Goal: Information Seeking & Learning: Learn about a topic

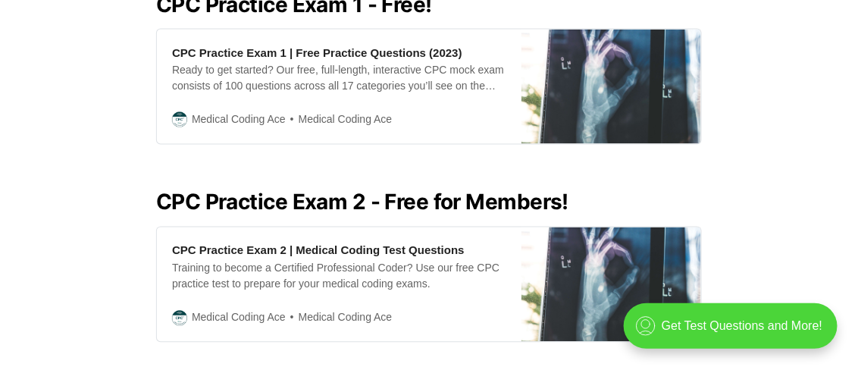
scroll to position [729, 0]
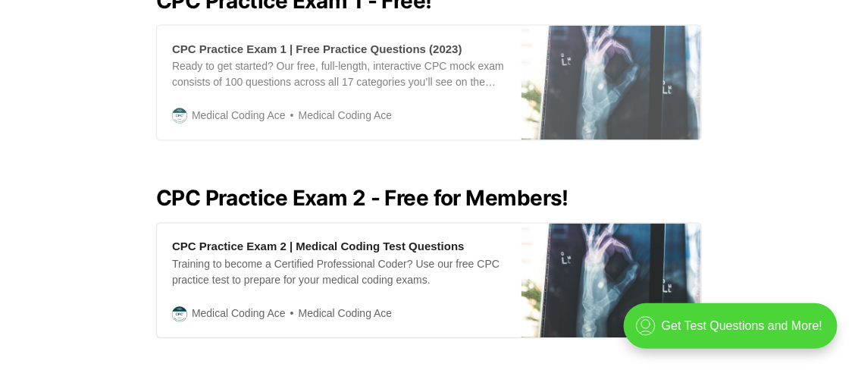
click at [635, 70] on img at bounding box center [612, 83] width 180 height 115
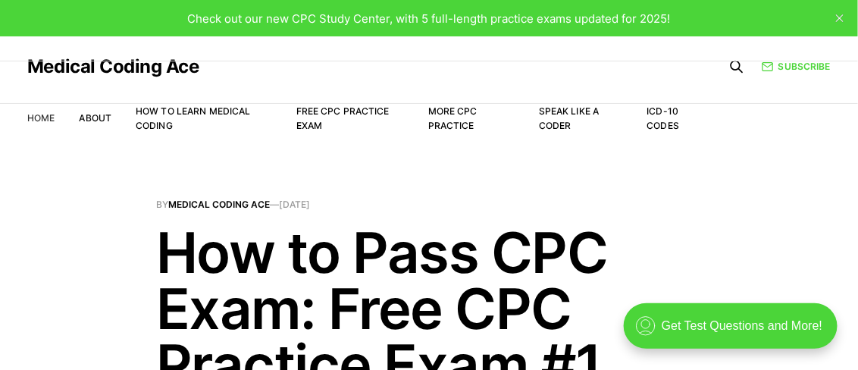
click at [48, 114] on link "Home" at bounding box center [40, 117] width 27 height 11
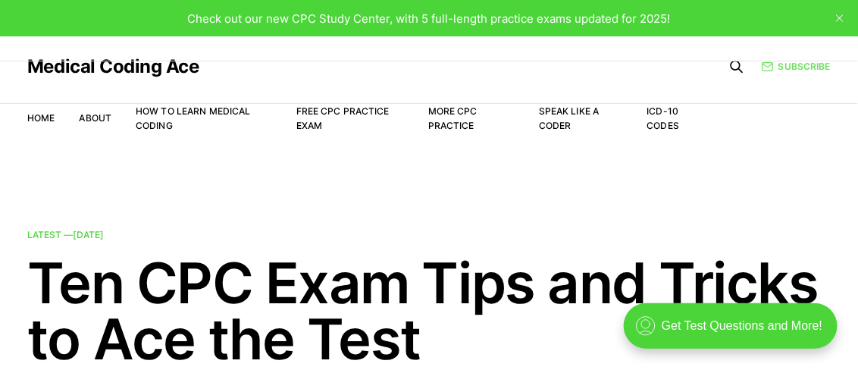
click at [797, 66] on link "Subscribe" at bounding box center [796, 66] width 69 height 14
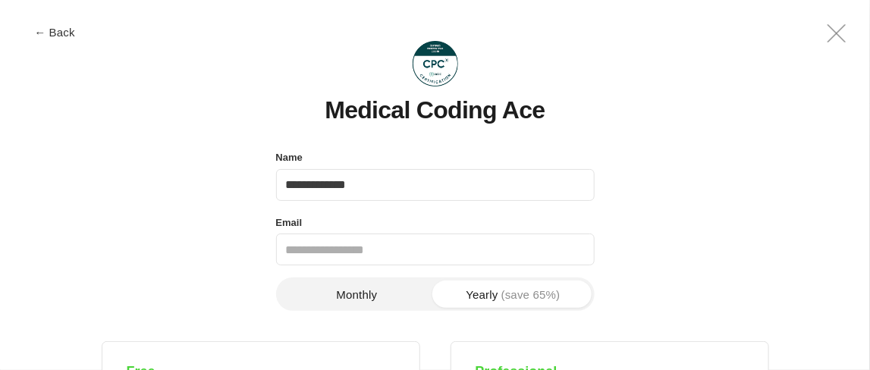
type input "**********"
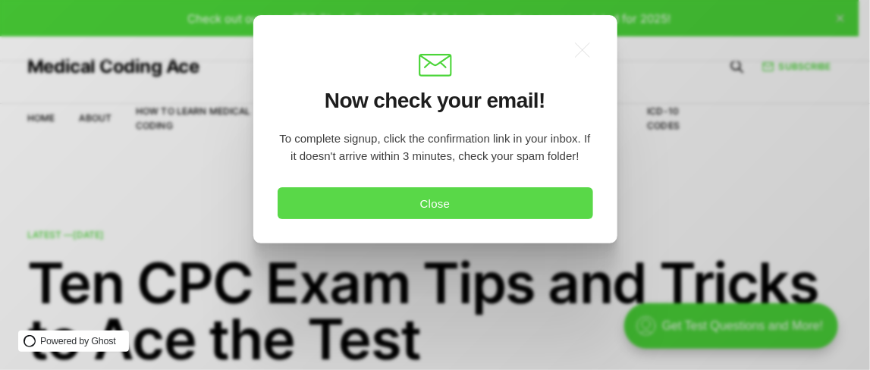
click at [442, 208] on button "Close" at bounding box center [435, 203] width 315 height 32
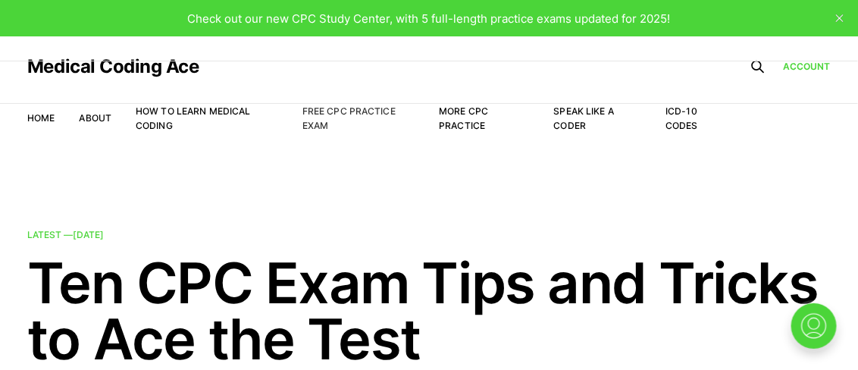
click at [367, 111] on link "Free CPC Practice Exam" at bounding box center [349, 118] width 93 height 26
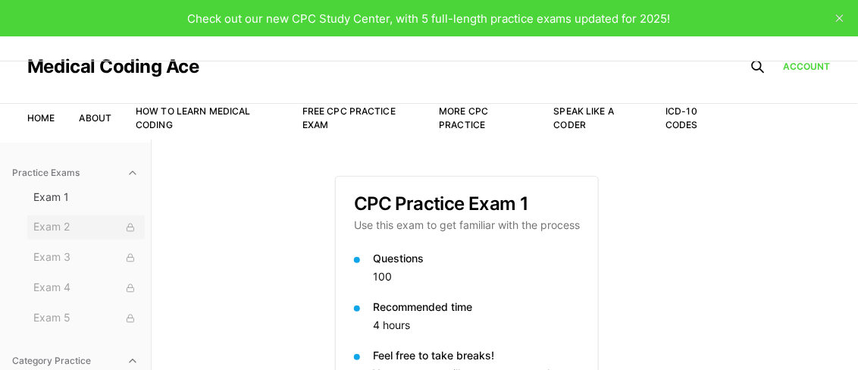
click at [49, 228] on span "Exam 2" at bounding box center [85, 227] width 105 height 17
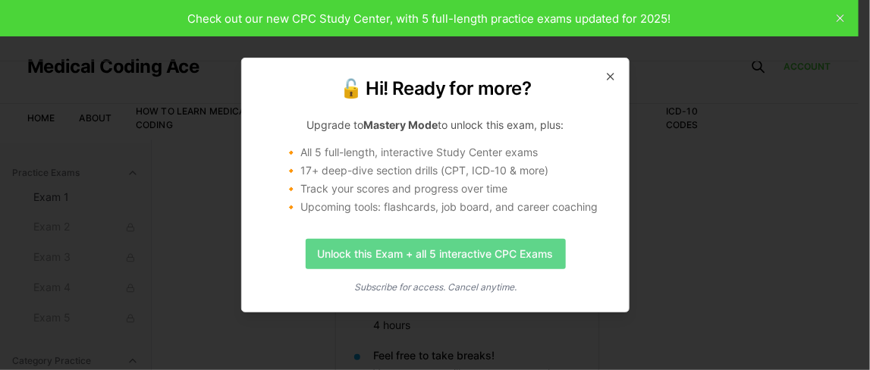
click at [519, 247] on link "Unlock this Exam + all 5 interactive CPC Exams" at bounding box center [435, 254] width 260 height 30
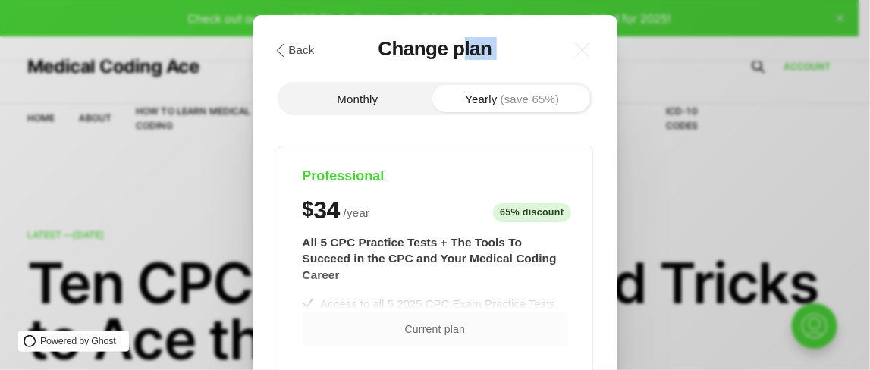
drag, startPoint x: 469, startPoint y: 137, endPoint x: 463, endPoint y: 27, distance: 110.8
click at [586, 46] on icon ".a{fill:none;stroke:currentColor;stroke-linecap:round;stroke-linejoin:round;str…" at bounding box center [582, 49] width 33 height 33
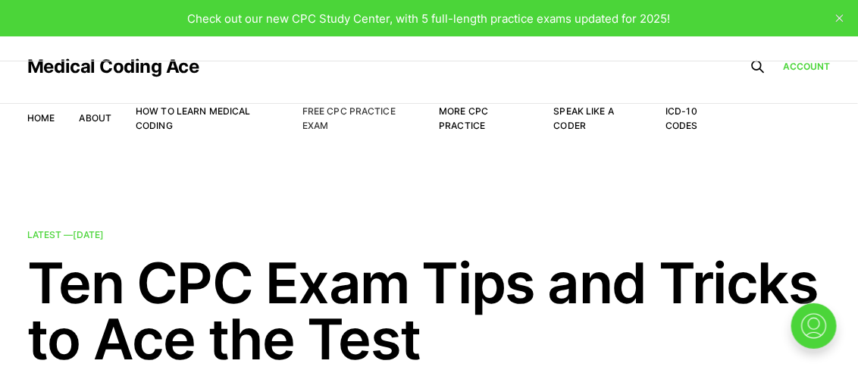
click at [321, 109] on link "Free CPC Practice Exam" at bounding box center [349, 118] width 93 height 26
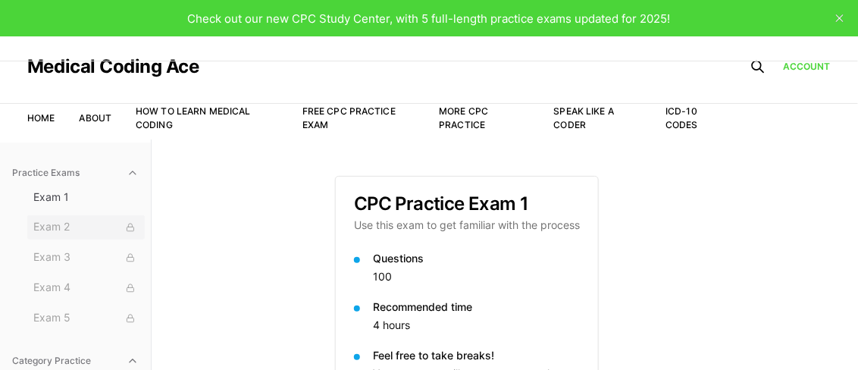
click at [125, 228] on div at bounding box center [130, 227] width 17 height 17
drag, startPoint x: 864, startPoint y: 82, endPoint x: 868, endPoint y: 175, distance: 93.3
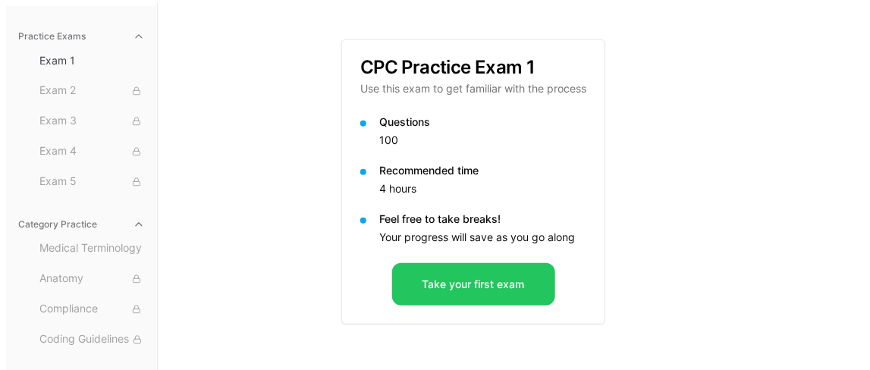
scroll to position [139, 0]
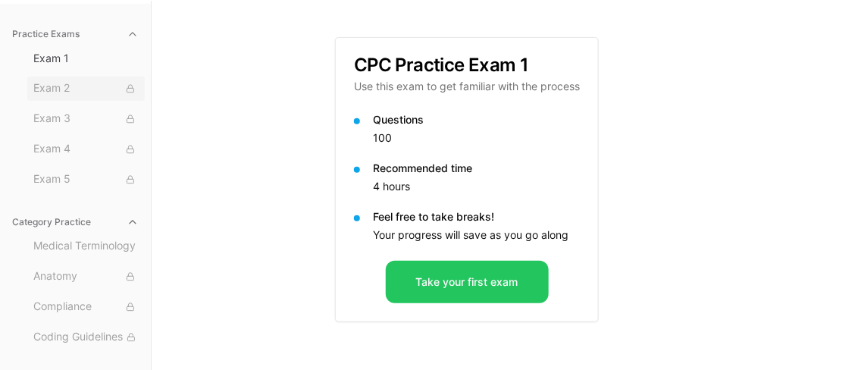
click at [45, 88] on span "Exam 2" at bounding box center [85, 88] width 105 height 17
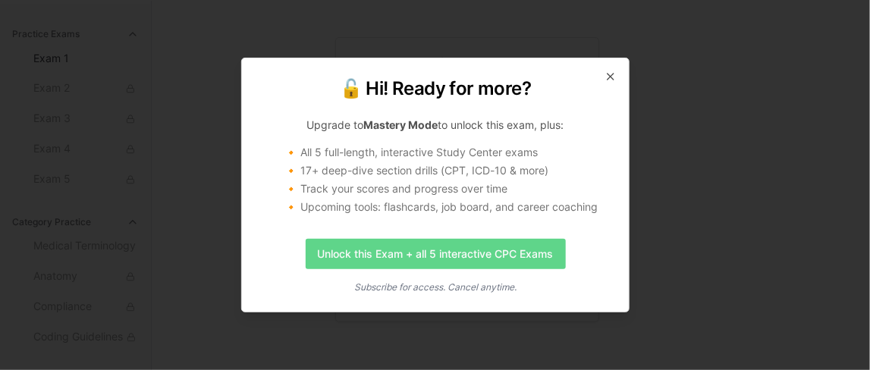
click at [401, 259] on link "Unlock this Exam + all 5 interactive CPC Exams" at bounding box center [435, 254] width 260 height 30
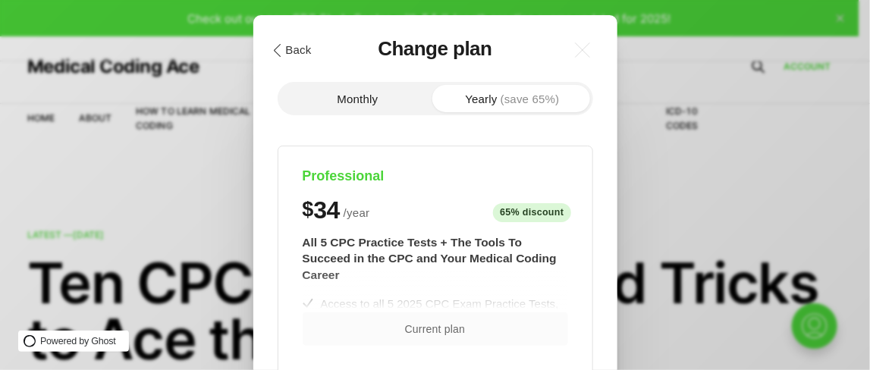
click at [286, 55] on button ".cls-1{fill:none;stroke:currentColor;stroke-linecap:round;stroke-linejoin:round…" at bounding box center [291, 50] width 52 height 26
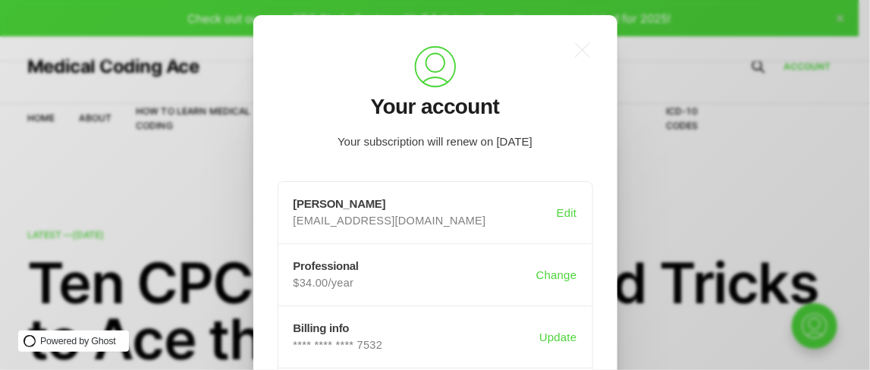
click at [717, 66] on div ".a{fill:none;stroke:currentColor;stroke-linecap:round;stroke-linejoin:round;str…" at bounding box center [446, 185] width 892 height 370
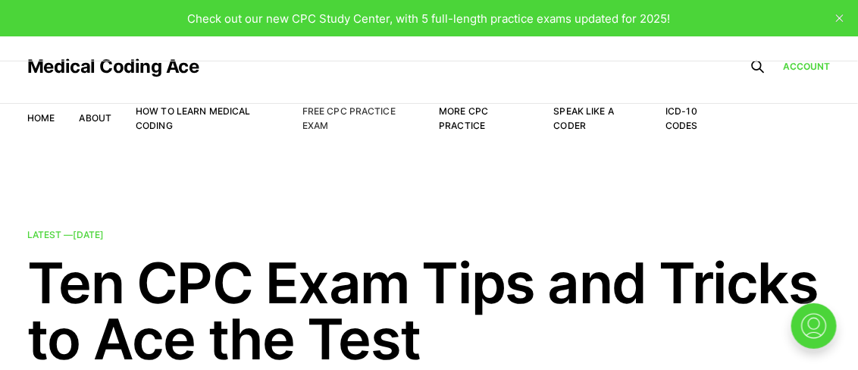
click at [328, 109] on link "Free CPC Practice Exam" at bounding box center [349, 118] width 93 height 26
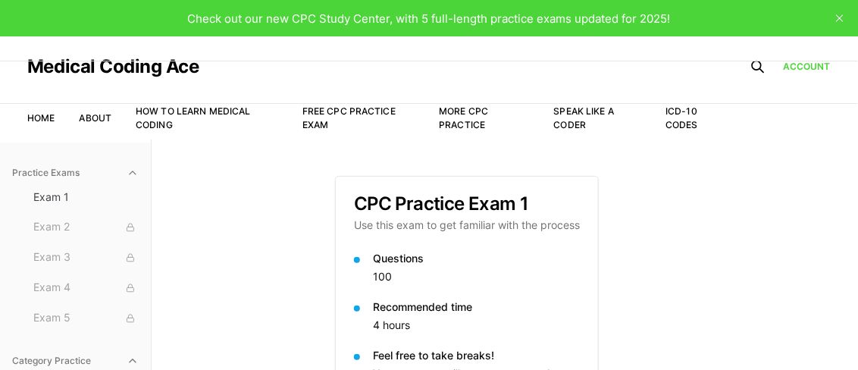
click at [843, 52] on header "Medical Coding Ace Home About How to Learn Medical Coding Free CPC Practice Exa…" at bounding box center [429, 87] width 858 height 103
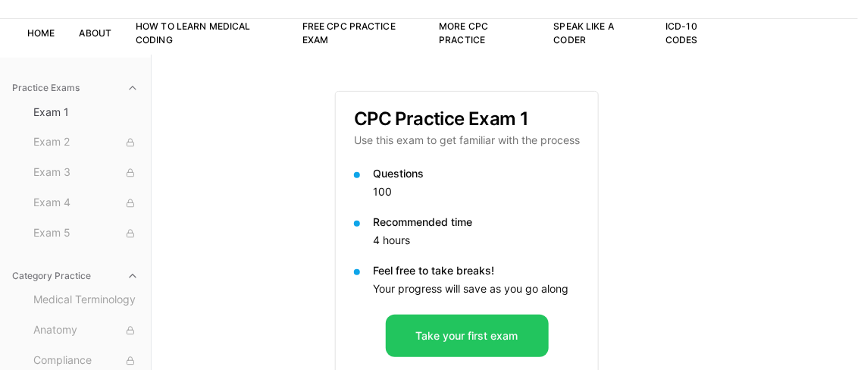
scroll to position [139, 0]
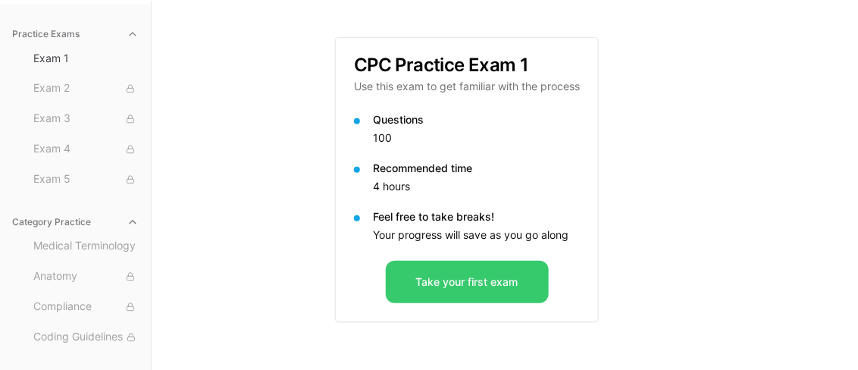
click at [468, 287] on button "Take your first exam" at bounding box center [467, 282] width 163 height 42
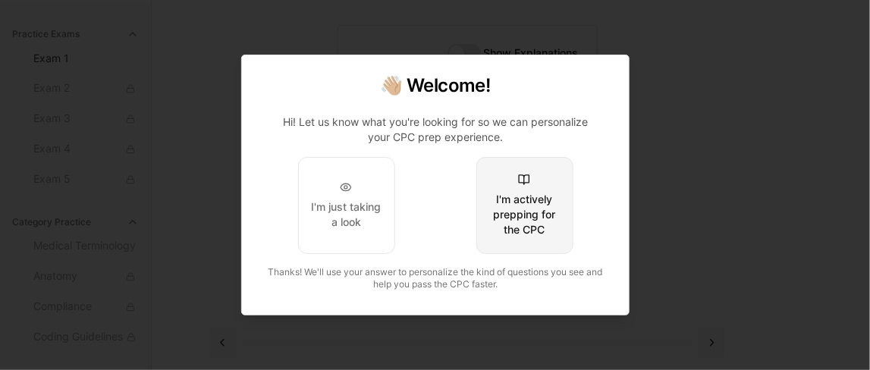
click at [514, 215] on div "I'm actively prepping for the CPC" at bounding box center [523, 214] width 71 height 45
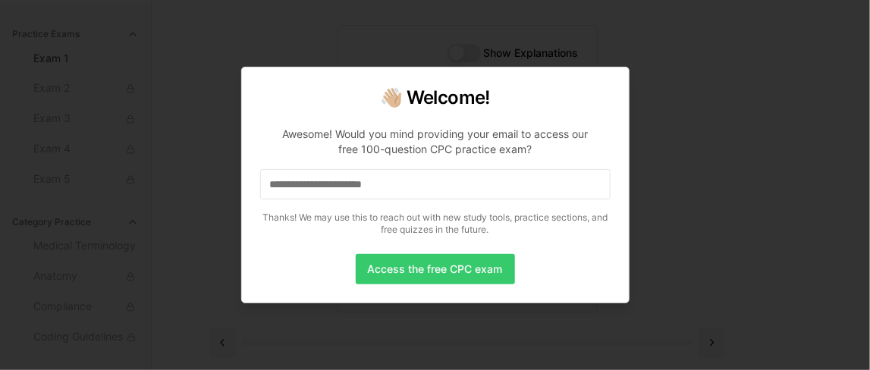
click at [394, 262] on button "Access the free CPC exam" at bounding box center [435, 269] width 159 height 30
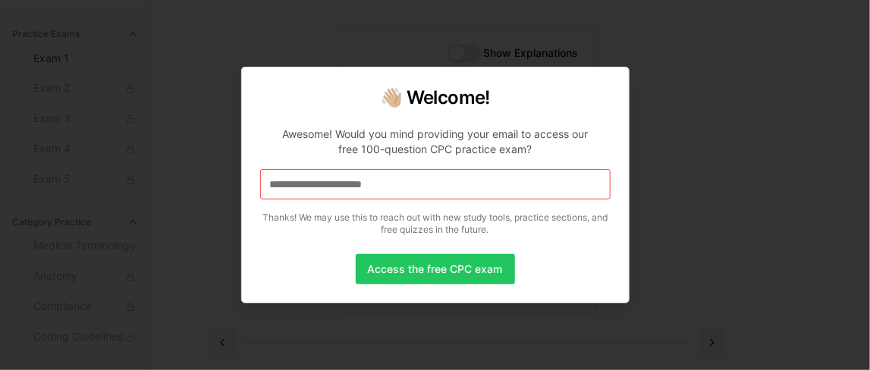
click at [350, 192] on input at bounding box center [435, 184] width 350 height 30
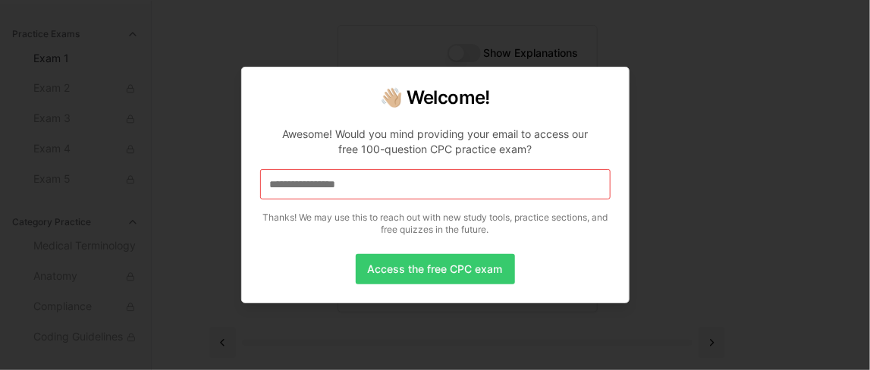
click at [418, 268] on button "Access the free CPC exam" at bounding box center [435, 269] width 159 height 30
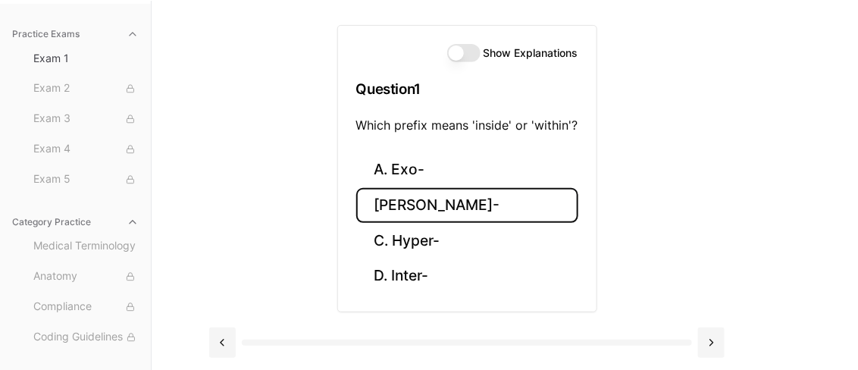
click at [422, 207] on button "B. Endo-" at bounding box center [467, 206] width 222 height 36
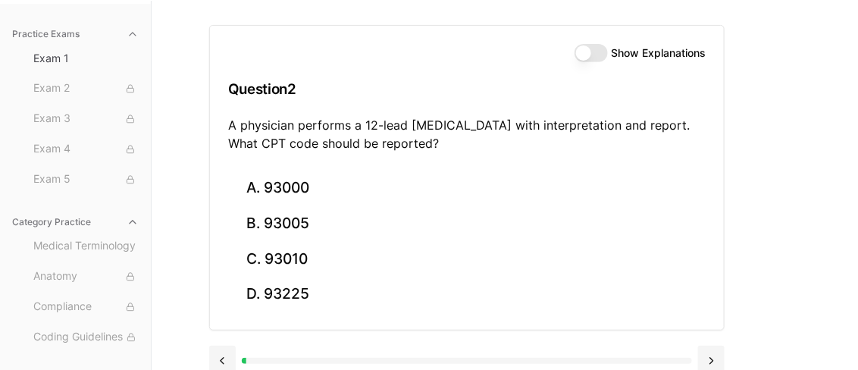
click at [593, 56] on button "Show Explanations" at bounding box center [591, 53] width 33 height 18
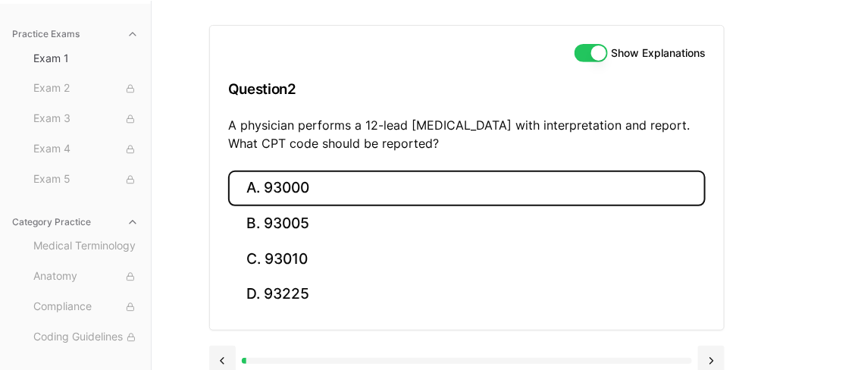
click at [381, 190] on button "A. 93000" at bounding box center [467, 189] width 478 height 36
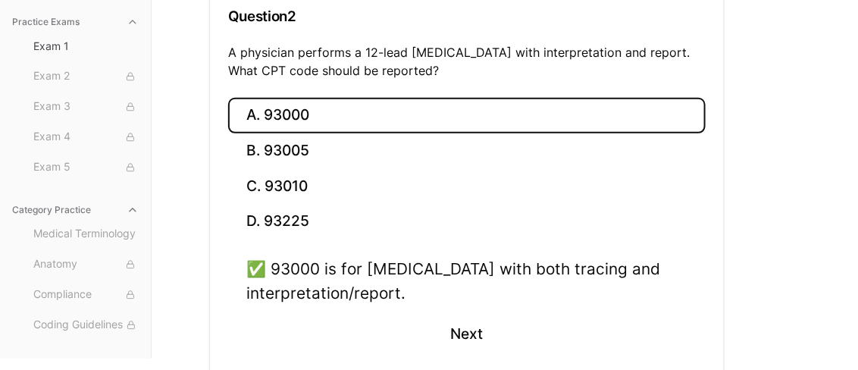
scroll to position [218, 0]
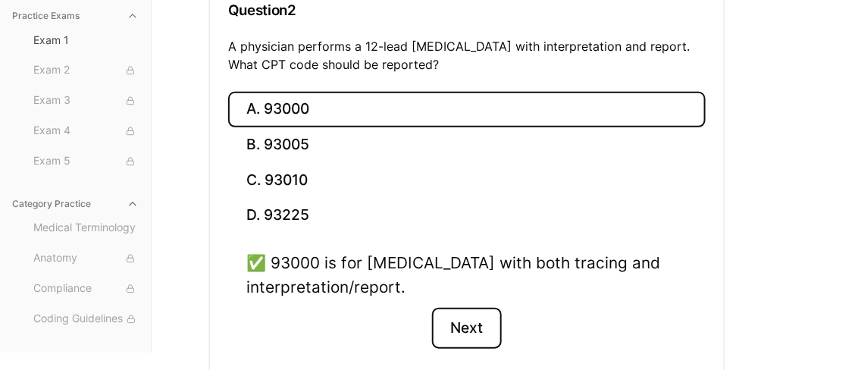
click at [468, 321] on button "Next" at bounding box center [466, 328] width 69 height 41
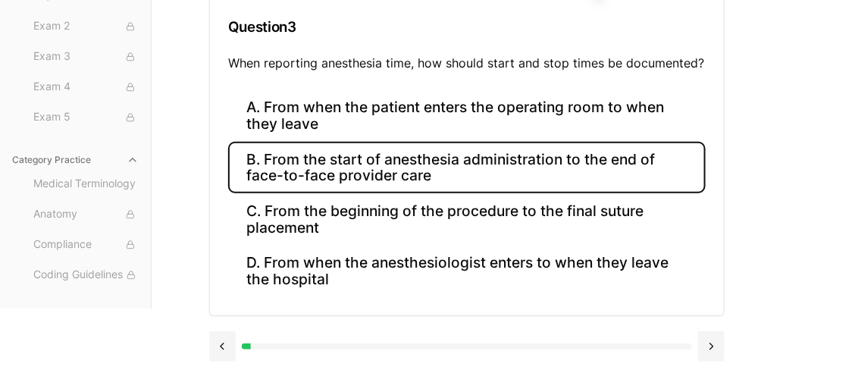
click at [369, 172] on button "B. From the start of anesthesia administration to the end of face-to-face provi…" at bounding box center [467, 168] width 478 height 52
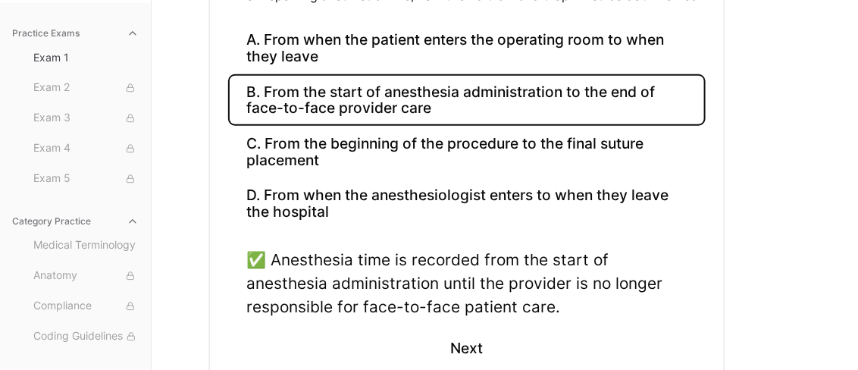
scroll to position [271, 0]
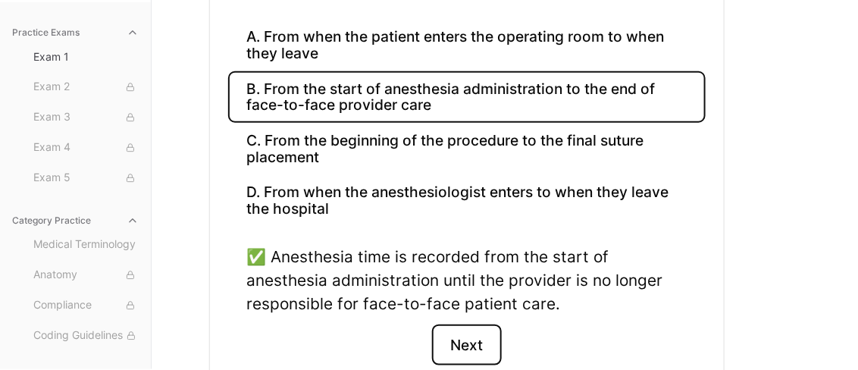
click at [479, 338] on button "Next" at bounding box center [466, 345] width 69 height 41
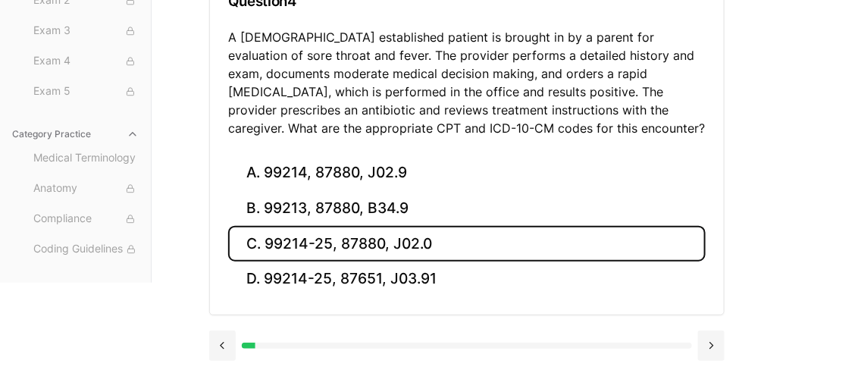
click at [394, 238] on button "C. 99214-25, 87880, J02.0" at bounding box center [467, 244] width 478 height 36
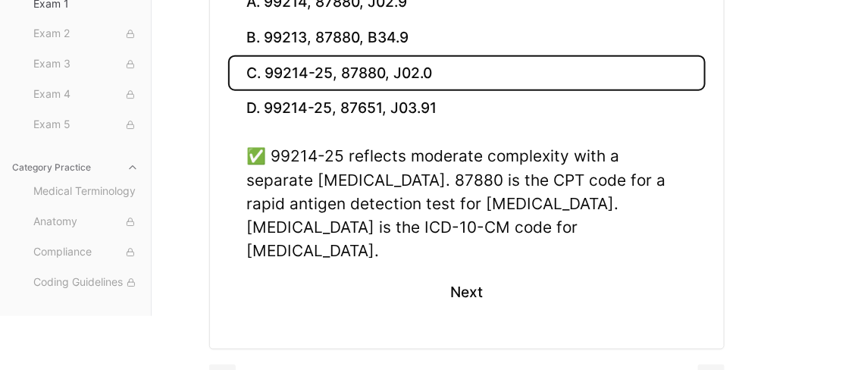
scroll to position [406, 0]
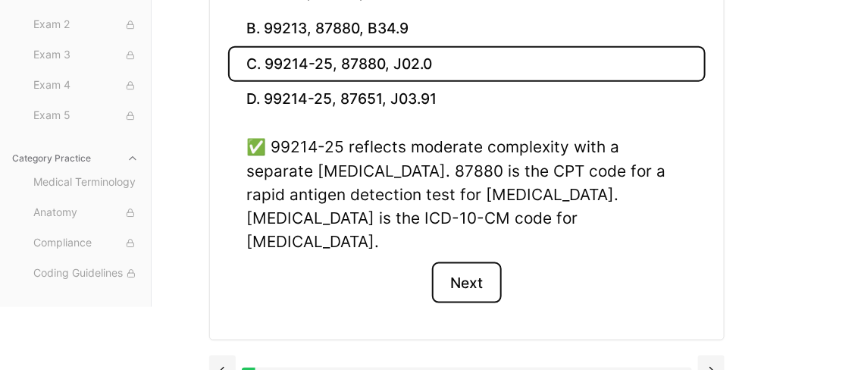
click at [476, 262] on button "Next" at bounding box center [466, 282] width 69 height 41
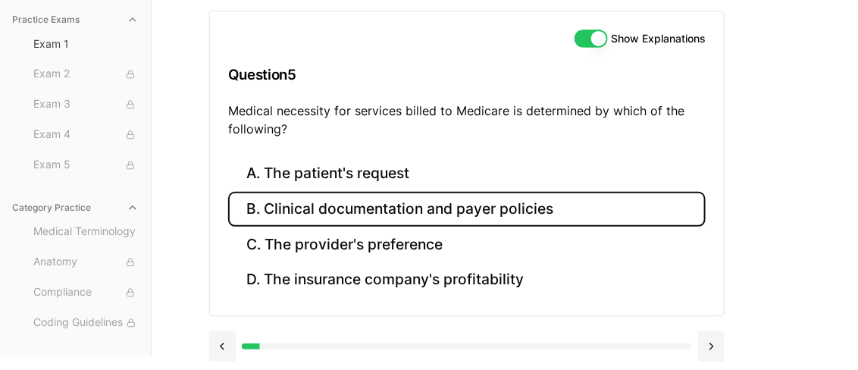
click at [472, 211] on button "B. Clinical documentation and payer policies" at bounding box center [467, 210] width 478 height 36
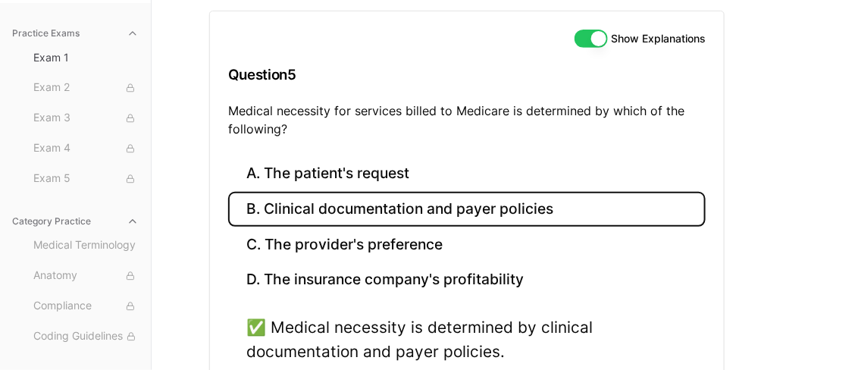
scroll to position [287, 0]
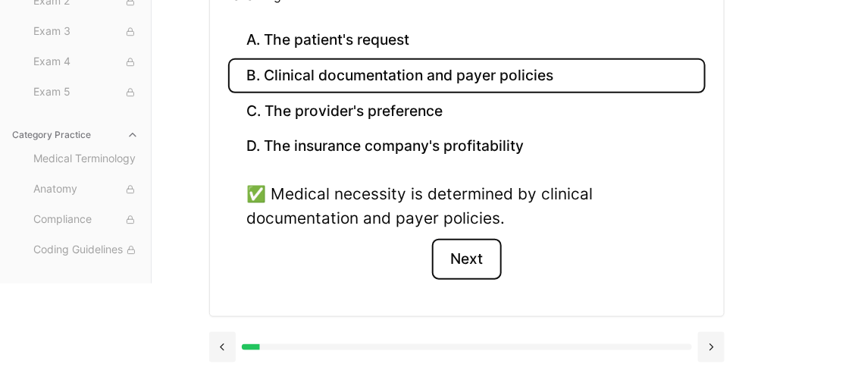
click at [474, 268] on button "Next" at bounding box center [466, 259] width 69 height 41
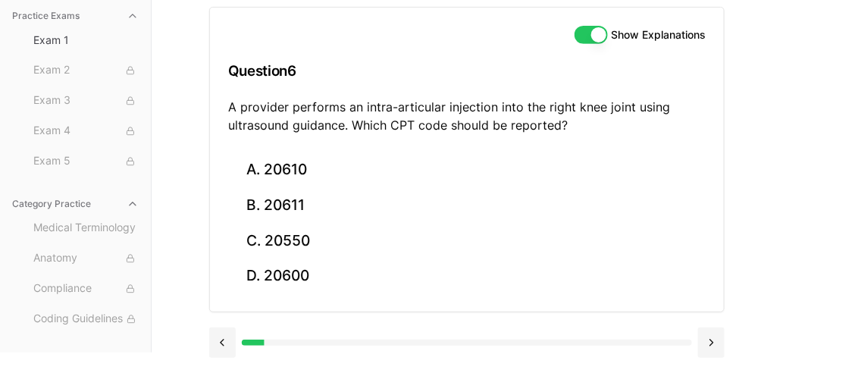
scroll to position [153, 0]
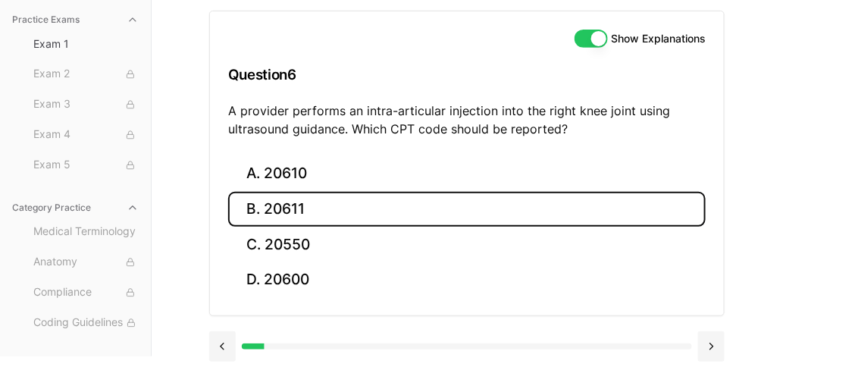
click at [348, 208] on button "B. 20611" at bounding box center [467, 210] width 478 height 36
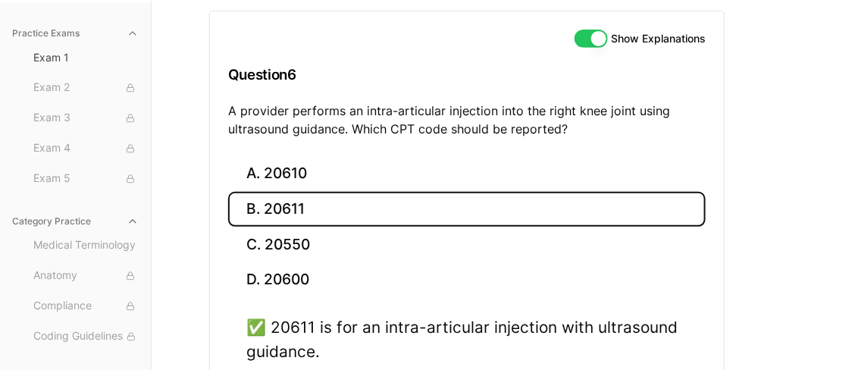
scroll to position [287, 0]
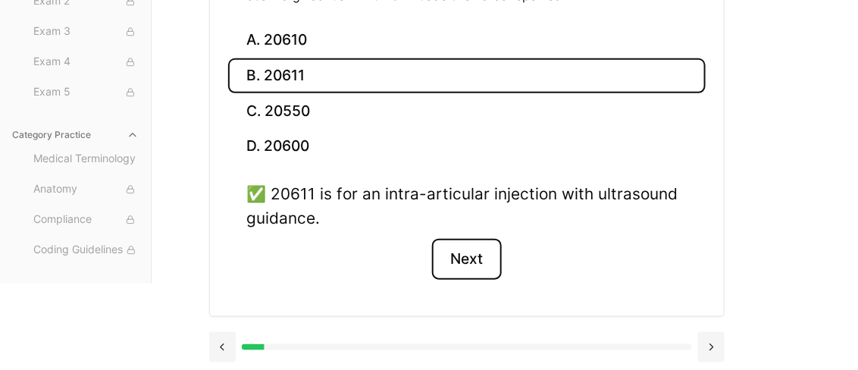
click at [476, 263] on button "Next" at bounding box center [466, 259] width 69 height 41
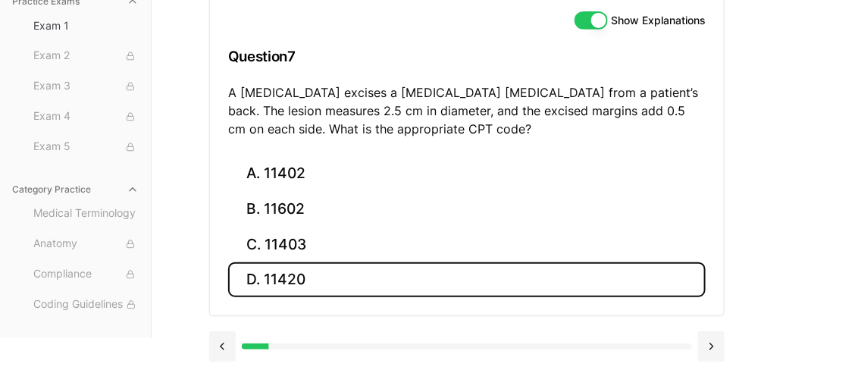
click at [293, 273] on button "D. 11420" at bounding box center [467, 280] width 478 height 36
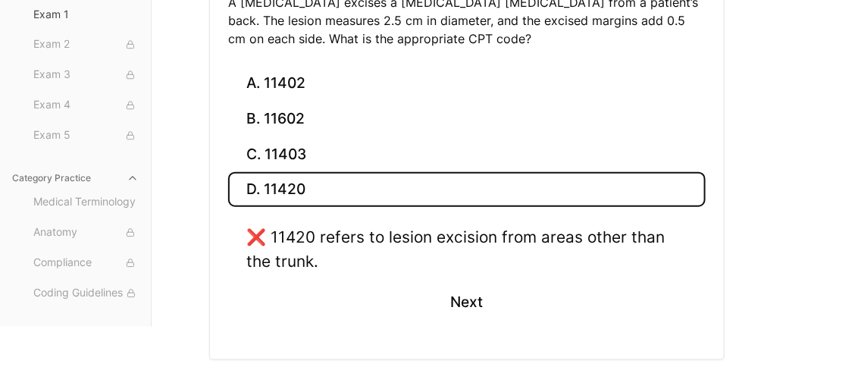
scroll to position [262, 0]
click at [478, 300] on button "Next" at bounding box center [466, 301] width 69 height 41
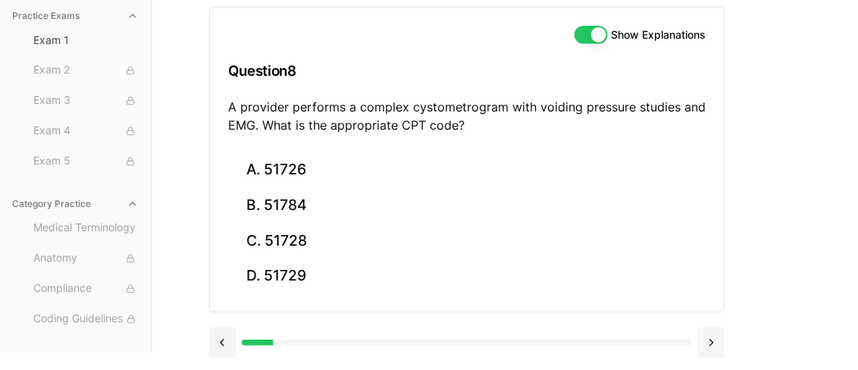
scroll to position [153, 0]
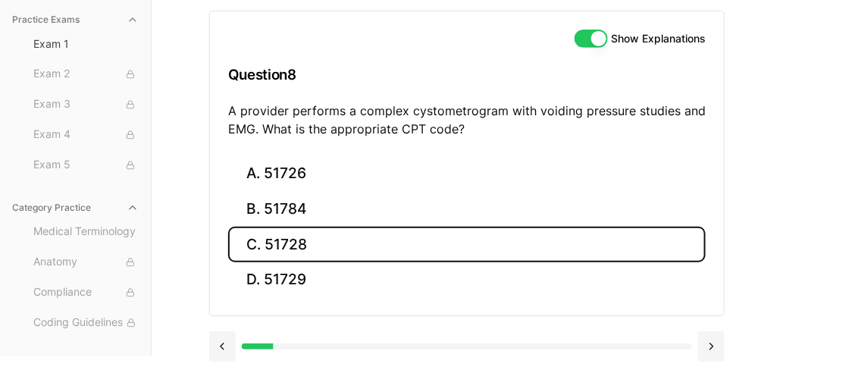
click at [282, 236] on button "C. 51728" at bounding box center [467, 245] width 478 height 36
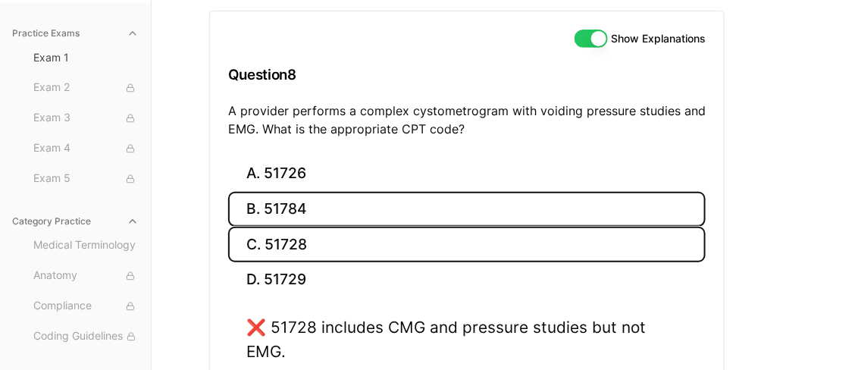
click at [284, 220] on button "B. 51784" at bounding box center [467, 210] width 478 height 36
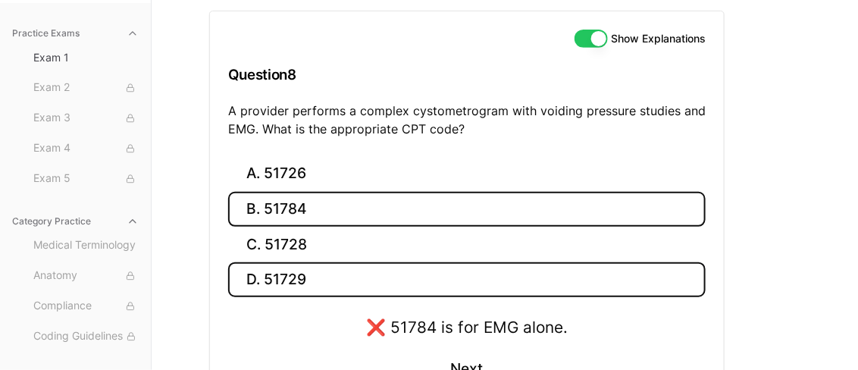
click at [274, 281] on button "D. 51729" at bounding box center [467, 280] width 478 height 36
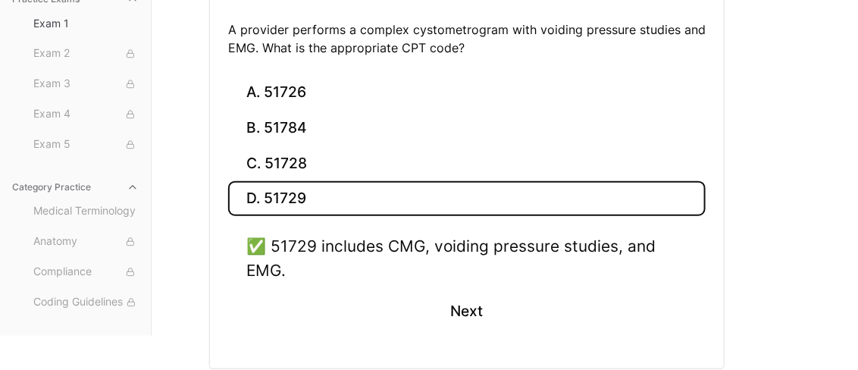
scroll to position [244, 0]
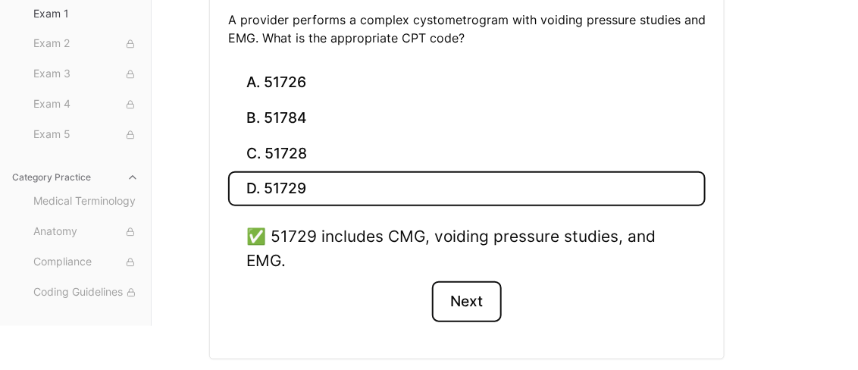
click at [473, 305] on button "Next" at bounding box center [466, 301] width 69 height 41
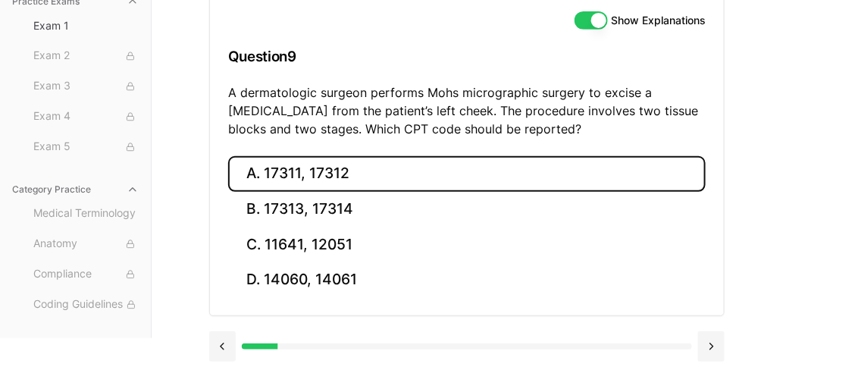
click at [350, 176] on button "A. 17311, 17312" at bounding box center [467, 174] width 478 height 36
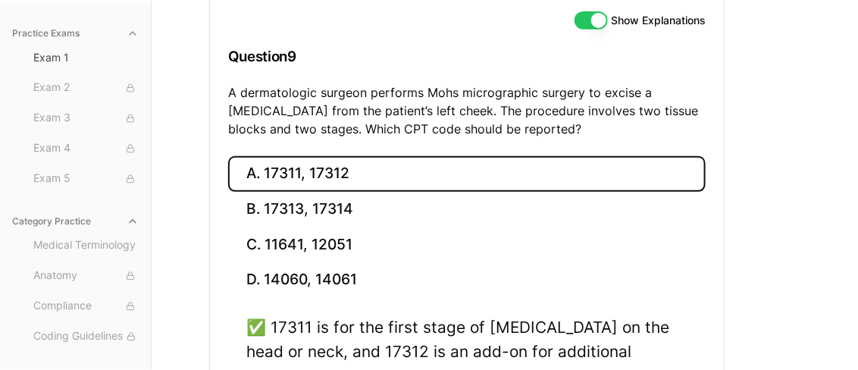
scroll to position [305, 0]
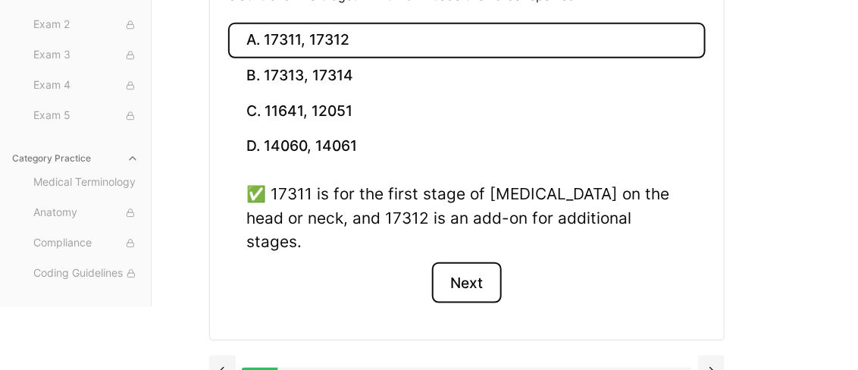
click at [483, 268] on button "Next" at bounding box center [466, 282] width 69 height 41
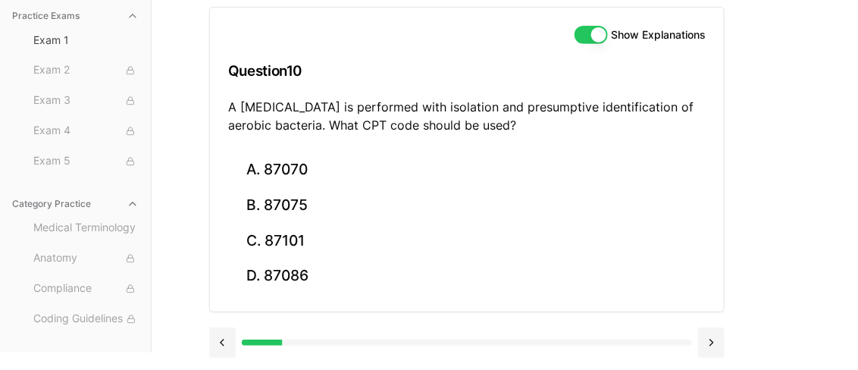
scroll to position [153, 0]
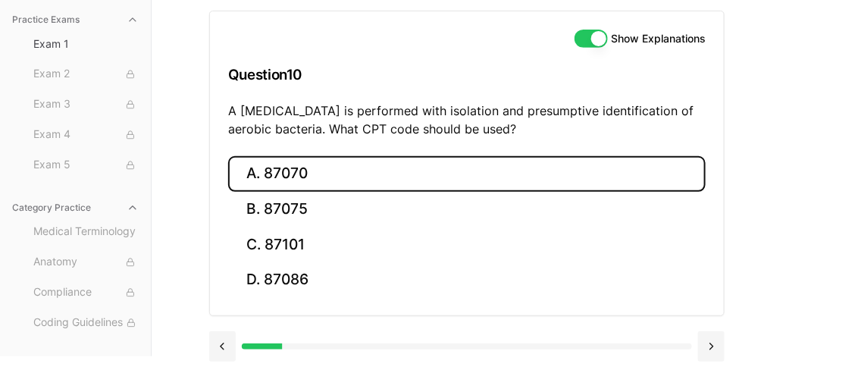
click at [356, 174] on button "A. 87070" at bounding box center [467, 174] width 478 height 36
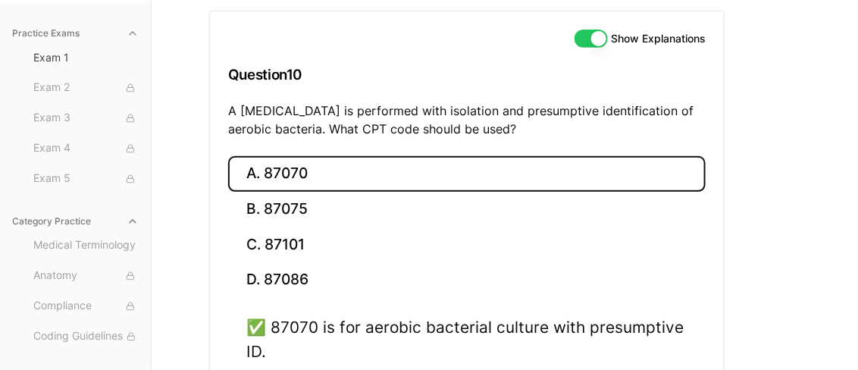
scroll to position [287, 0]
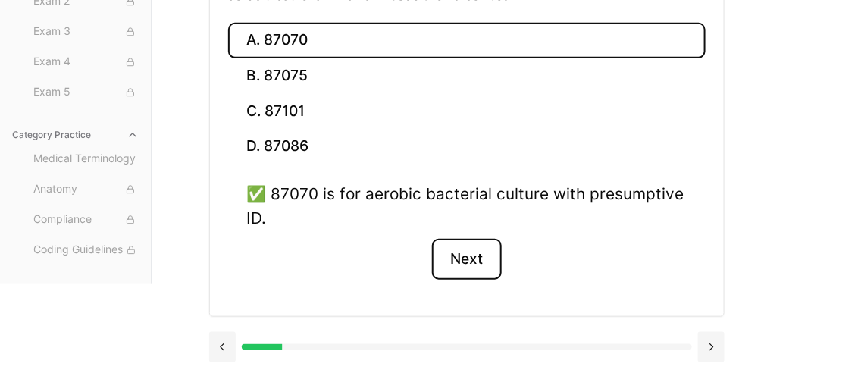
click at [463, 255] on button "Next" at bounding box center [466, 259] width 69 height 41
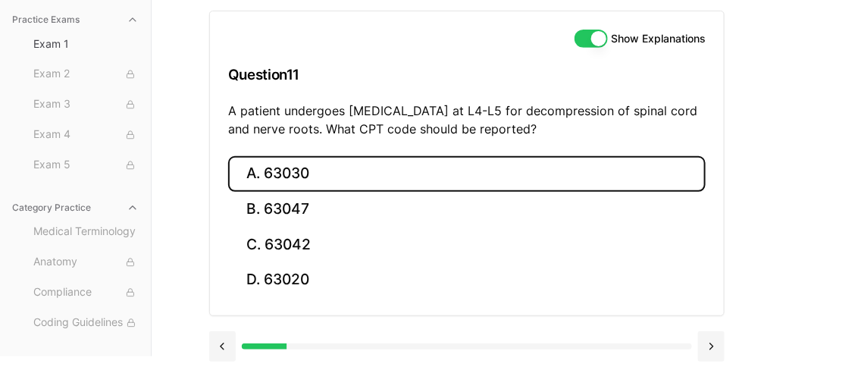
click at [304, 174] on button "A. 63030" at bounding box center [467, 174] width 478 height 36
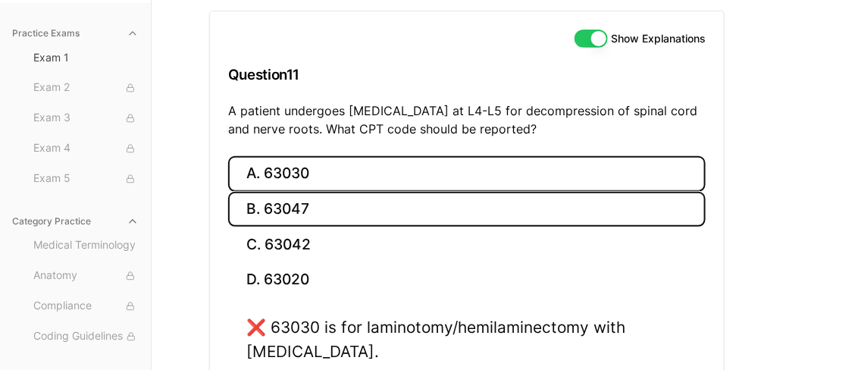
click at [285, 212] on button "B. 63047" at bounding box center [467, 210] width 478 height 36
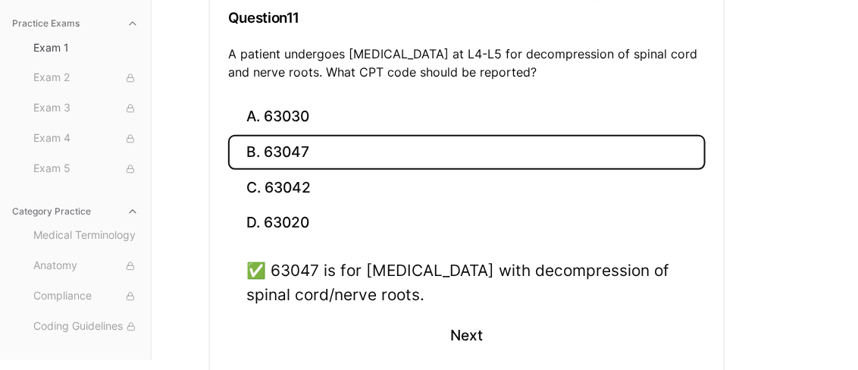
scroll to position [214, 0]
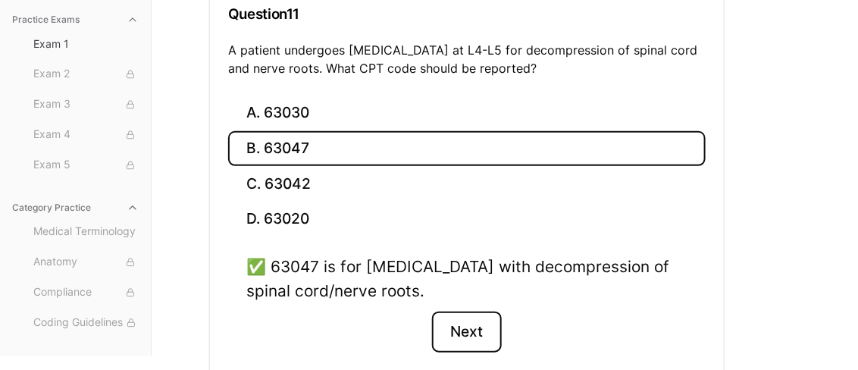
click at [465, 334] on button "Next" at bounding box center [466, 332] width 69 height 41
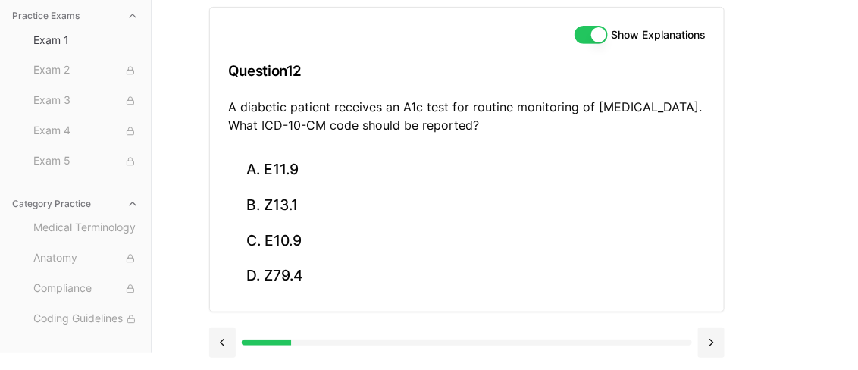
scroll to position [153, 0]
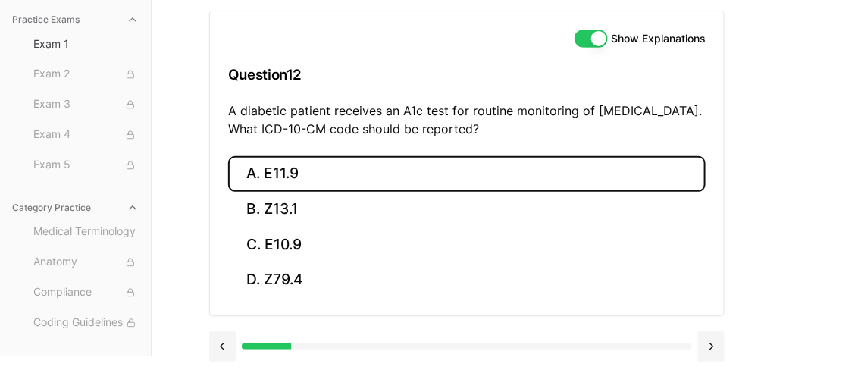
click at [359, 174] on button "A. E11.9" at bounding box center [467, 174] width 478 height 36
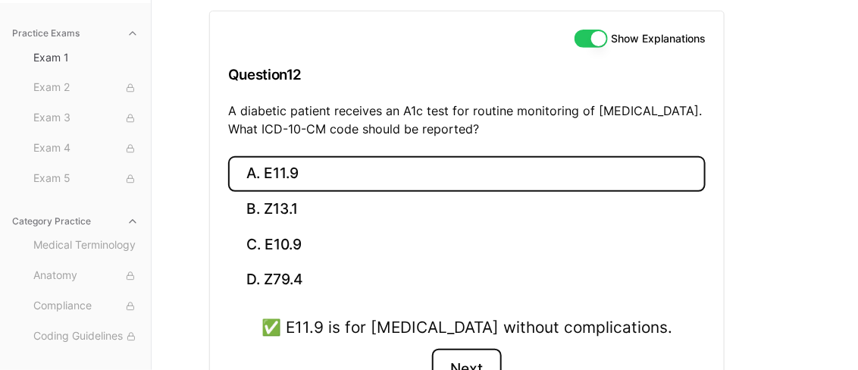
click at [485, 358] on button "Next" at bounding box center [466, 369] width 69 height 41
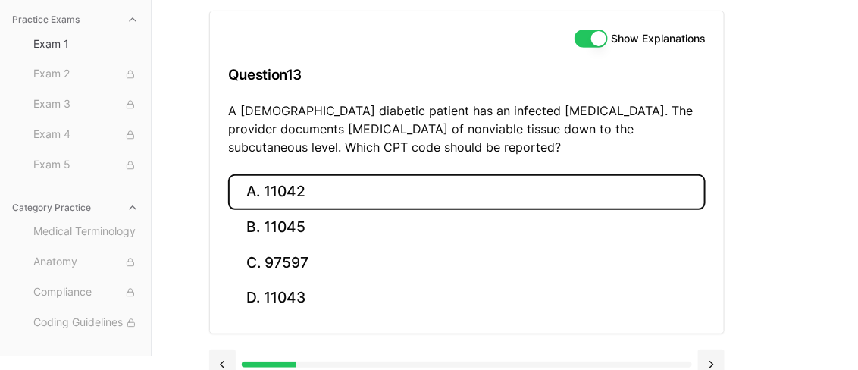
click at [309, 189] on button "A. 11042" at bounding box center [467, 192] width 478 height 36
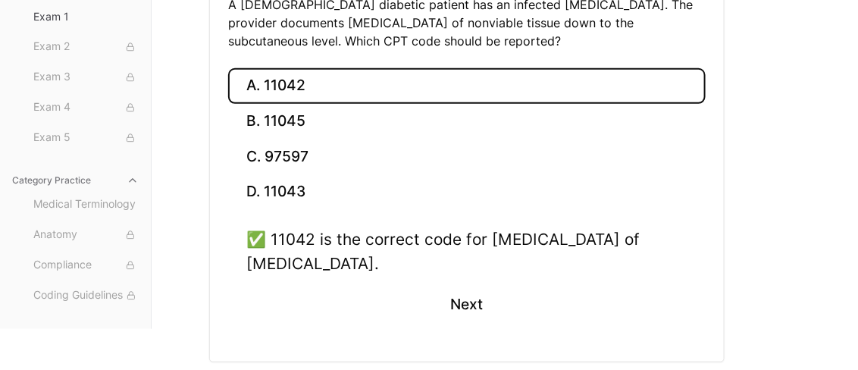
scroll to position [268, 0]
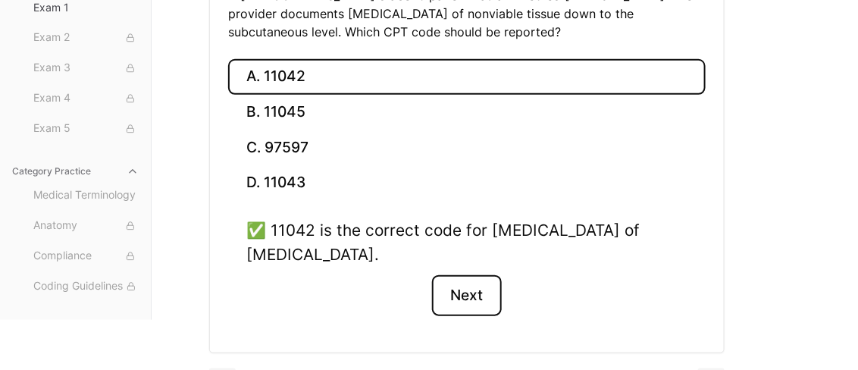
click at [465, 287] on button "Next" at bounding box center [466, 295] width 69 height 41
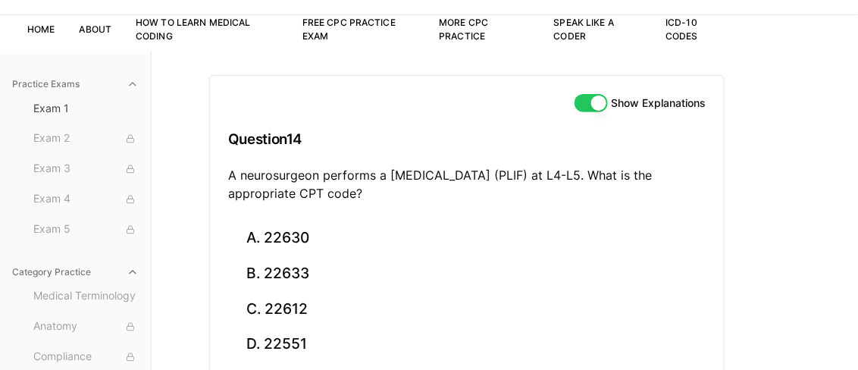
scroll to position [85, 0]
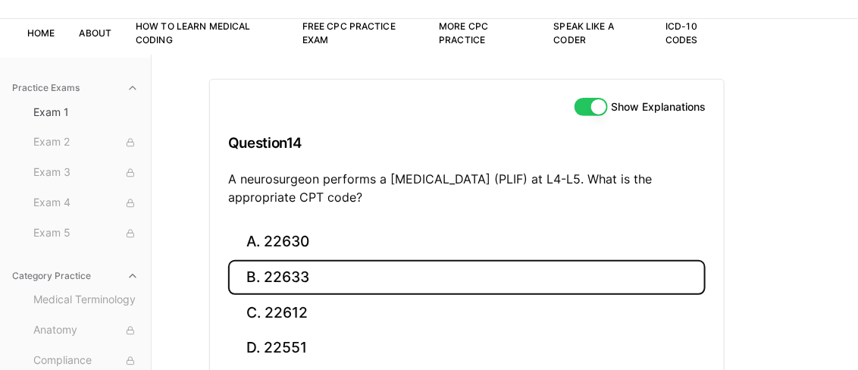
click at [268, 265] on button "B. 22633" at bounding box center [467, 278] width 478 height 36
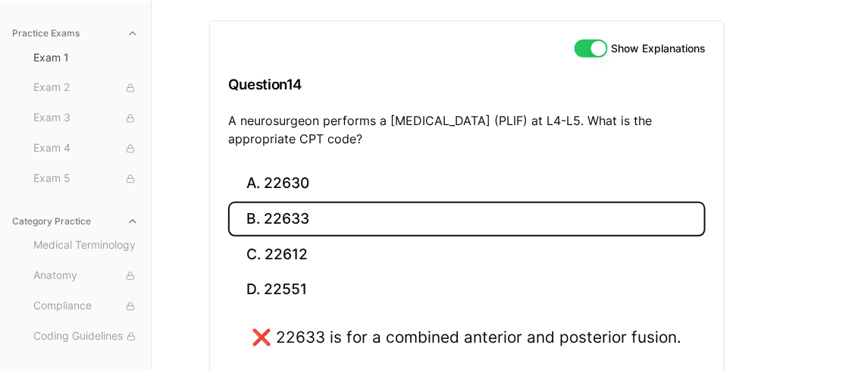
scroll to position [145, 0]
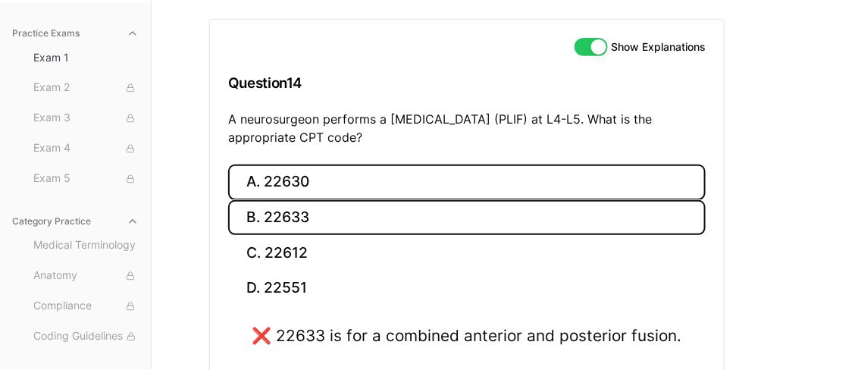
click at [318, 173] on button "A. 22630" at bounding box center [467, 183] width 478 height 36
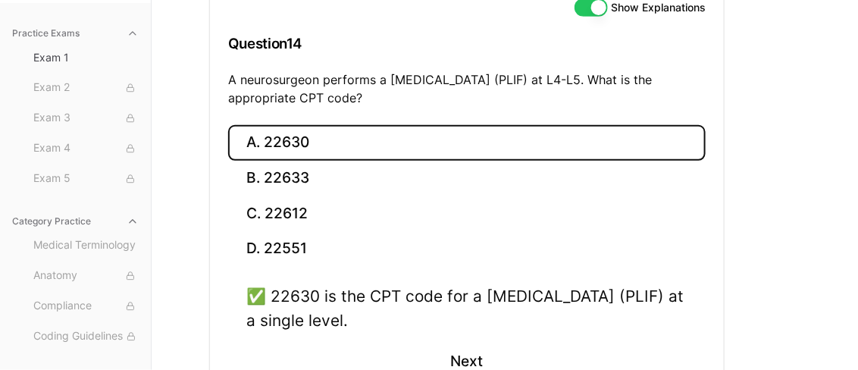
scroll to position [287, 0]
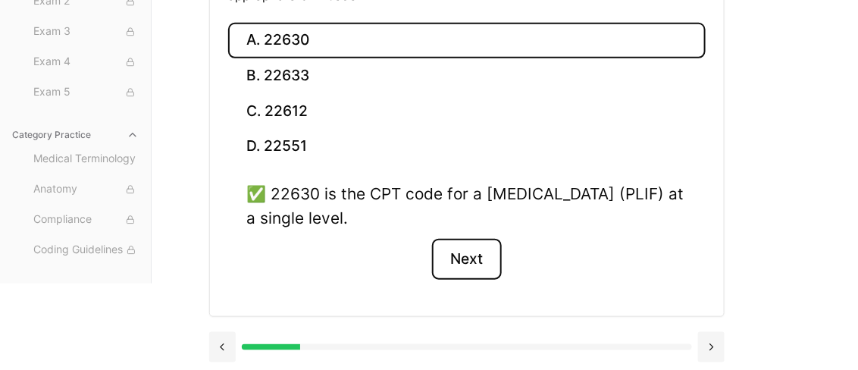
click at [493, 255] on button "Next" at bounding box center [466, 259] width 69 height 41
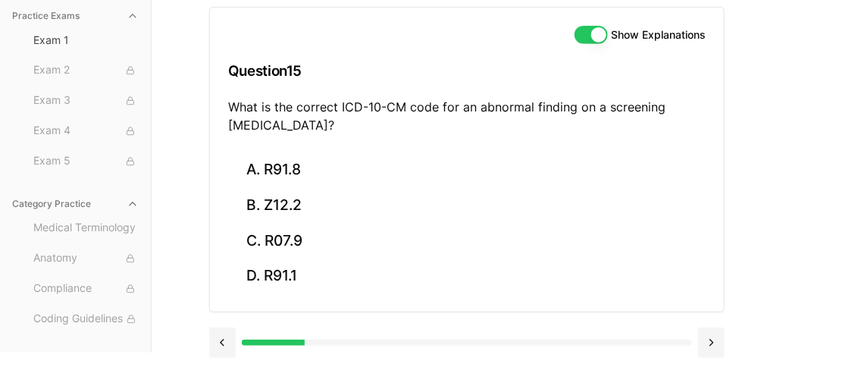
scroll to position [153, 0]
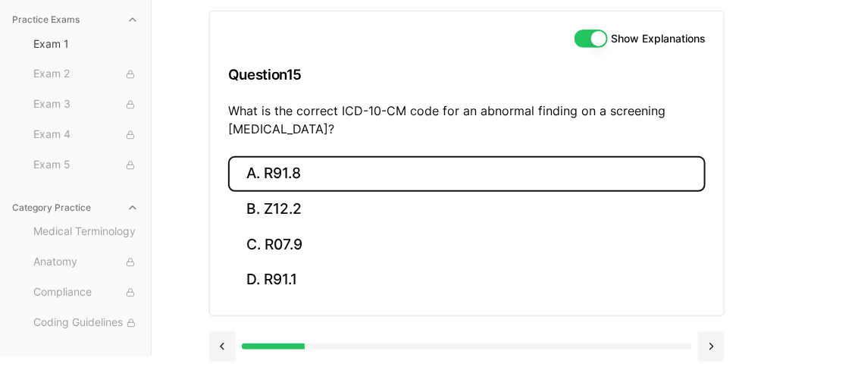
click at [328, 173] on button "A. R91.8" at bounding box center [467, 174] width 478 height 36
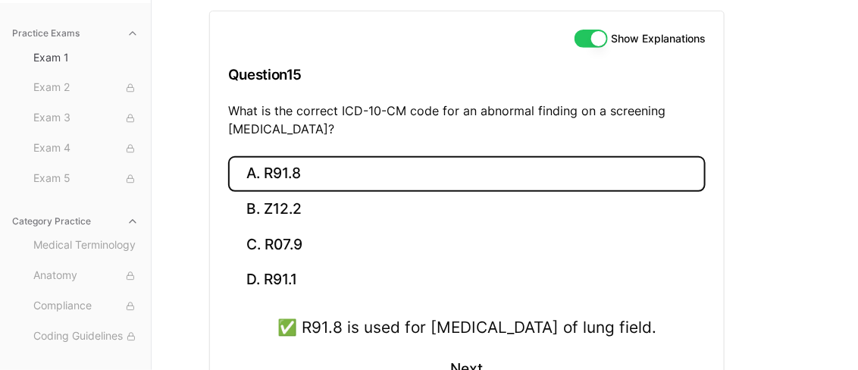
scroll to position [287, 0]
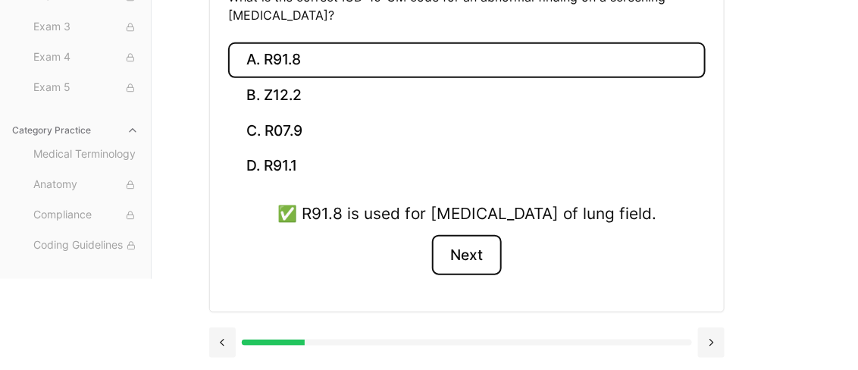
click at [479, 256] on button "Next" at bounding box center [466, 255] width 69 height 41
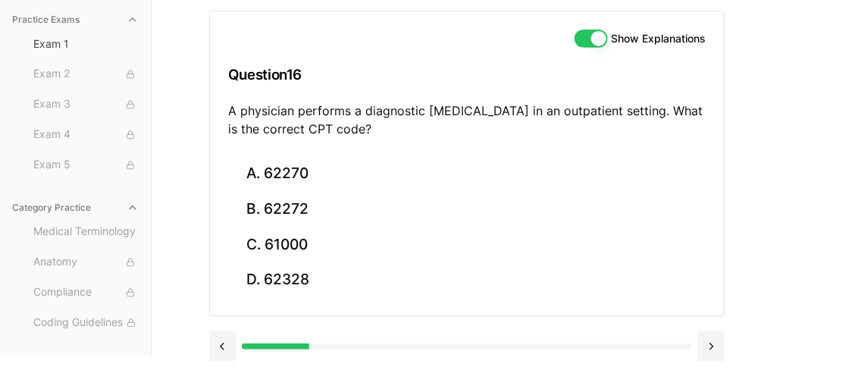
click at [839, 171] on div "Practice Exams Exam 1 Exam 2 Exam 3 Exam 4 Exam 5 Category Practice Medical Ter…" at bounding box center [429, 171] width 858 height 370
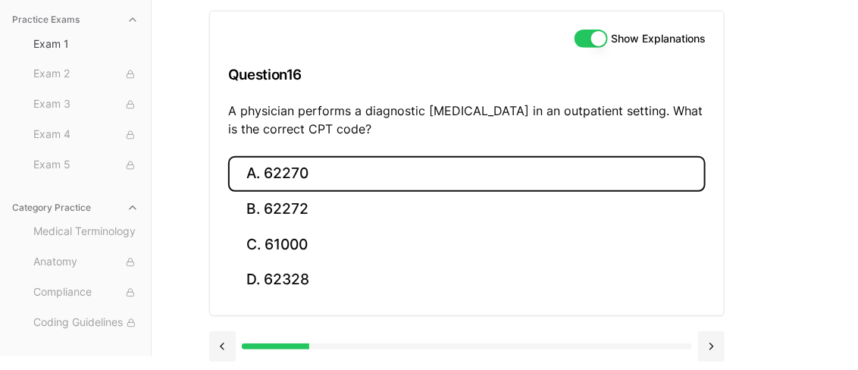
click at [406, 161] on button "A. 62270" at bounding box center [467, 174] width 478 height 36
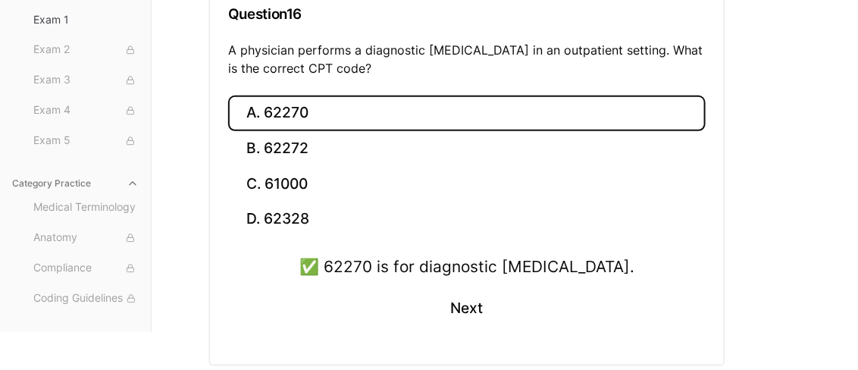
scroll to position [263, 0]
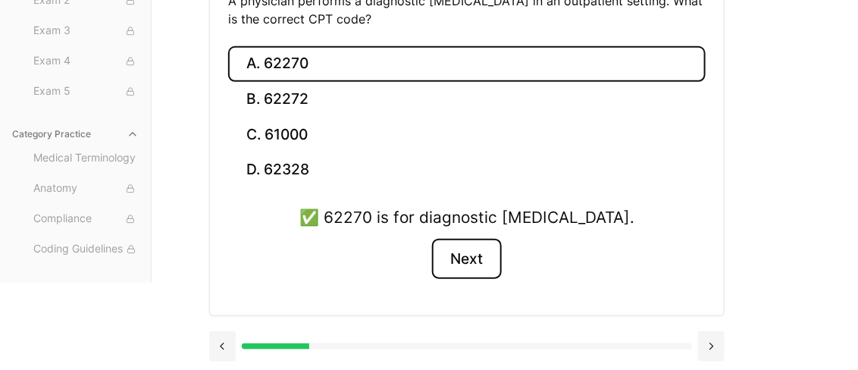
click at [462, 255] on button "Next" at bounding box center [466, 259] width 69 height 41
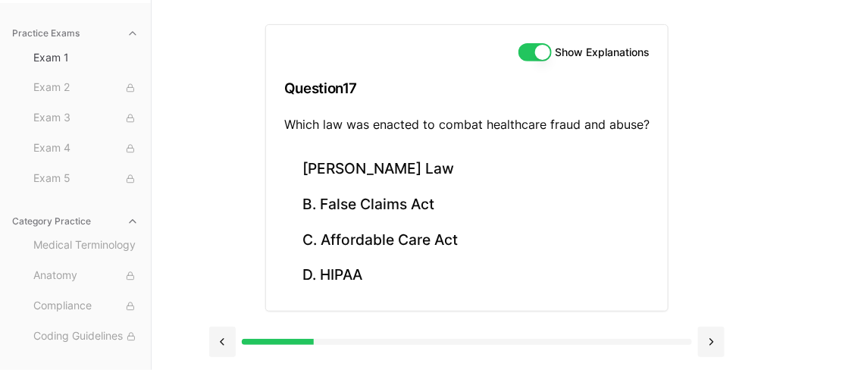
scroll to position [139, 0]
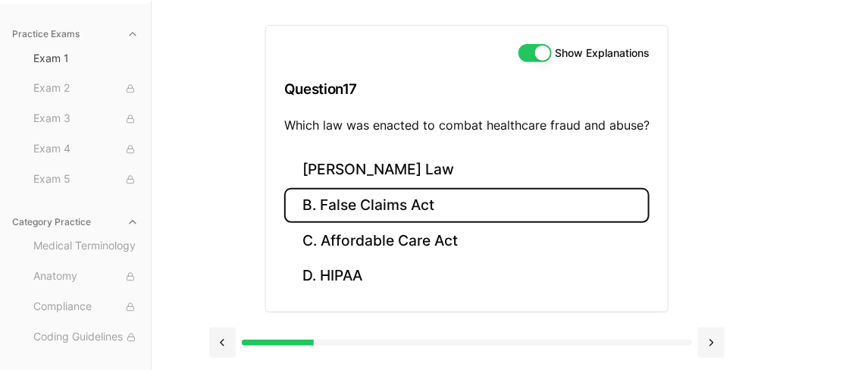
click at [458, 212] on button "B. False Claims Act" at bounding box center [466, 206] width 365 height 36
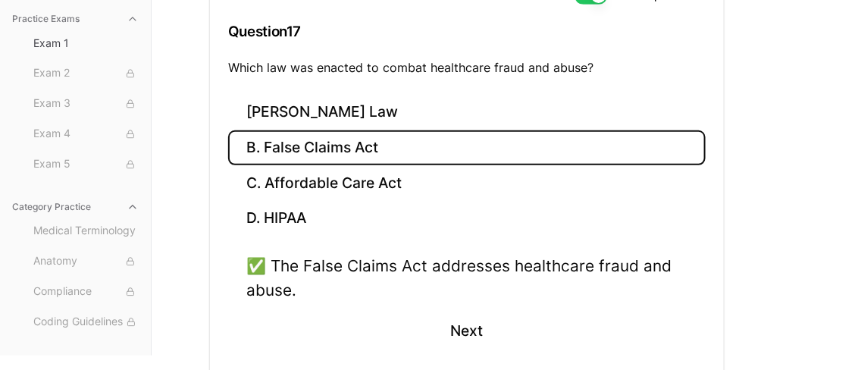
scroll to position [218, 0]
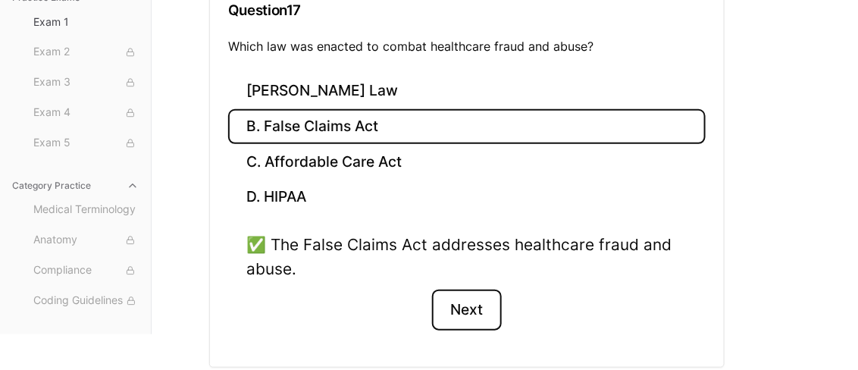
click at [468, 306] on button "Next" at bounding box center [466, 310] width 69 height 41
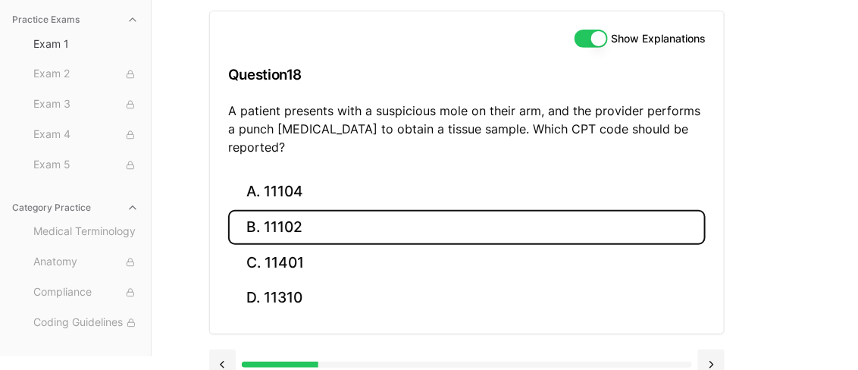
click at [285, 210] on button "B. 11102" at bounding box center [467, 228] width 478 height 36
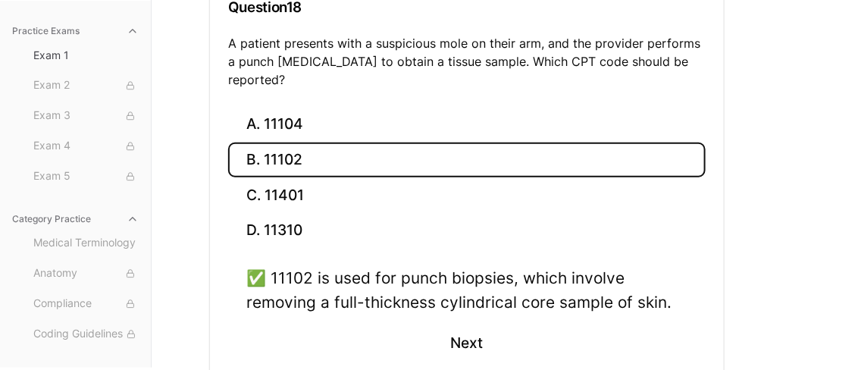
scroll to position [233, 0]
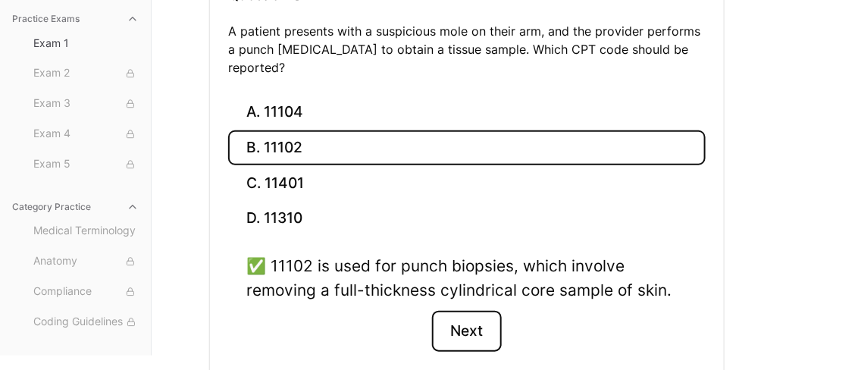
click at [475, 311] on button "Next" at bounding box center [466, 331] width 69 height 41
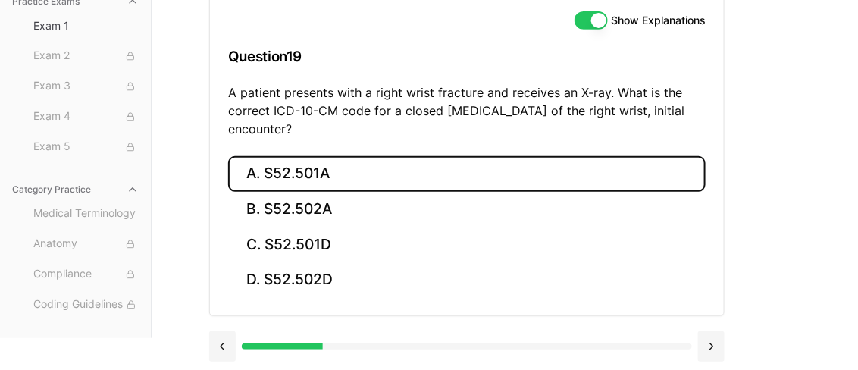
click at [332, 174] on button "A. S52.501A" at bounding box center [467, 174] width 478 height 36
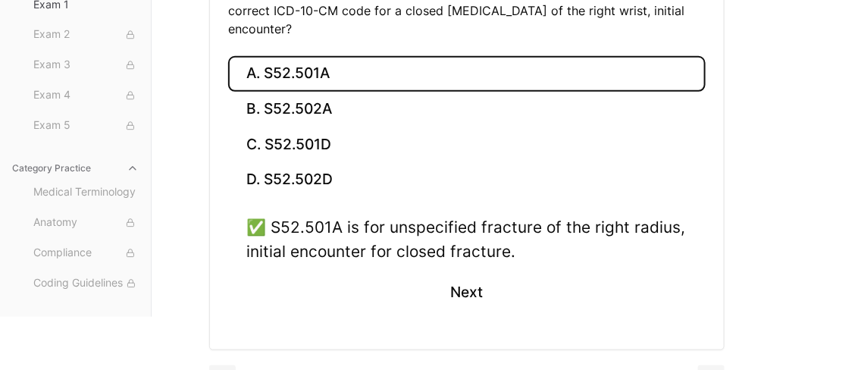
scroll to position [279, 0]
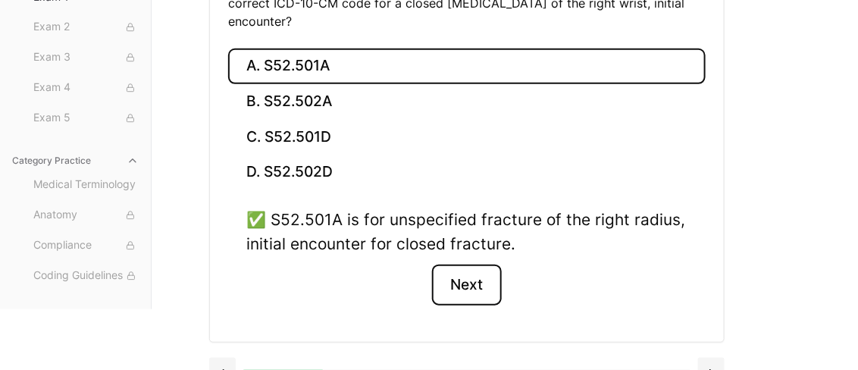
click at [462, 276] on button "Next" at bounding box center [466, 285] width 69 height 41
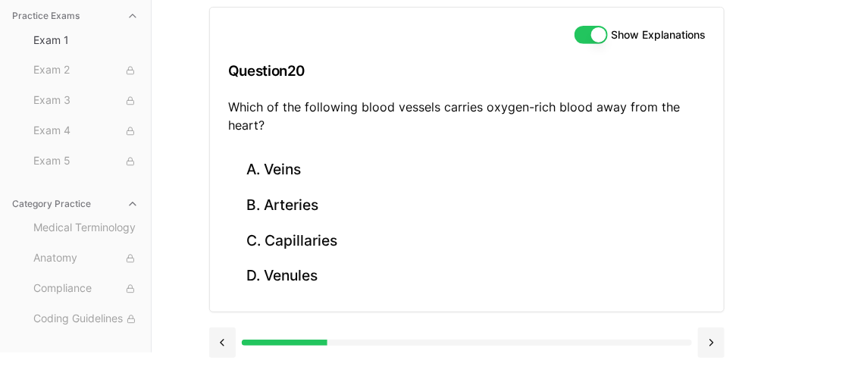
scroll to position [153, 0]
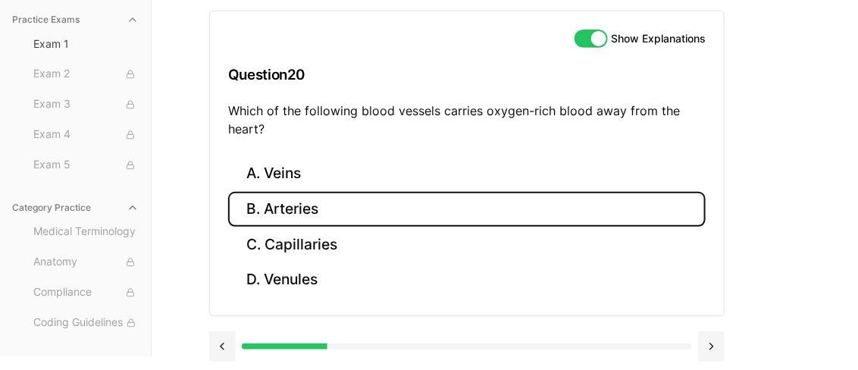
click at [436, 213] on button "B. Arteries" at bounding box center [467, 210] width 478 height 36
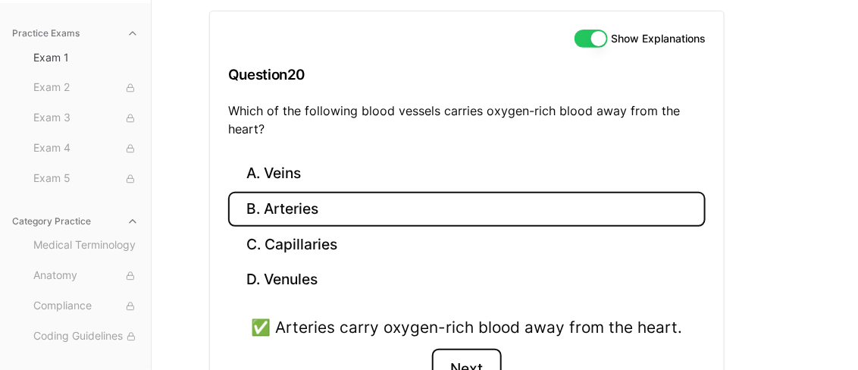
click at [466, 356] on button "Next" at bounding box center [466, 369] width 69 height 41
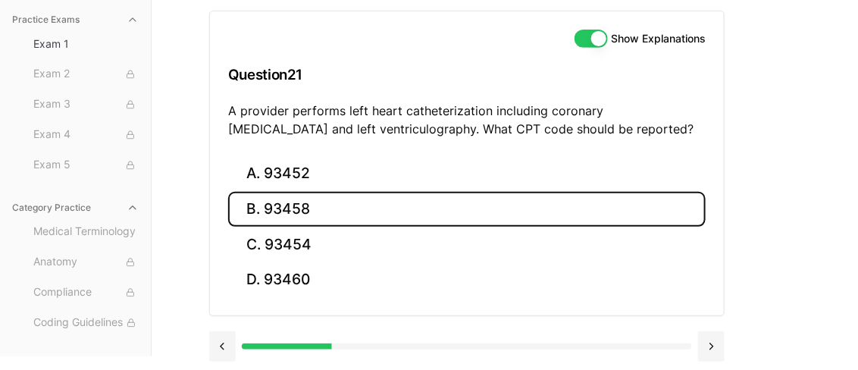
click at [286, 212] on button "B. 93458" at bounding box center [467, 210] width 478 height 36
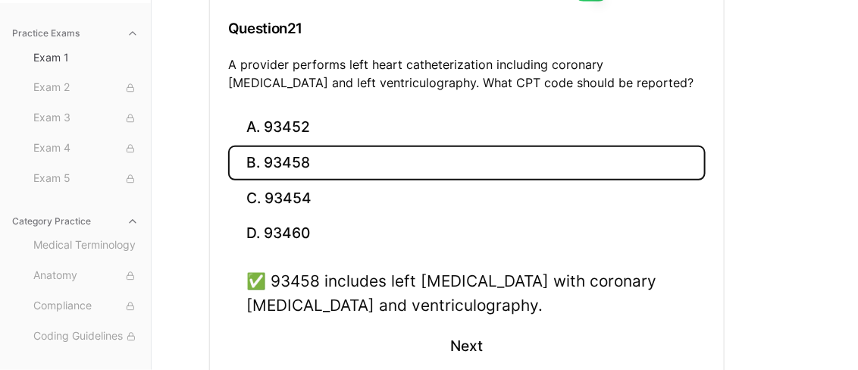
scroll to position [234, 0]
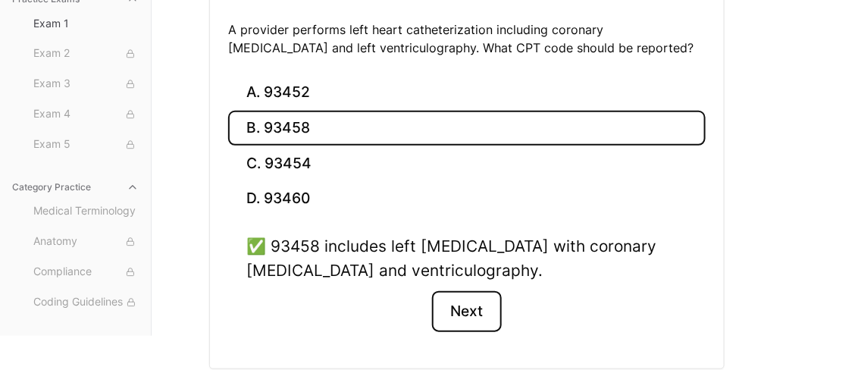
click at [476, 315] on button "Next" at bounding box center [466, 311] width 69 height 41
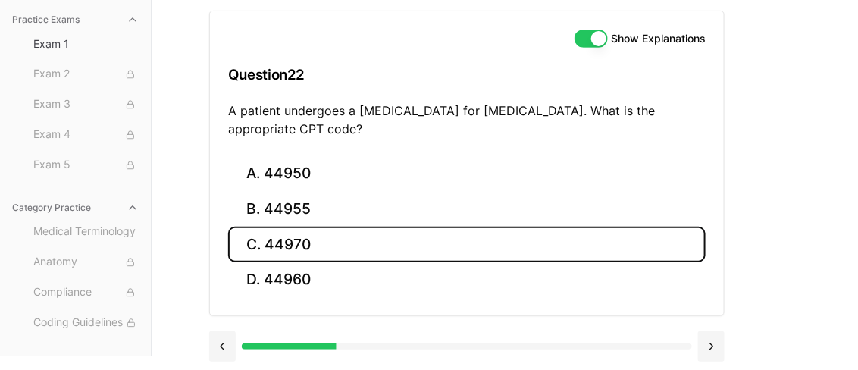
drag, startPoint x: 476, startPoint y: 315, endPoint x: 290, endPoint y: 246, distance: 198.4
click at [290, 246] on button "C. 44970" at bounding box center [467, 245] width 478 height 36
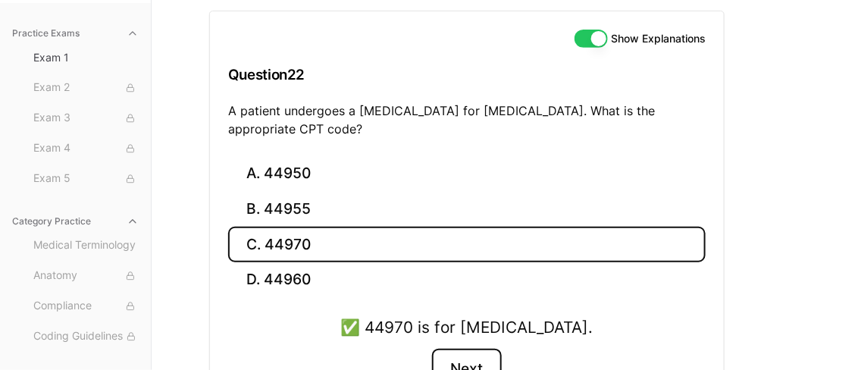
click at [483, 356] on button "Next" at bounding box center [466, 369] width 69 height 41
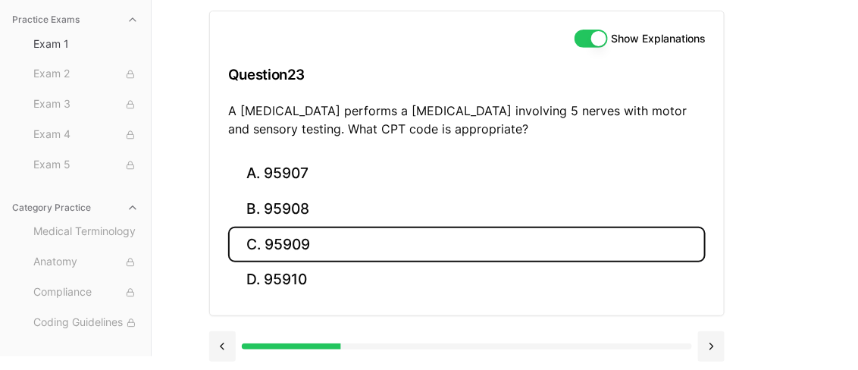
click at [291, 246] on button "C. 95909" at bounding box center [467, 245] width 478 height 36
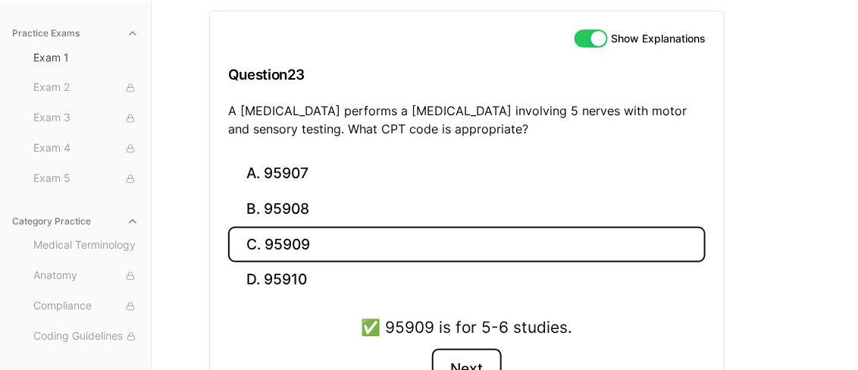
click at [472, 361] on button "Next" at bounding box center [466, 369] width 69 height 41
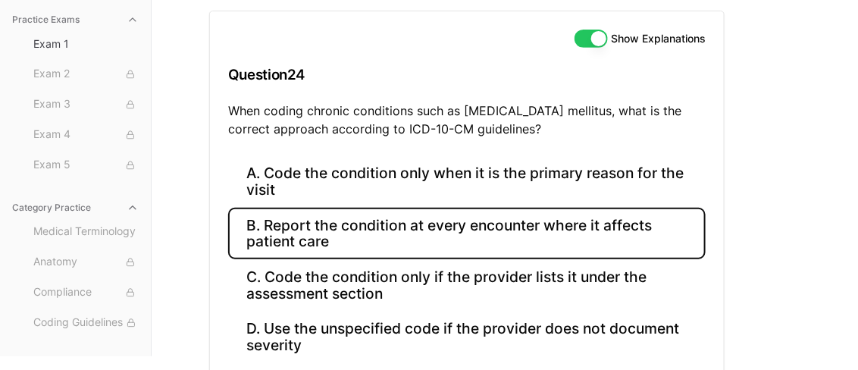
click at [327, 239] on button "B. Report the condition at every encounter where it affects patient care" at bounding box center [467, 234] width 478 height 52
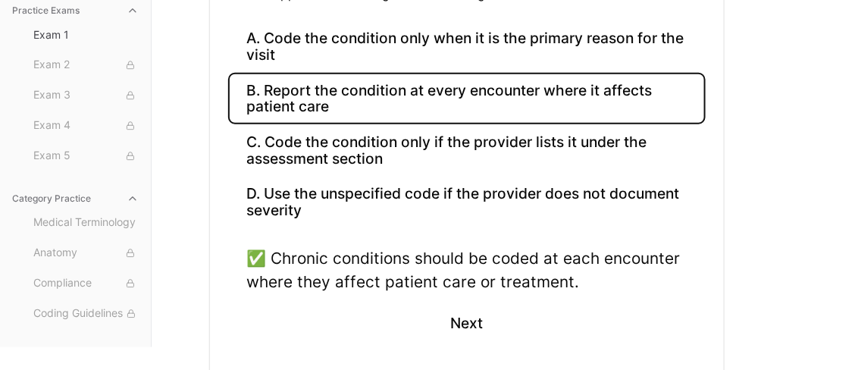
scroll to position [295, 0]
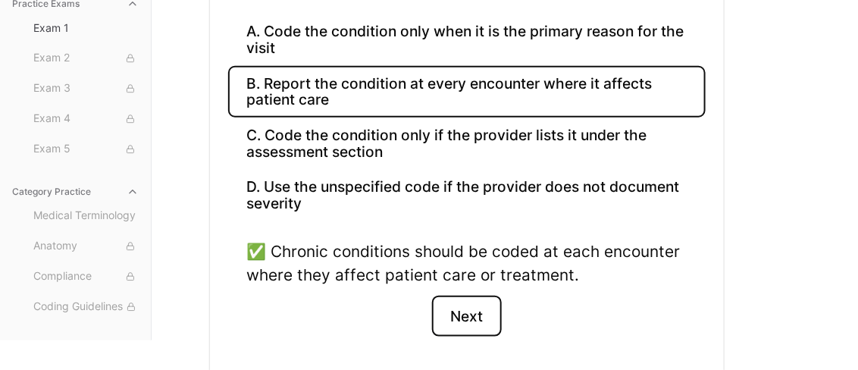
click at [456, 307] on button "Next" at bounding box center [466, 316] width 69 height 41
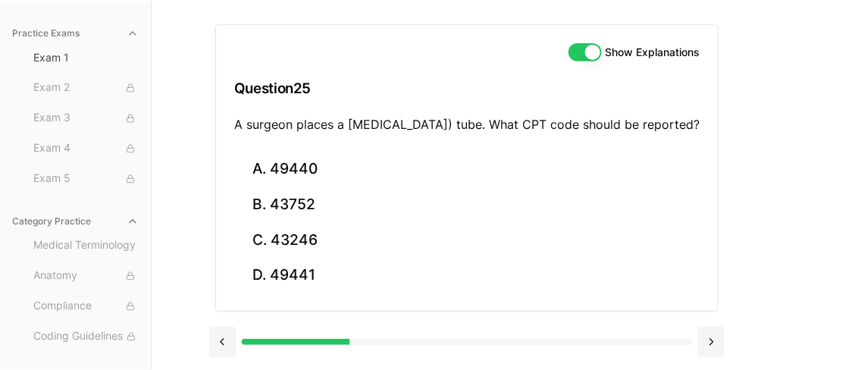
scroll to position [153, 0]
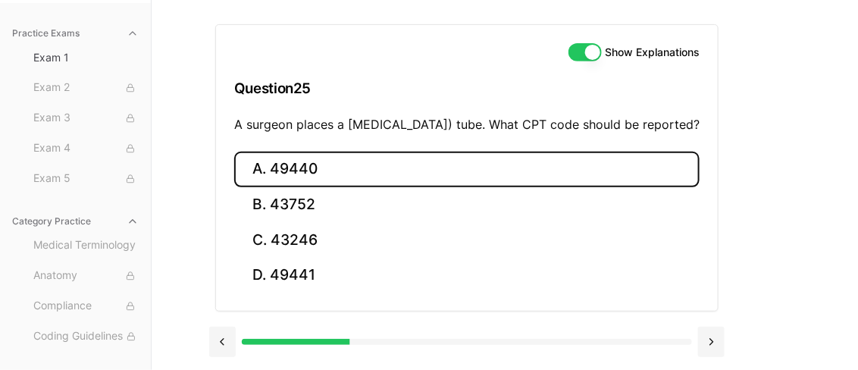
click at [301, 171] on button "A. 49440" at bounding box center [467, 170] width 466 height 36
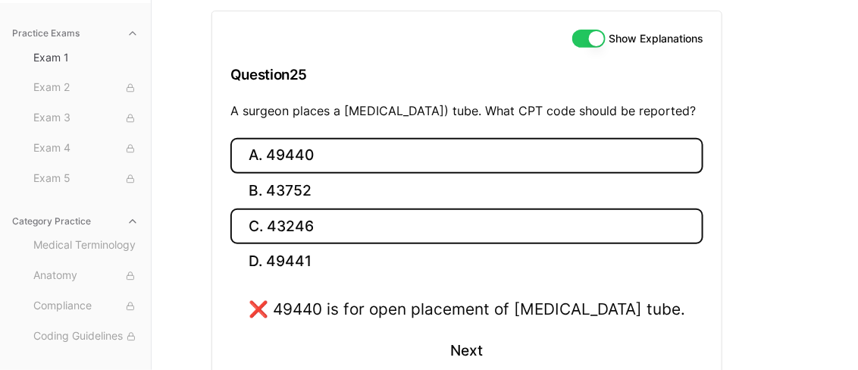
click at [303, 238] on button "C. 43246" at bounding box center [467, 227] width 473 height 36
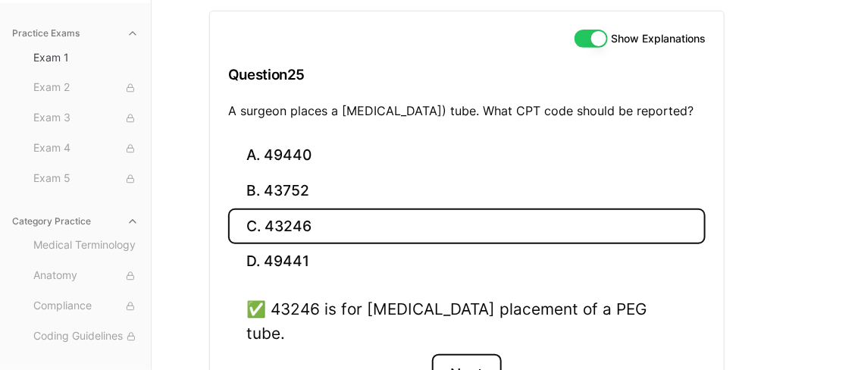
click at [472, 362] on button "Next" at bounding box center [466, 374] width 69 height 41
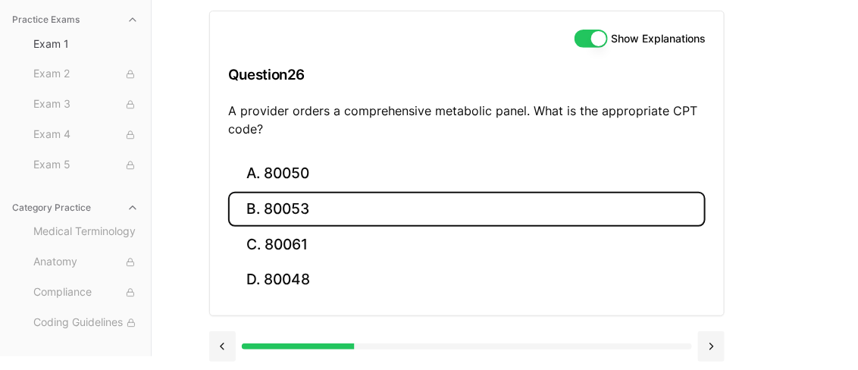
click at [309, 208] on button "B. 80053" at bounding box center [467, 210] width 478 height 36
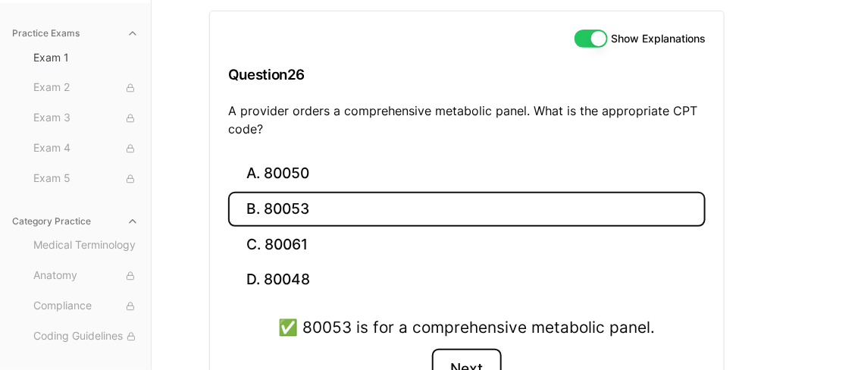
click at [466, 362] on button "Next" at bounding box center [466, 369] width 69 height 41
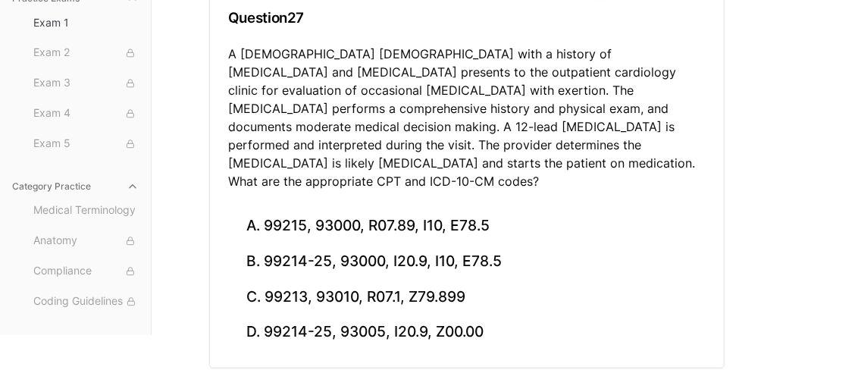
scroll to position [211, 0]
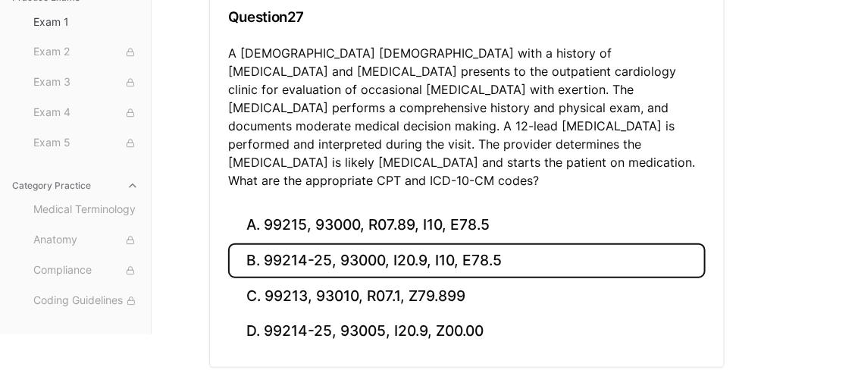
click at [436, 250] on button "B. 99214-25, 93000, I20.9, I10, E78.5" at bounding box center [467, 261] width 478 height 36
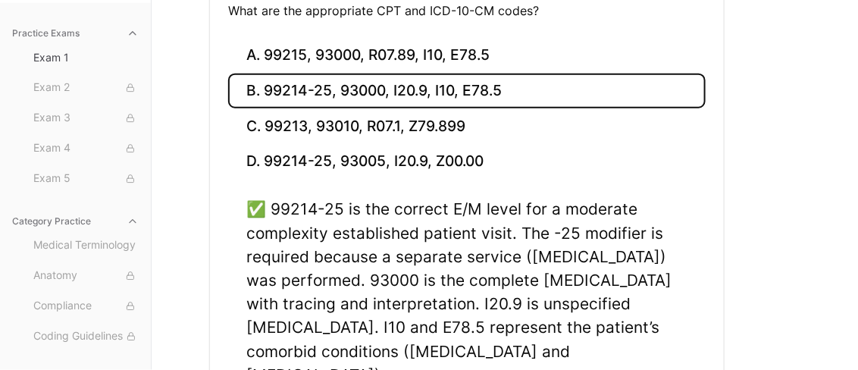
scroll to position [401, 0]
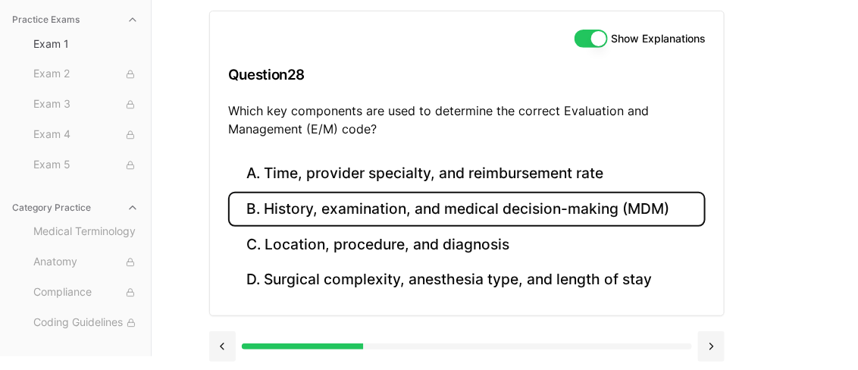
click at [395, 199] on button "B. History, examination, and medical decision-making (MDM)" at bounding box center [467, 210] width 478 height 36
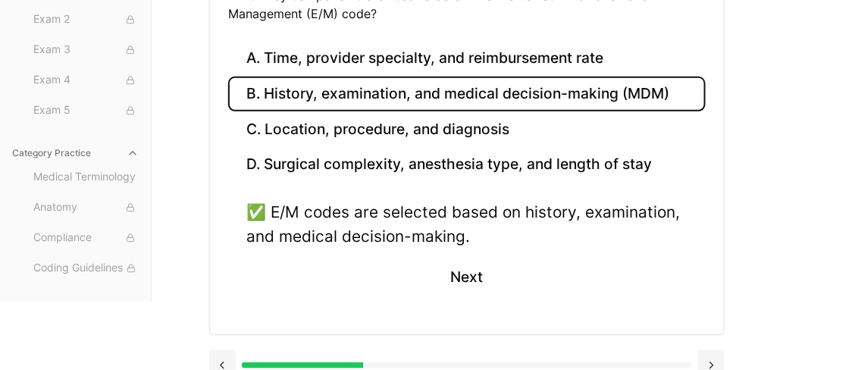
scroll to position [269, 0]
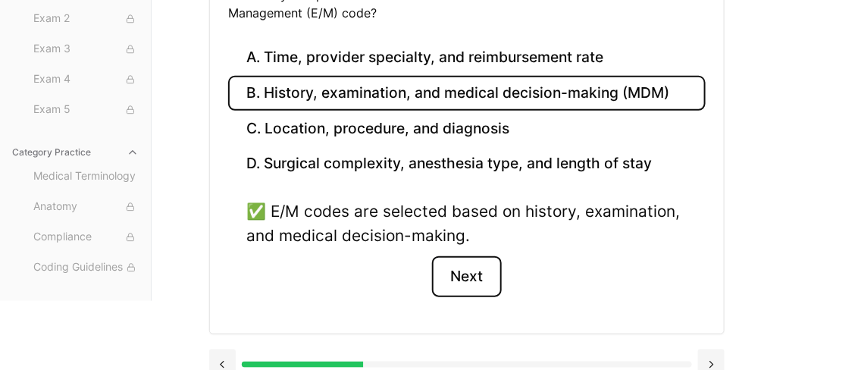
click at [468, 268] on button "Next" at bounding box center [466, 276] width 69 height 41
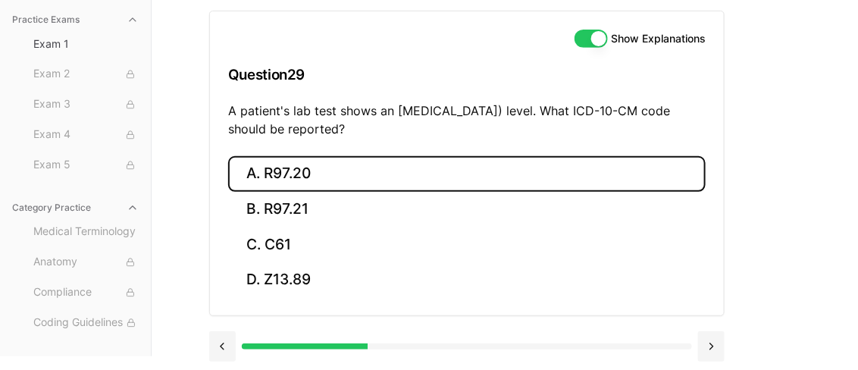
click at [403, 184] on button "A. R97.20" at bounding box center [467, 174] width 478 height 36
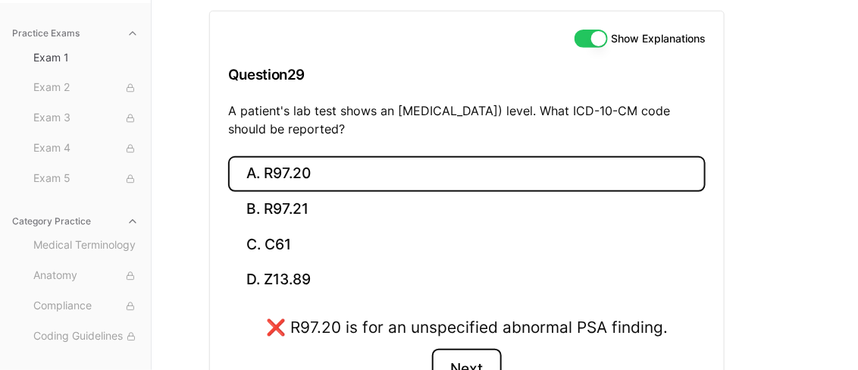
click at [476, 353] on button "Next" at bounding box center [466, 369] width 69 height 41
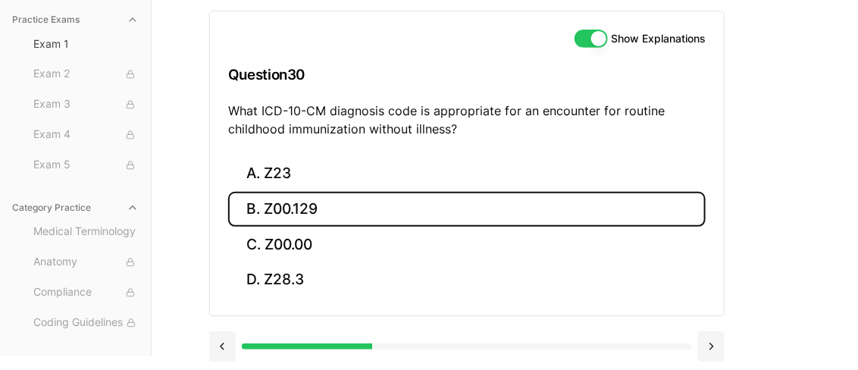
click at [390, 209] on button "B. Z00.129" at bounding box center [467, 210] width 478 height 36
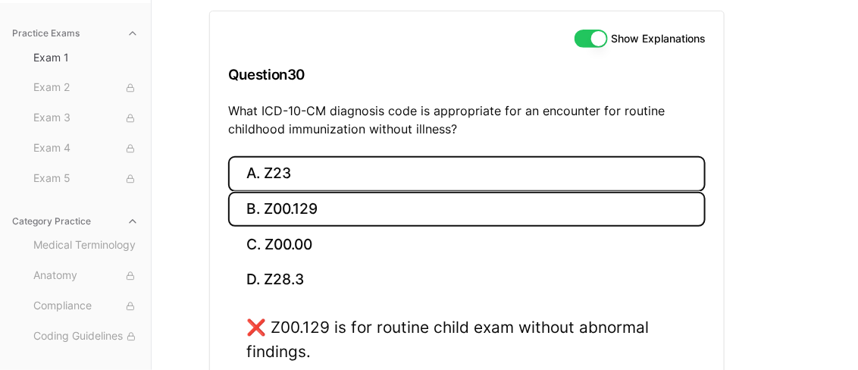
click at [322, 168] on button "A. Z23" at bounding box center [467, 174] width 478 height 36
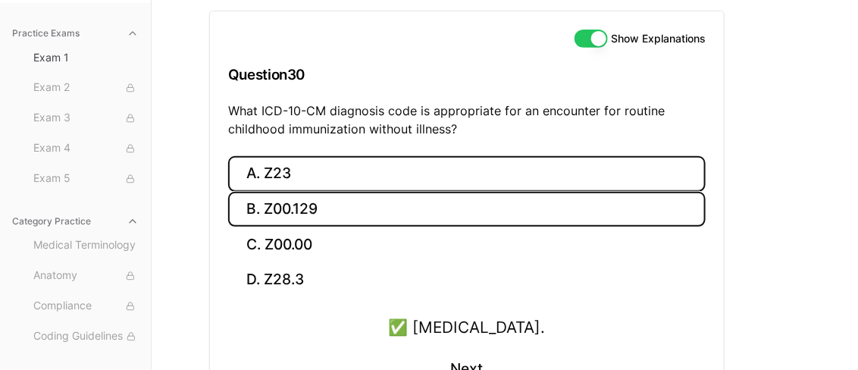
click at [387, 215] on button "B. Z00.129" at bounding box center [467, 210] width 478 height 36
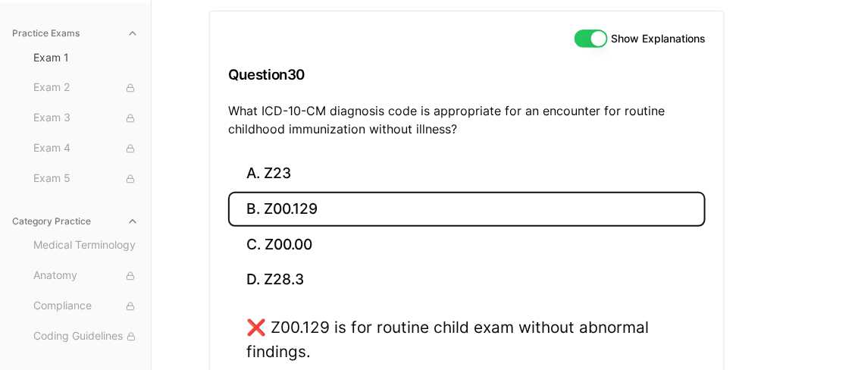
click at [441, 357] on div "❌ Z00.129 is for routine child exam without abnormal findings." at bounding box center [466, 338] width 441 height 47
click at [442, 365] on div "❌ Z00.129 is for routine child exam without abnormal findings. Next" at bounding box center [467, 372] width 478 height 115
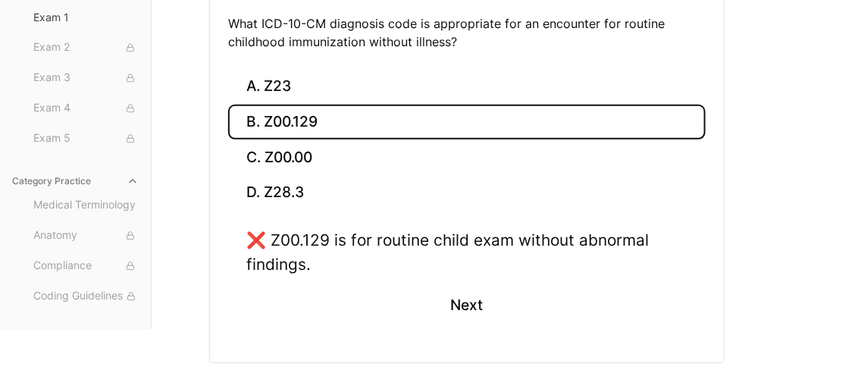
scroll to position [242, 0]
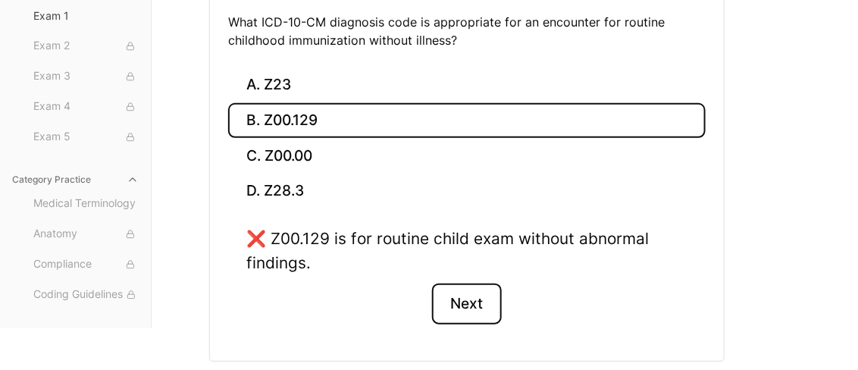
click at [458, 310] on button "Next" at bounding box center [466, 304] width 69 height 41
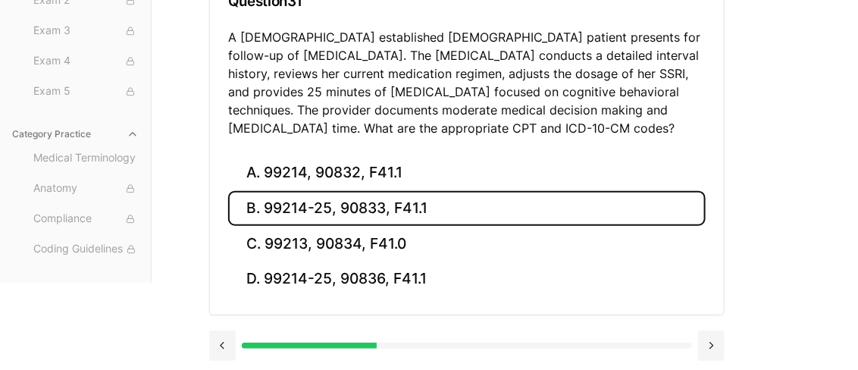
click at [375, 217] on button "B. 99214-25, 90833, F41.1" at bounding box center [467, 209] width 478 height 36
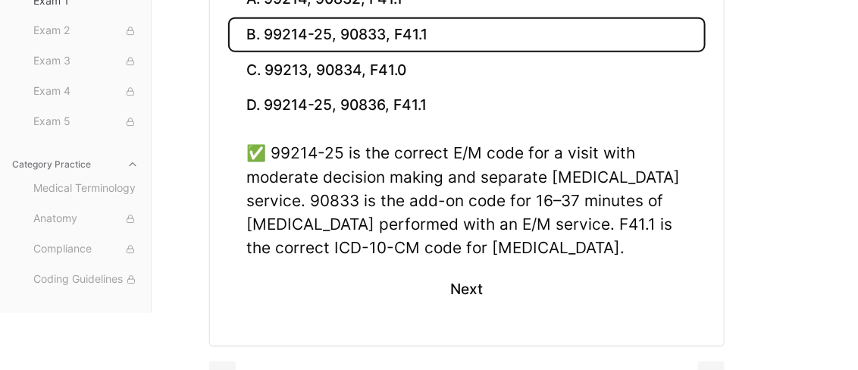
scroll to position [404, 0]
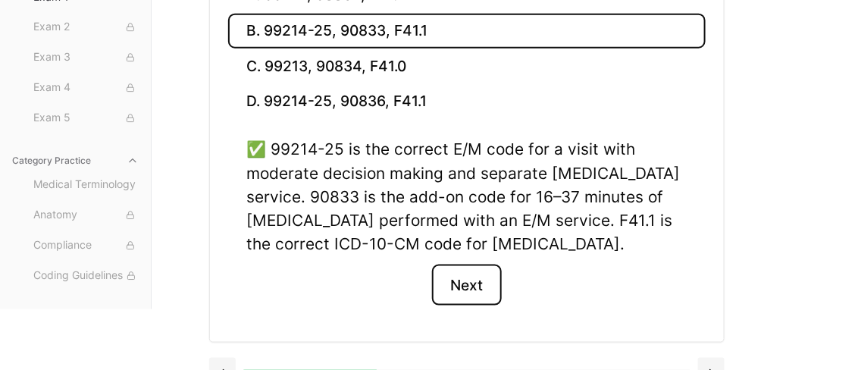
click at [460, 284] on button "Next" at bounding box center [466, 285] width 69 height 41
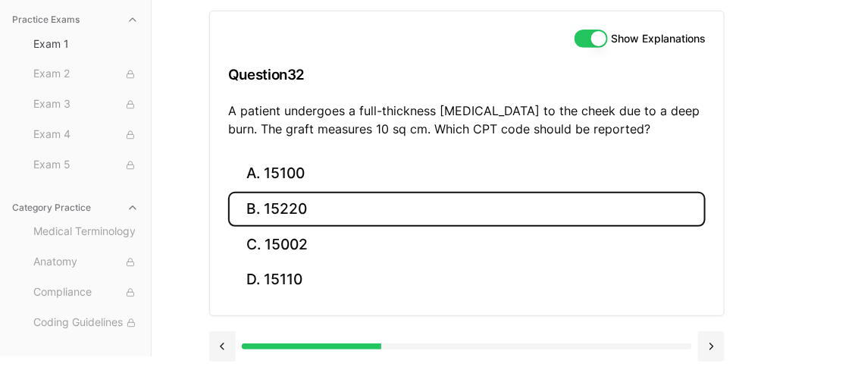
click at [465, 205] on button "B. 15220" at bounding box center [467, 210] width 478 height 36
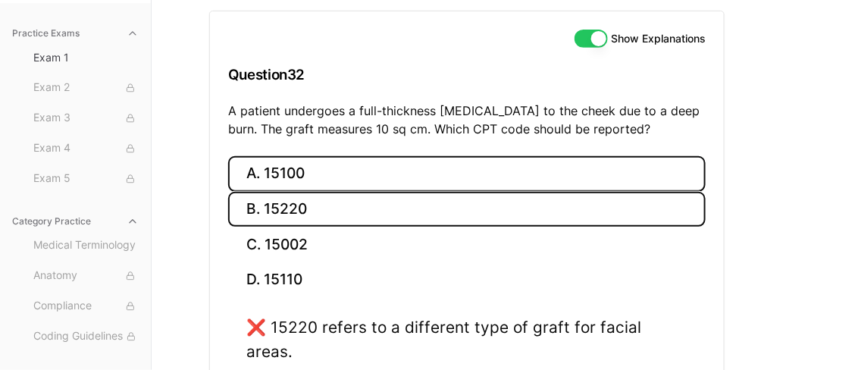
click at [299, 173] on button "A. 15100" at bounding box center [467, 174] width 478 height 36
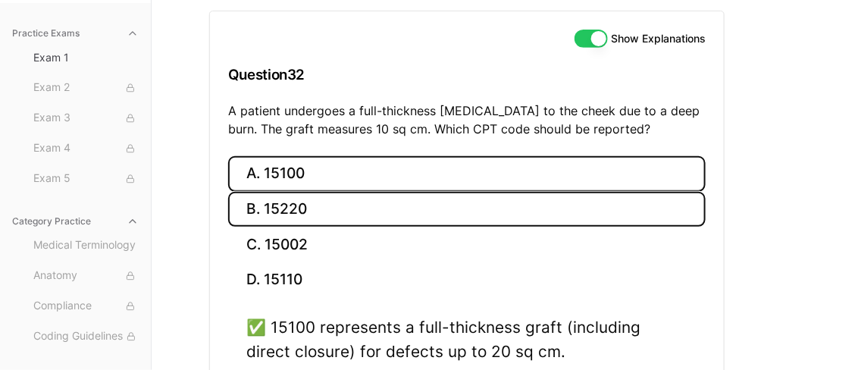
click at [302, 210] on button "B. 15220" at bounding box center [467, 210] width 478 height 36
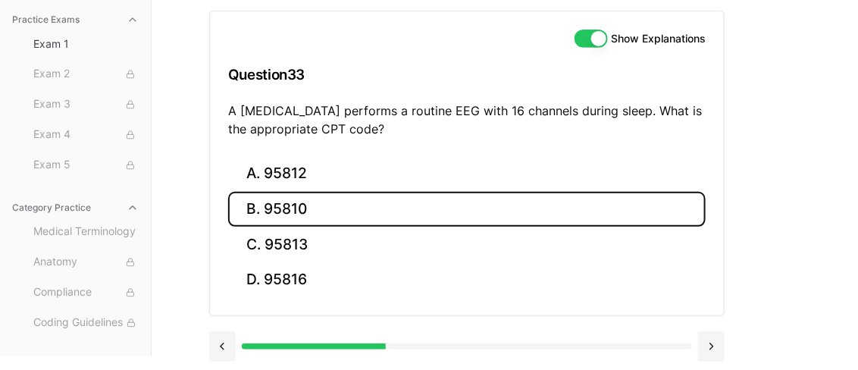
click at [281, 205] on button "B. 95810" at bounding box center [467, 210] width 478 height 36
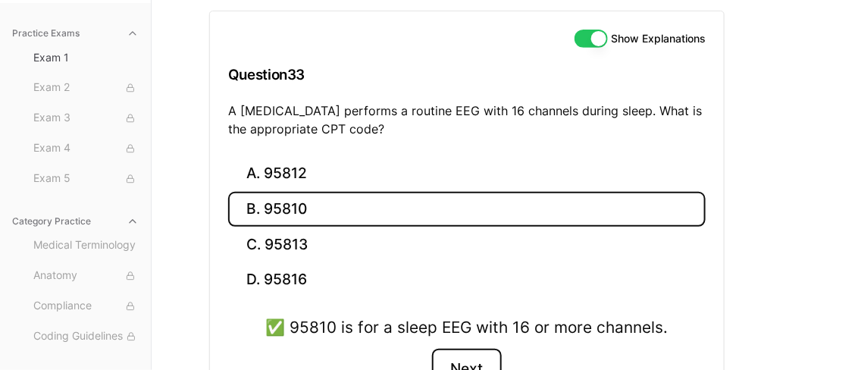
click at [463, 354] on button "Next" at bounding box center [466, 369] width 69 height 41
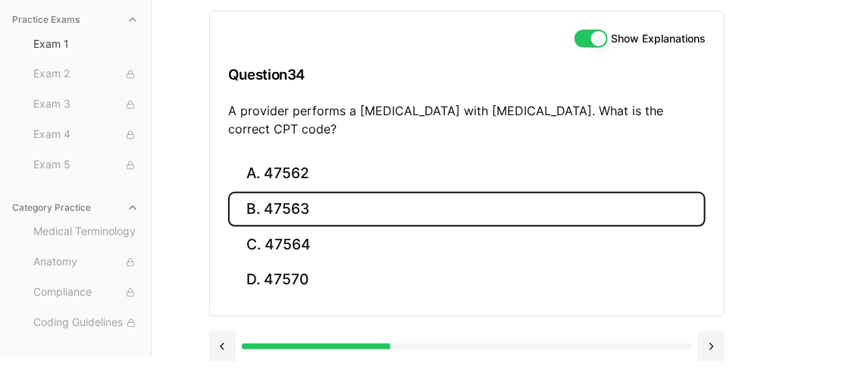
click at [325, 217] on button "B. 47563" at bounding box center [467, 210] width 478 height 36
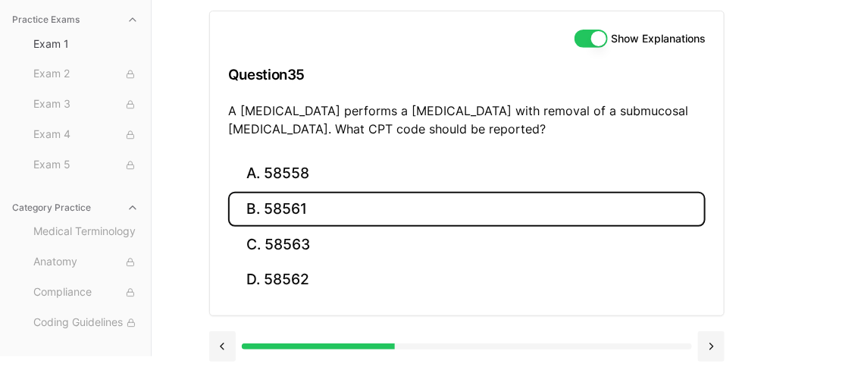
click at [276, 215] on button "B. 58561" at bounding box center [467, 210] width 478 height 36
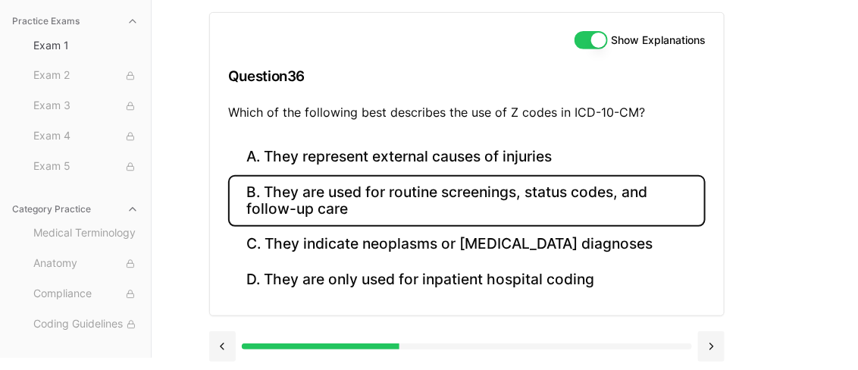
click at [397, 200] on button "B. They are used for routine screenings, status codes, and follow-up care" at bounding box center [467, 201] width 478 height 52
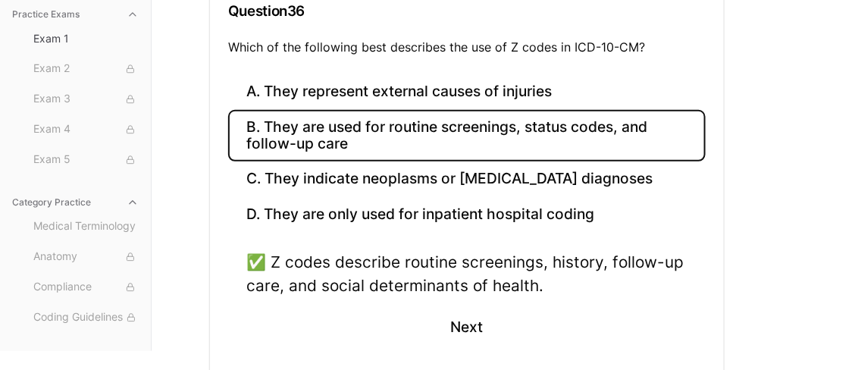
scroll to position [234, 0]
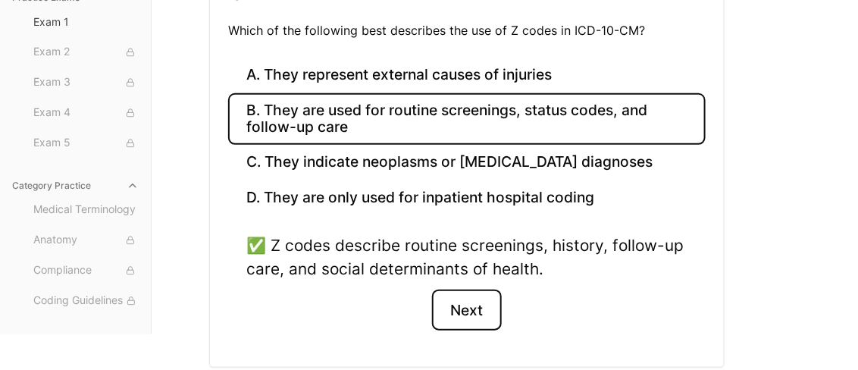
click at [478, 306] on button "Next" at bounding box center [466, 310] width 69 height 41
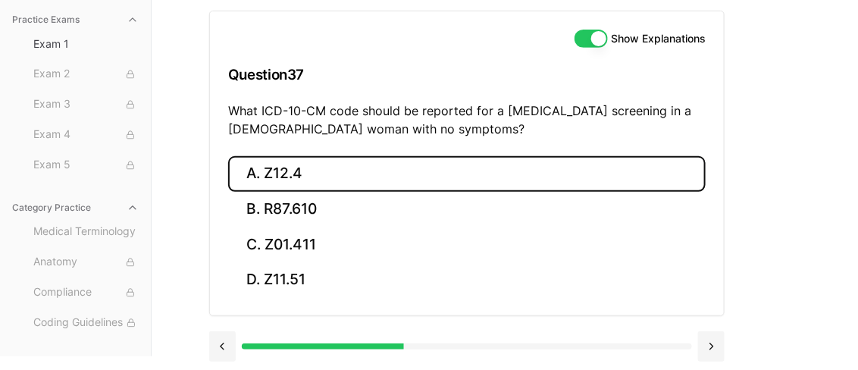
click at [327, 173] on button "A. Z12.4" at bounding box center [467, 174] width 478 height 36
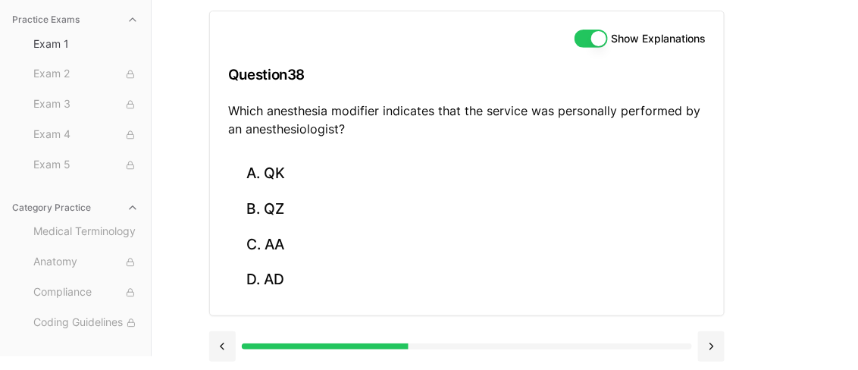
click at [468, 359] on div at bounding box center [467, 345] width 516 height 58
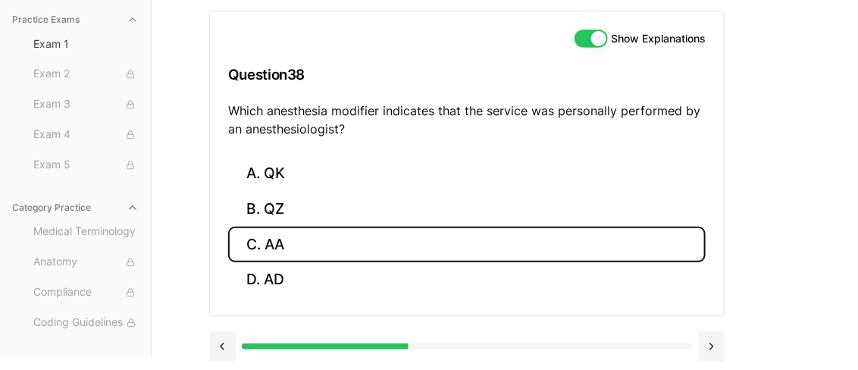
click at [303, 240] on button "C. AA" at bounding box center [467, 245] width 478 height 36
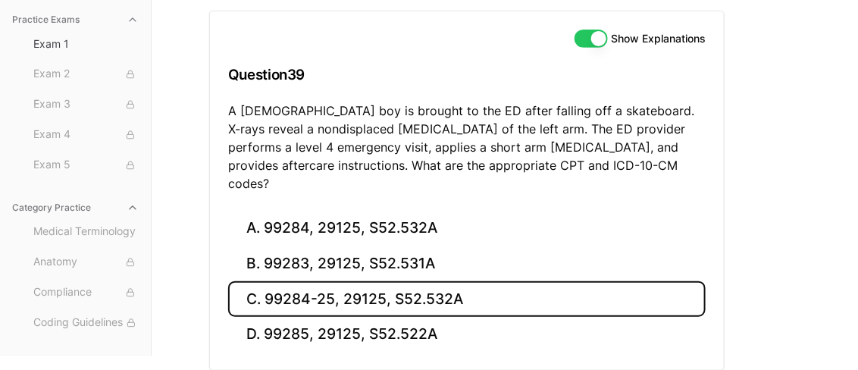
click at [350, 288] on button "C. 99284-25, 29125, S52.532A" at bounding box center [467, 299] width 478 height 36
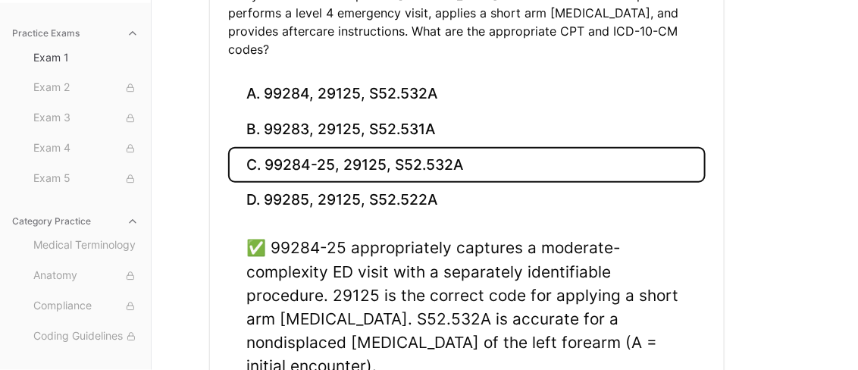
scroll to position [299, 0]
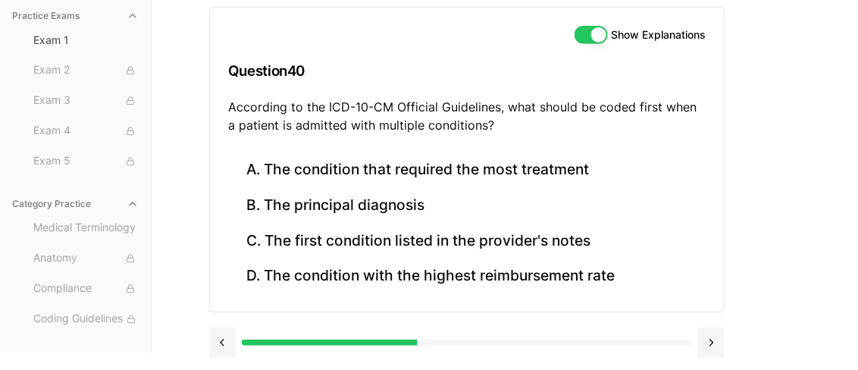
scroll to position [153, 0]
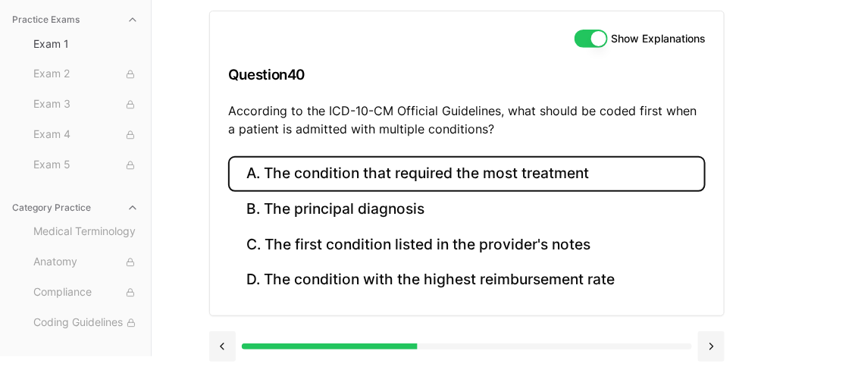
click at [478, 178] on button "A. The condition that required the most treatment" at bounding box center [467, 174] width 478 height 36
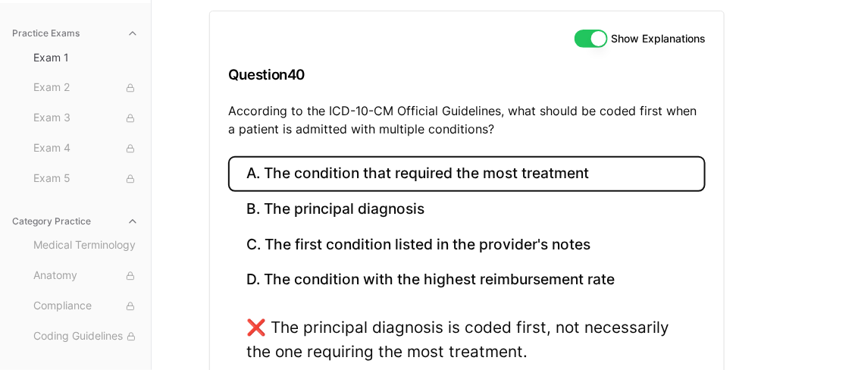
scroll to position [287, 0]
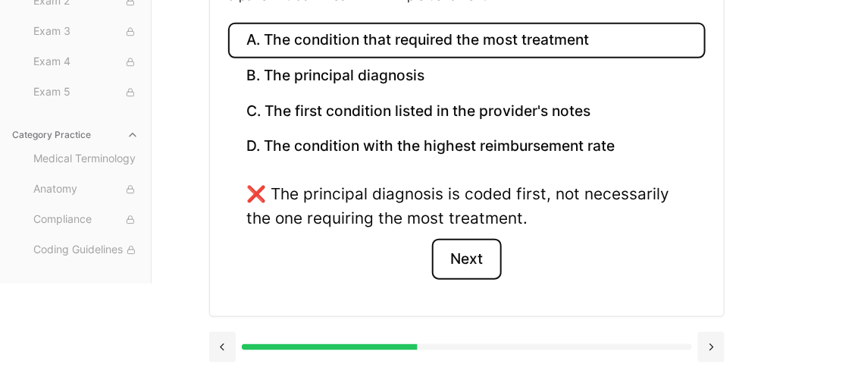
click at [457, 250] on button "Next" at bounding box center [466, 259] width 69 height 41
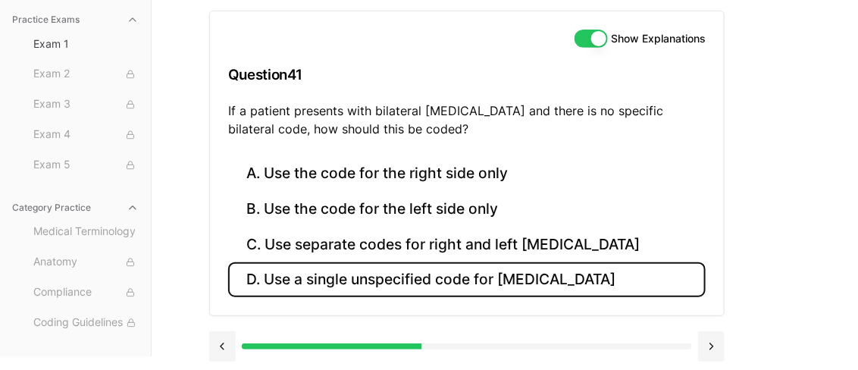
click at [447, 278] on button "D. Use a single unspecified code for otitis media" at bounding box center [467, 280] width 478 height 36
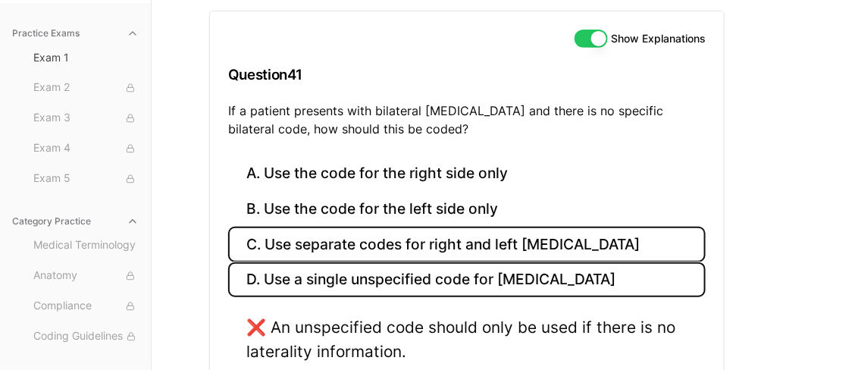
click at [450, 249] on button "C. Use separate codes for right and left otitis media" at bounding box center [467, 245] width 478 height 36
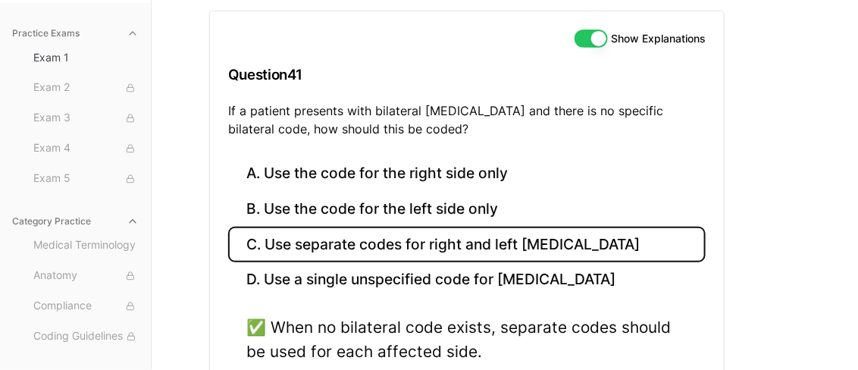
scroll to position [287, 0]
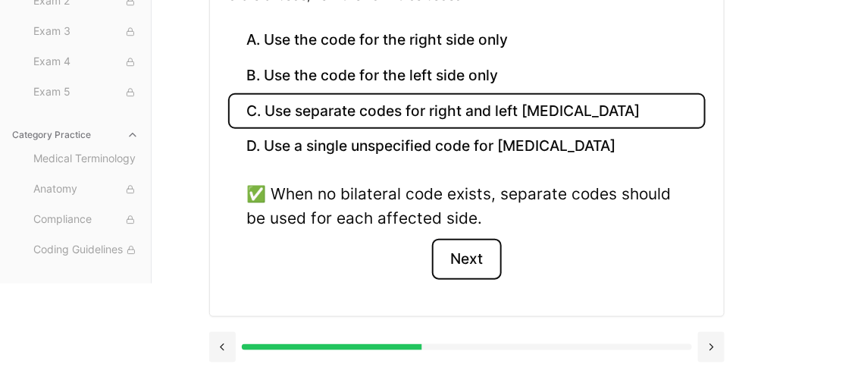
click at [483, 259] on button "Next" at bounding box center [466, 259] width 69 height 41
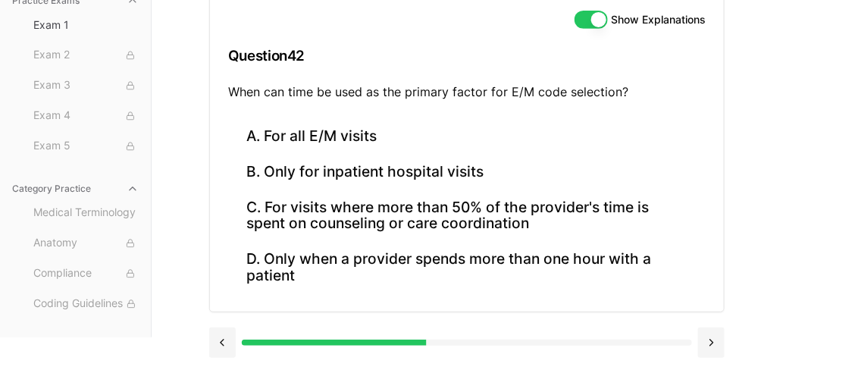
scroll to position [168, 0]
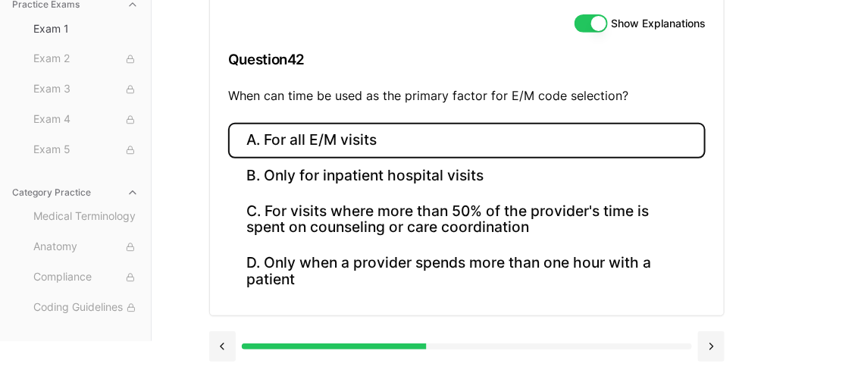
click at [329, 149] on button "A. For all E/M visits" at bounding box center [467, 141] width 478 height 36
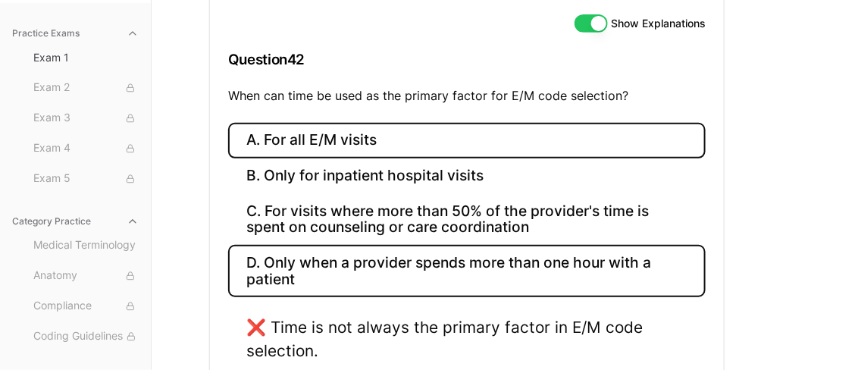
click at [266, 266] on button "D. Only when a provider spends more than one hour with a patient" at bounding box center [467, 271] width 478 height 52
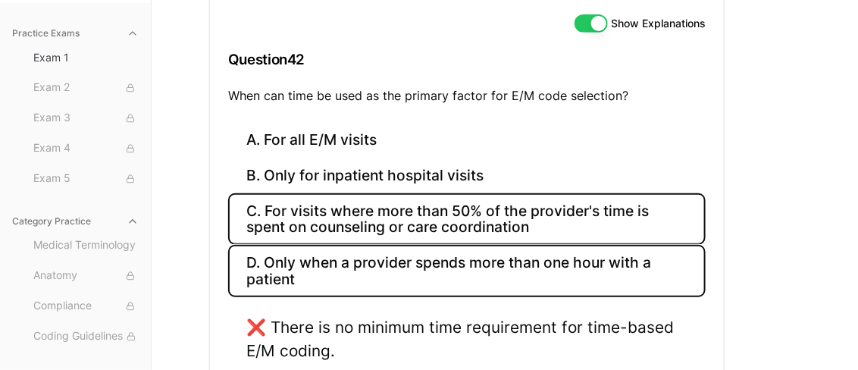
click at [308, 224] on button "C. For visits where more than 50% of the provider's time is spent on counseling…" at bounding box center [467, 219] width 478 height 52
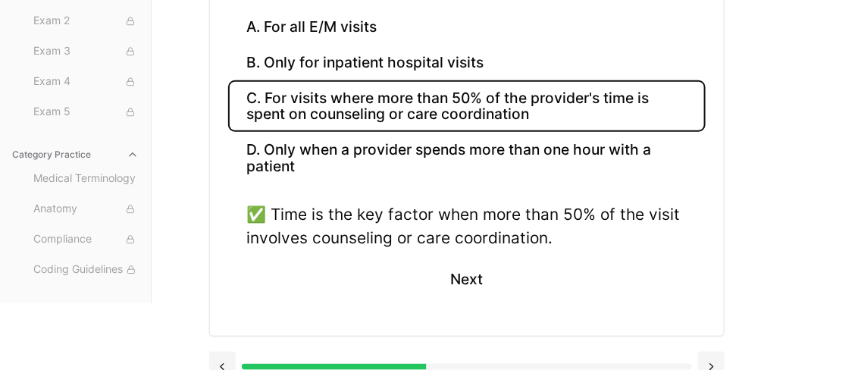
scroll to position [296, 0]
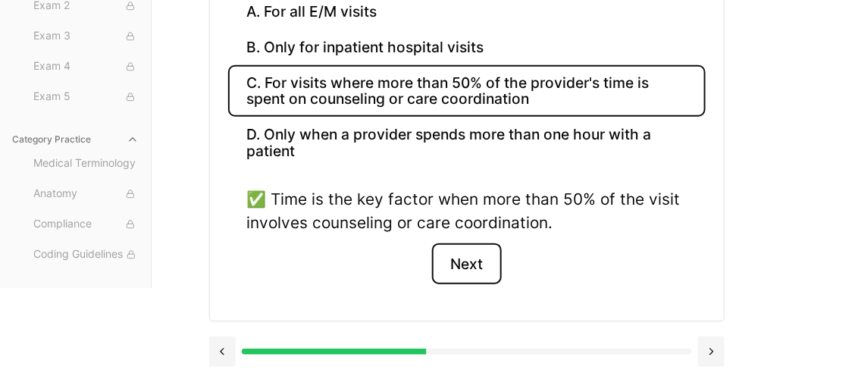
click at [463, 256] on button "Next" at bounding box center [466, 263] width 69 height 41
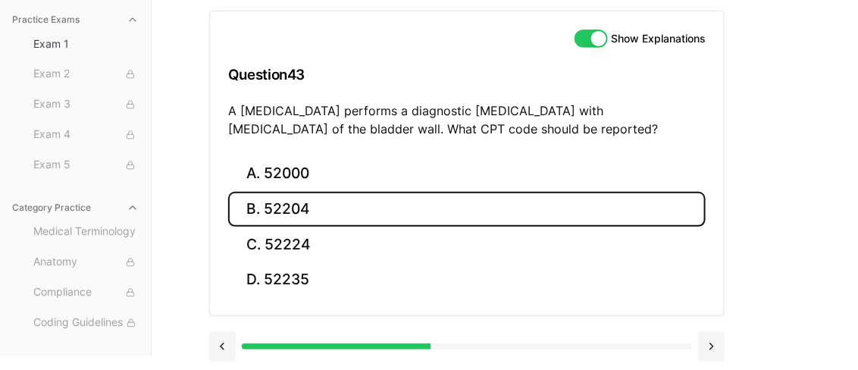
click at [467, 199] on button "B. 52204" at bounding box center [467, 210] width 478 height 36
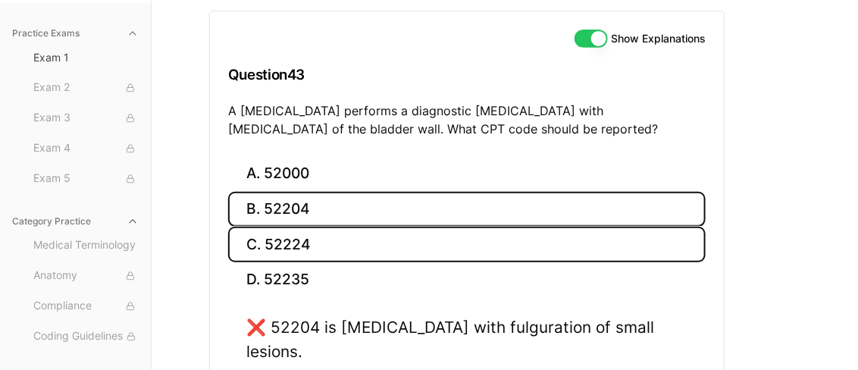
click at [363, 247] on button "C. 52224" at bounding box center [467, 245] width 478 height 36
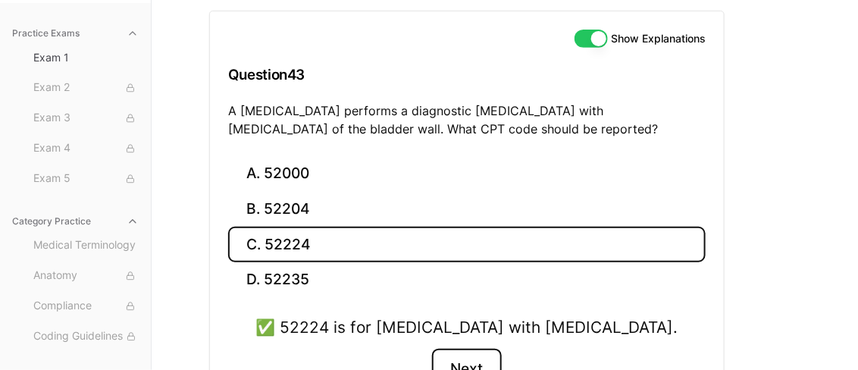
click at [459, 366] on button "Next" at bounding box center [466, 369] width 69 height 41
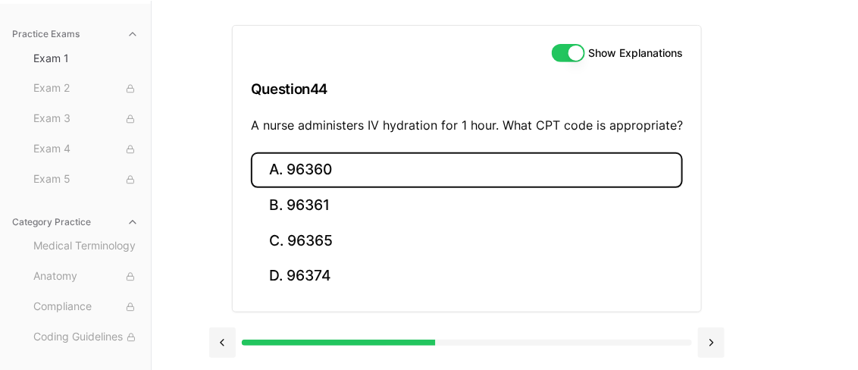
click at [325, 168] on button "A. 96360" at bounding box center [467, 170] width 432 height 36
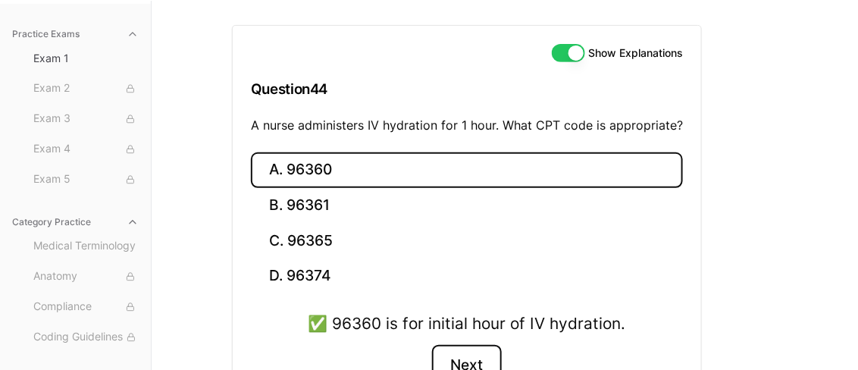
click at [472, 353] on button "Next" at bounding box center [466, 365] width 69 height 41
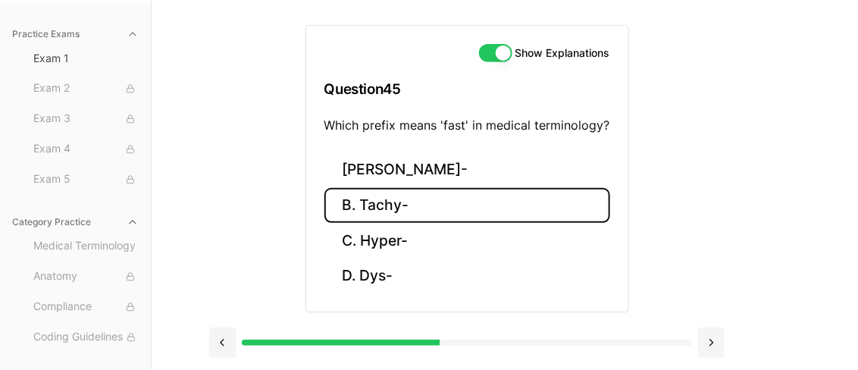
click at [395, 209] on button "B. Tachy-" at bounding box center [468, 206] width 286 height 36
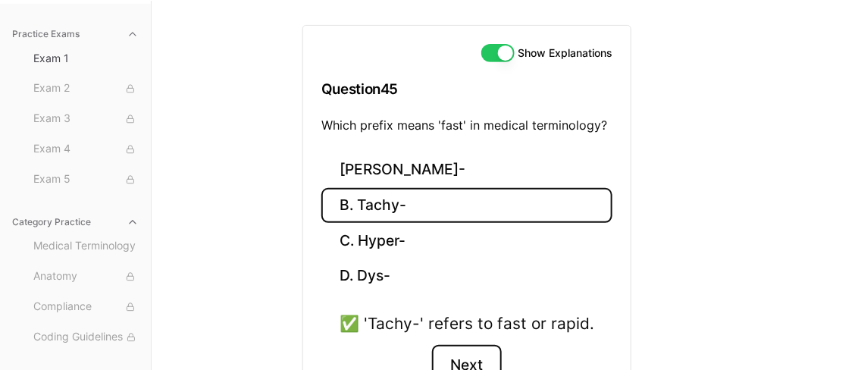
click at [467, 355] on button "Next" at bounding box center [466, 365] width 69 height 41
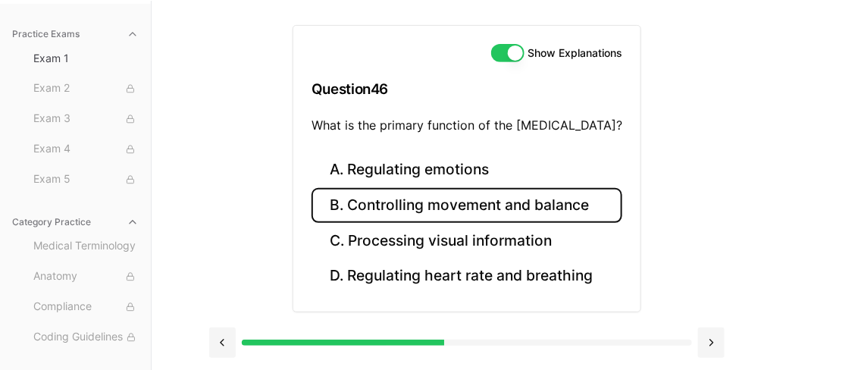
click at [507, 208] on button "B. Controlling movement and balance" at bounding box center [467, 206] width 311 height 36
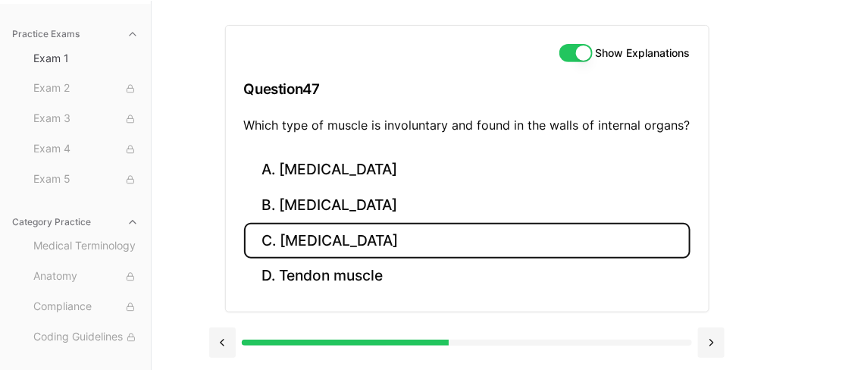
click at [363, 245] on button "C. Smooth muscle" at bounding box center [467, 241] width 447 height 36
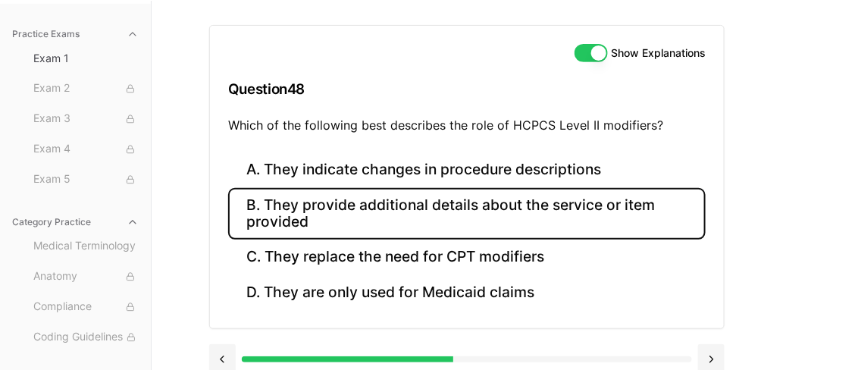
click at [338, 219] on button "B. They provide additional details about the service or item provided" at bounding box center [467, 214] width 478 height 52
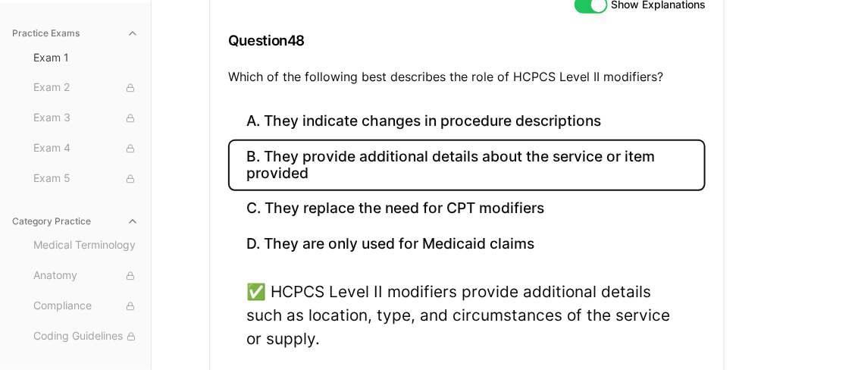
scroll to position [190, 0]
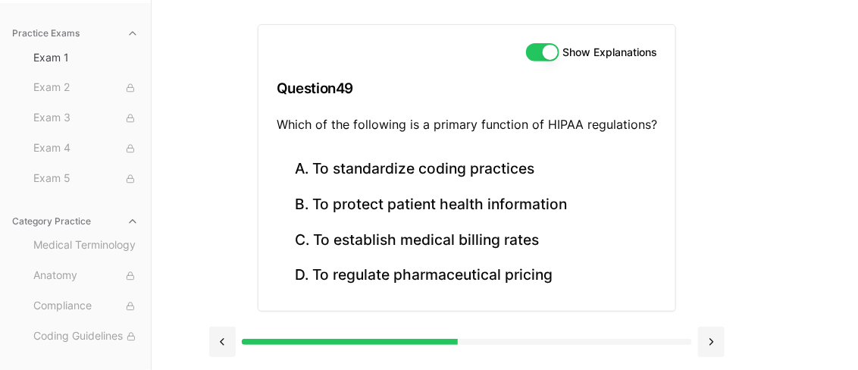
scroll to position [139, 0]
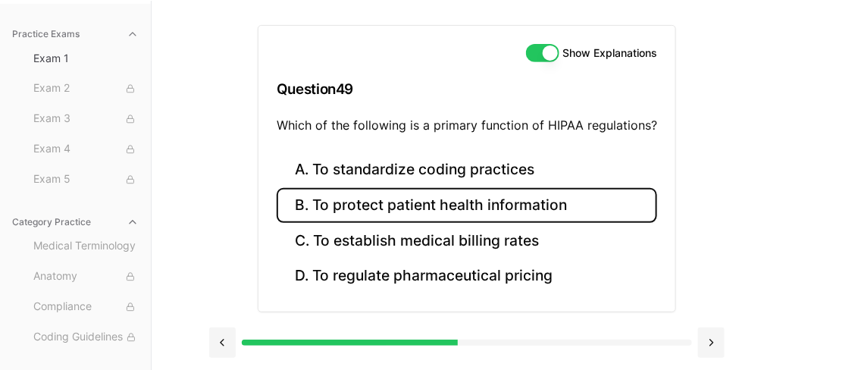
click at [494, 204] on button "B. To protect patient health information" at bounding box center [467, 206] width 381 height 36
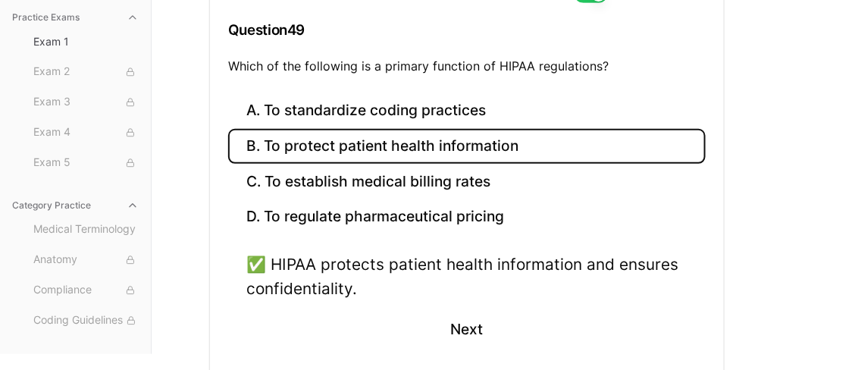
scroll to position [268, 0]
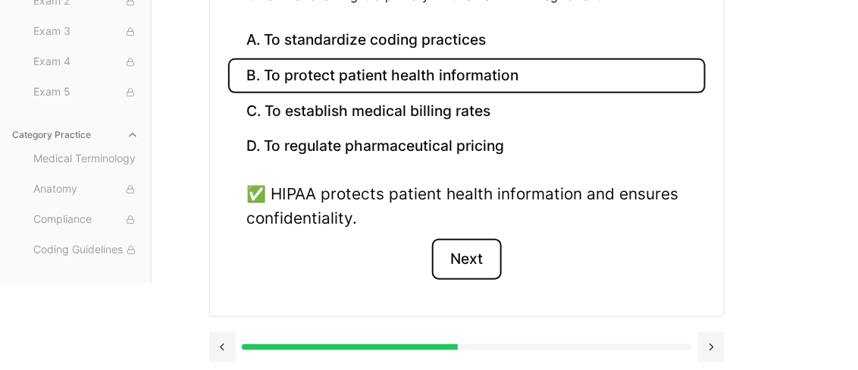
click at [469, 259] on button "Next" at bounding box center [466, 259] width 69 height 41
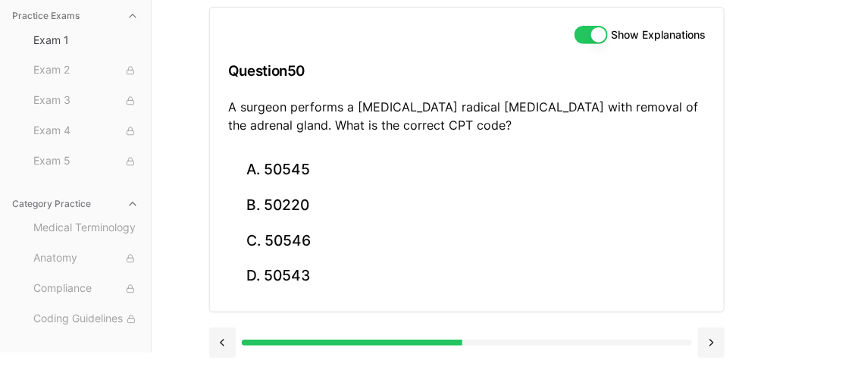
scroll to position [153, 0]
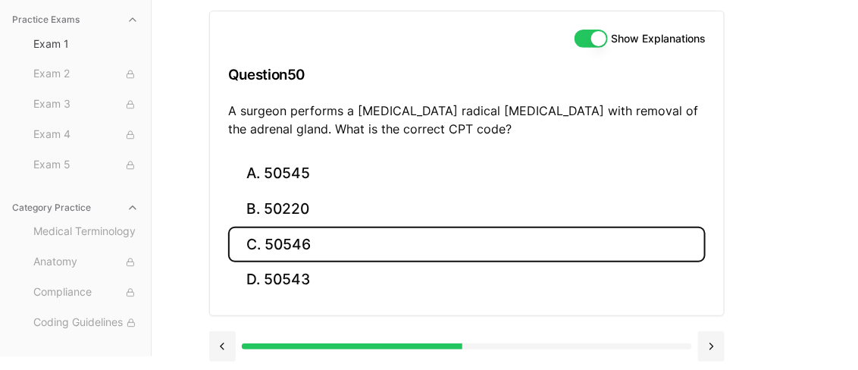
click at [311, 242] on button "C. 50546" at bounding box center [467, 245] width 478 height 36
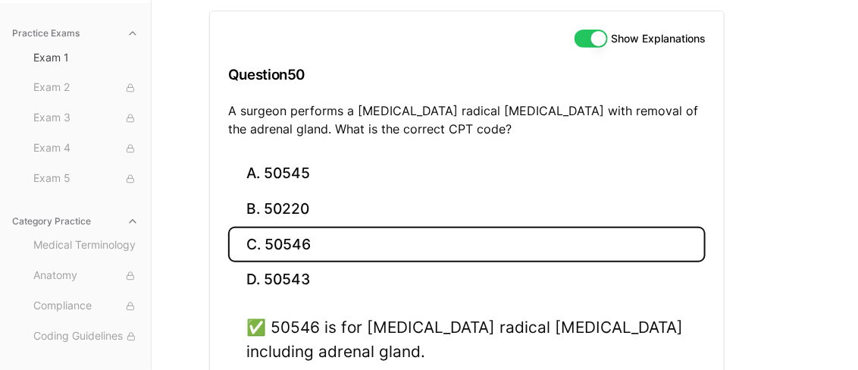
scroll to position [287, 0]
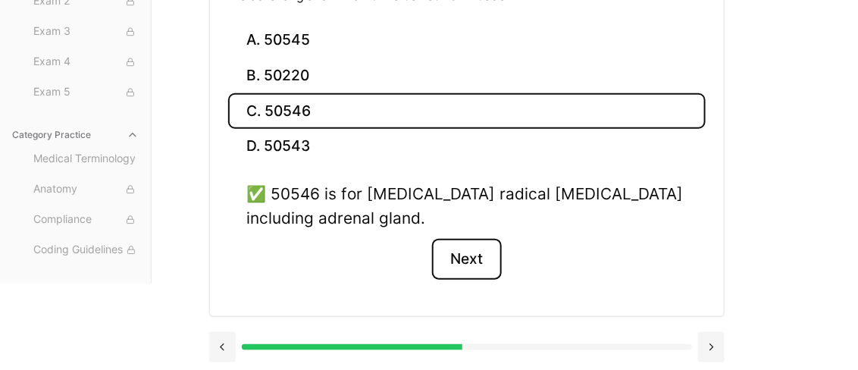
click at [486, 263] on button "Next" at bounding box center [466, 259] width 69 height 41
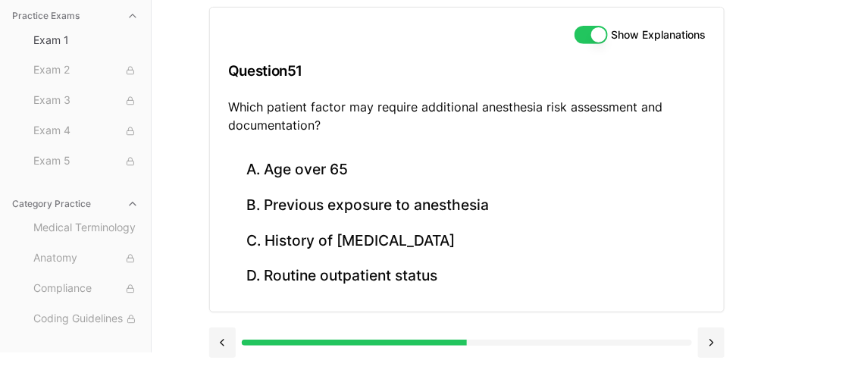
scroll to position [153, 0]
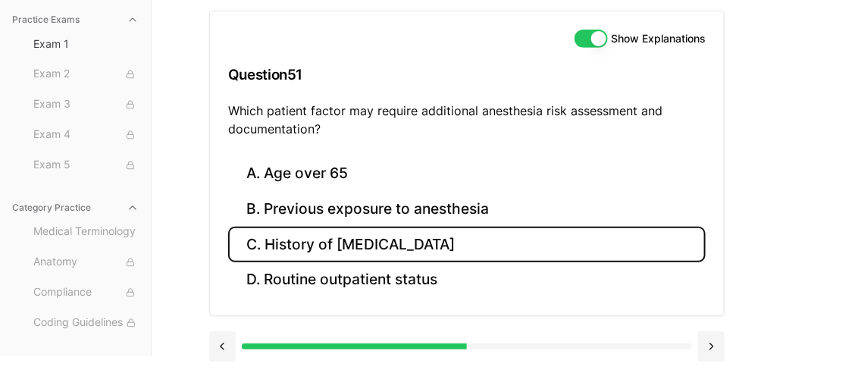
click at [494, 246] on button "C. History of obstructive sleep apnea" at bounding box center [467, 245] width 478 height 36
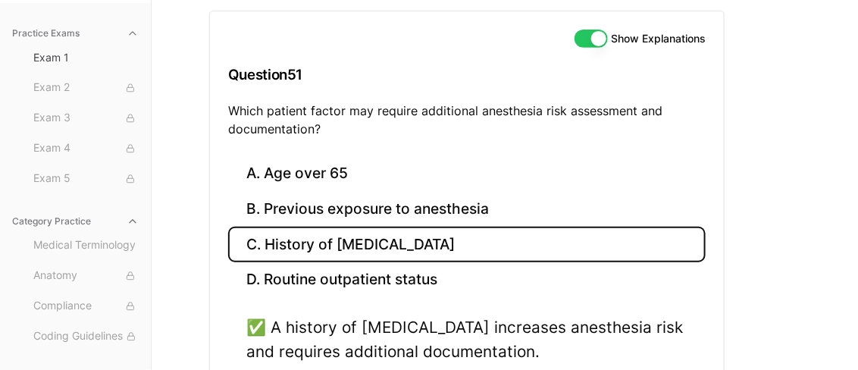
scroll to position [287, 0]
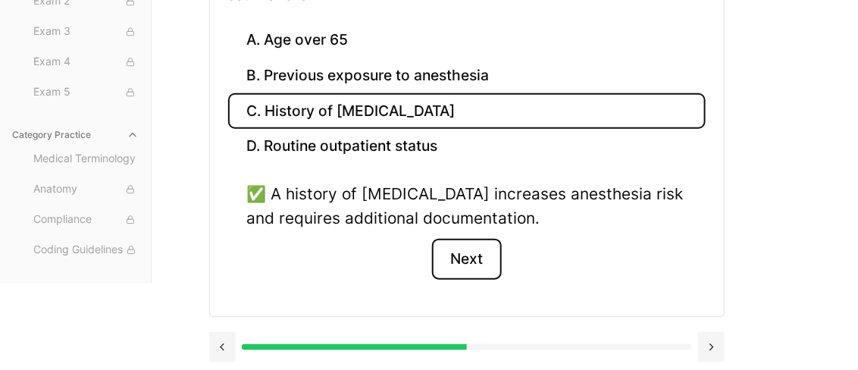
click at [465, 246] on button "Next" at bounding box center [466, 259] width 69 height 41
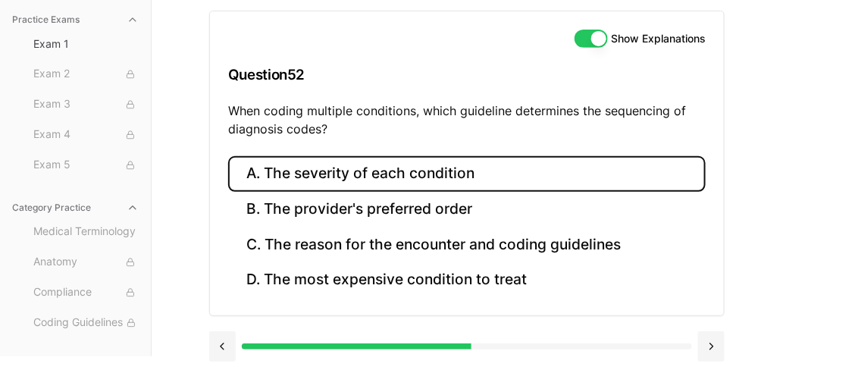
click at [463, 173] on button "A. The severity of each condition" at bounding box center [467, 174] width 478 height 36
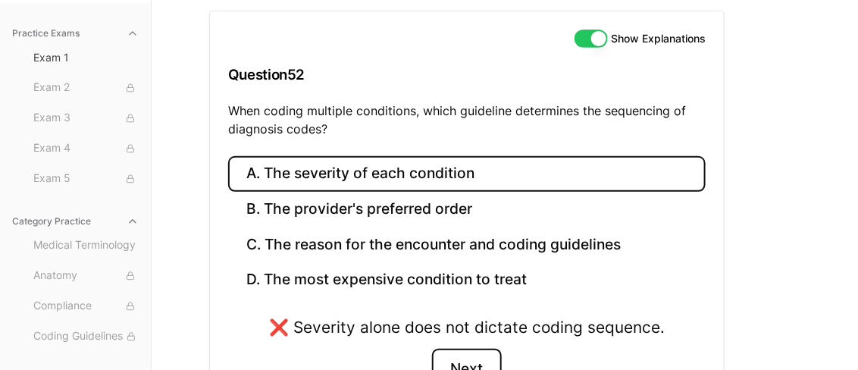
click at [477, 363] on button "Next" at bounding box center [466, 369] width 69 height 41
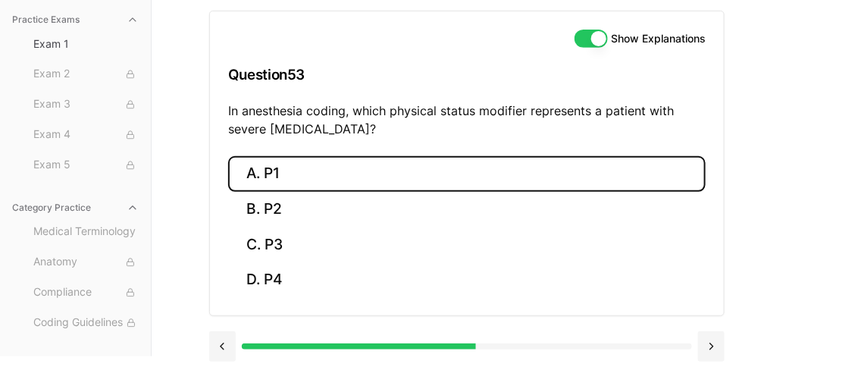
click at [279, 172] on button "A. P1" at bounding box center [467, 174] width 478 height 36
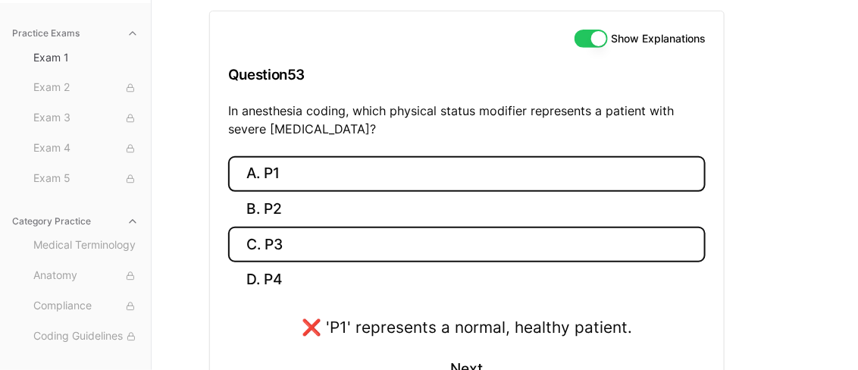
click at [281, 239] on button "C. P3" at bounding box center [467, 245] width 478 height 36
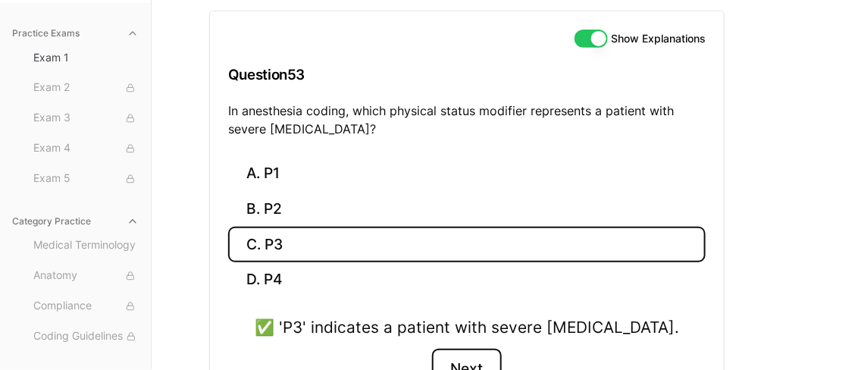
click at [460, 359] on button "Next" at bounding box center [466, 369] width 69 height 41
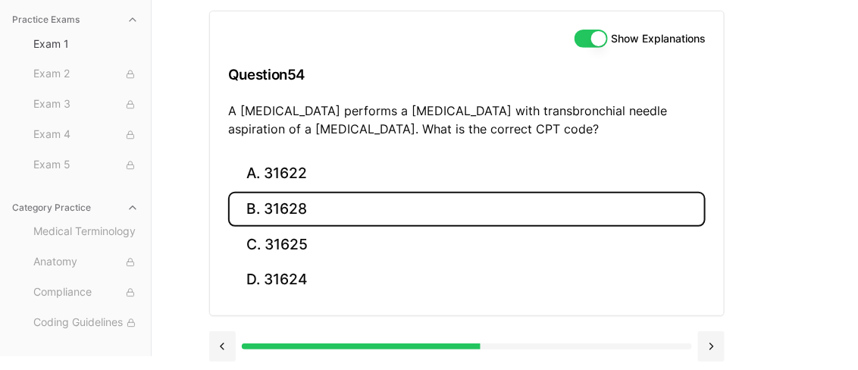
click at [360, 205] on button "B. 31628" at bounding box center [467, 210] width 478 height 36
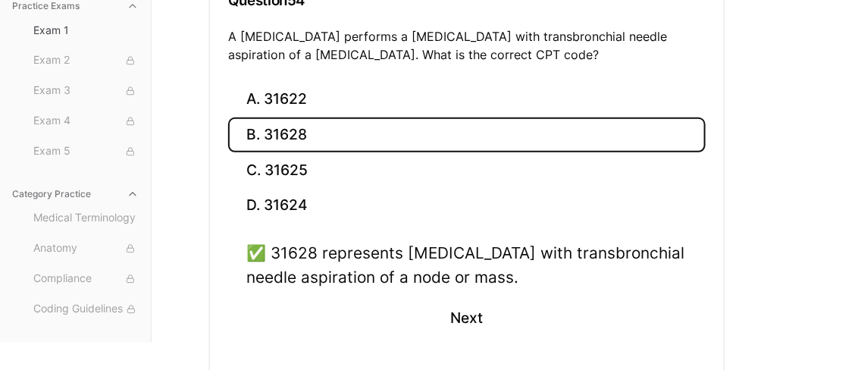
scroll to position [266, 0]
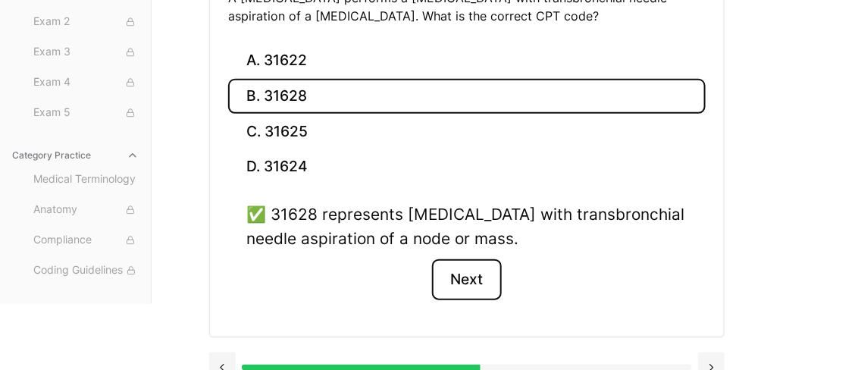
click at [465, 268] on button "Next" at bounding box center [466, 279] width 69 height 41
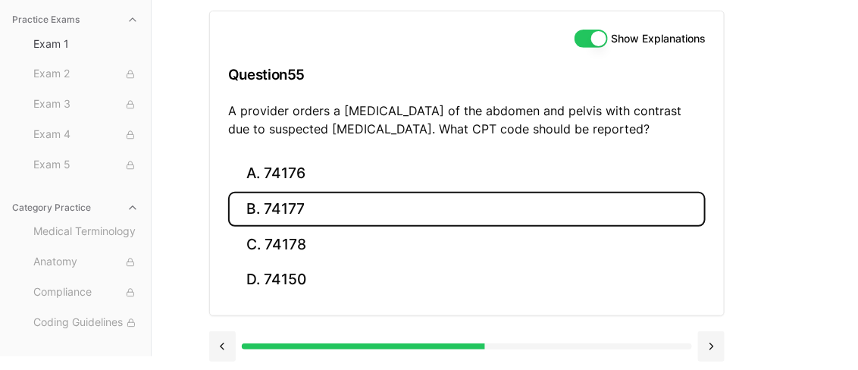
click at [387, 211] on button "B. 74177" at bounding box center [467, 210] width 478 height 36
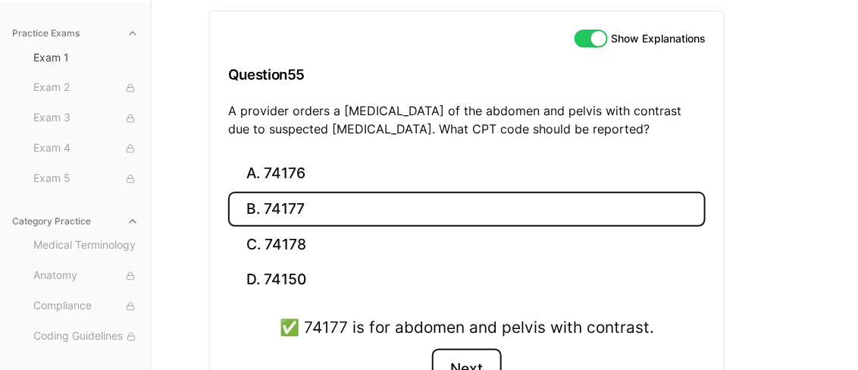
click at [469, 361] on button "Next" at bounding box center [466, 369] width 69 height 41
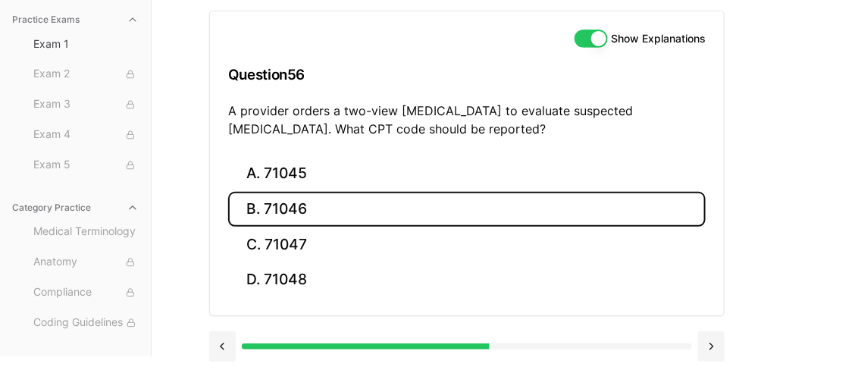
click at [319, 219] on button "B. 71046" at bounding box center [467, 210] width 478 height 36
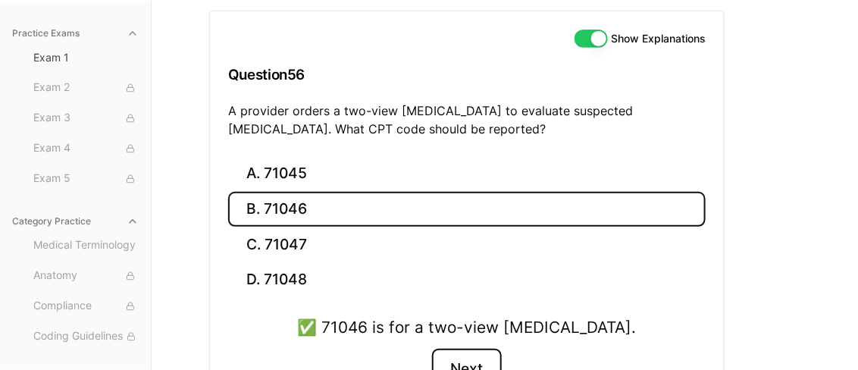
click at [468, 359] on button "Next" at bounding box center [466, 369] width 69 height 41
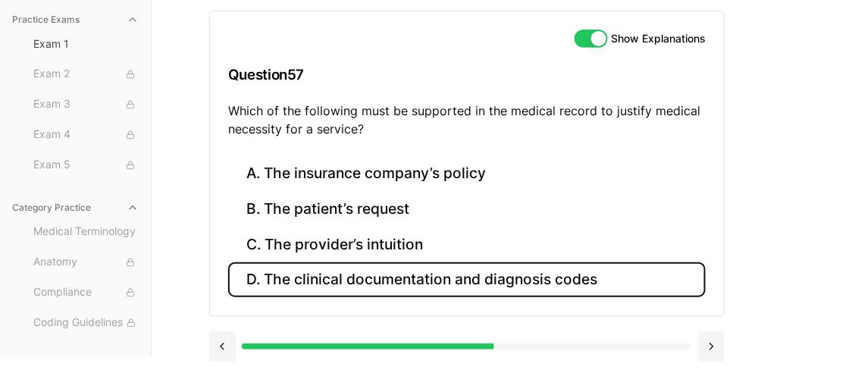
click at [332, 284] on button "D. The clinical documentation and diagnosis codes" at bounding box center [467, 280] width 478 height 36
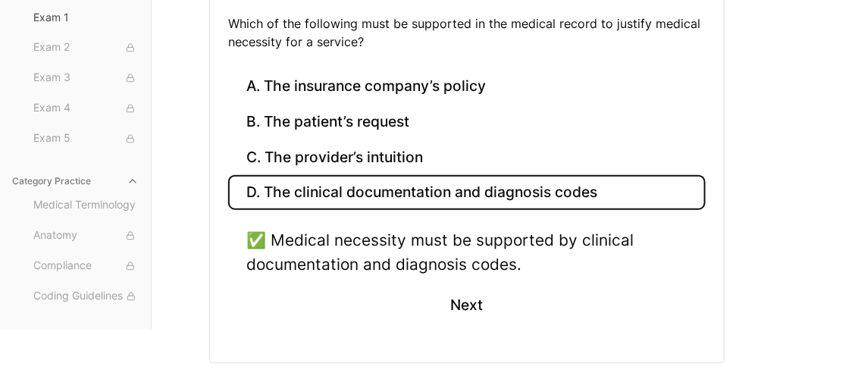
scroll to position [241, 0]
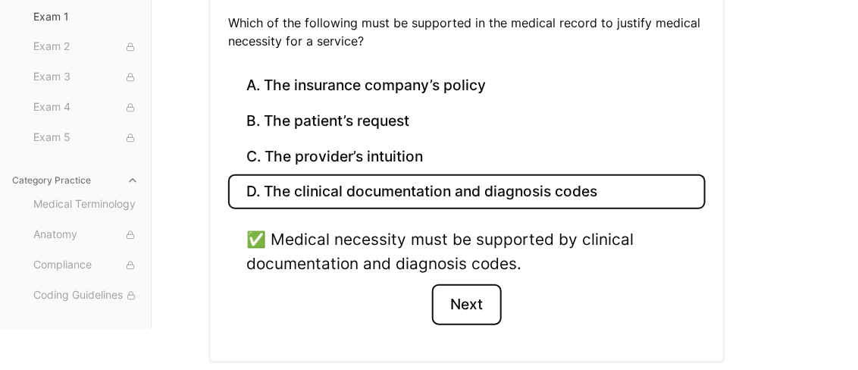
click at [479, 305] on button "Next" at bounding box center [466, 304] width 69 height 41
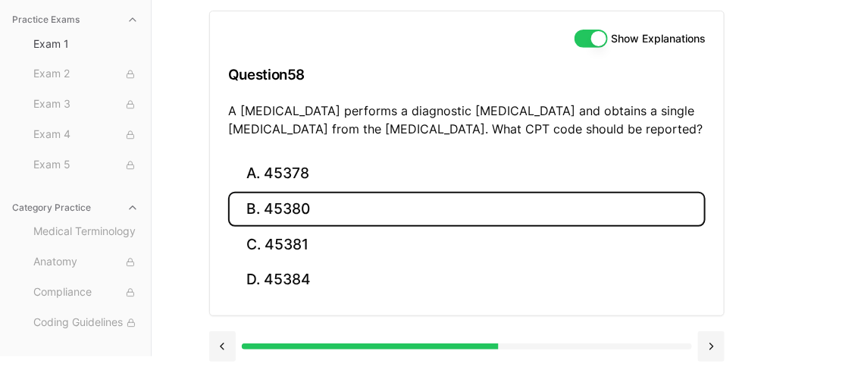
click at [353, 209] on button "B. 45380" at bounding box center [467, 210] width 478 height 36
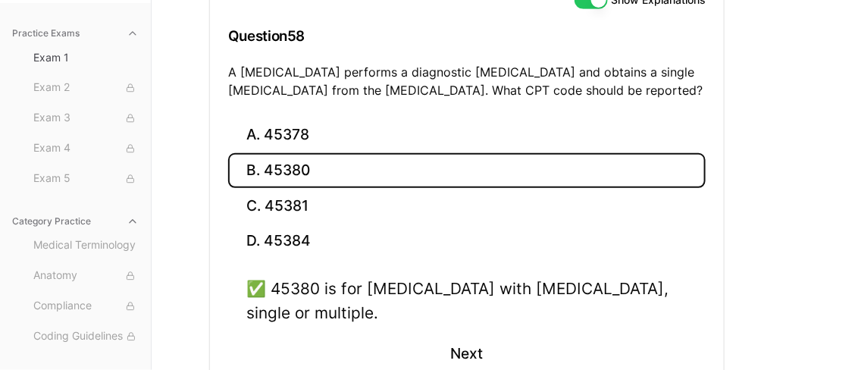
scroll to position [199, 0]
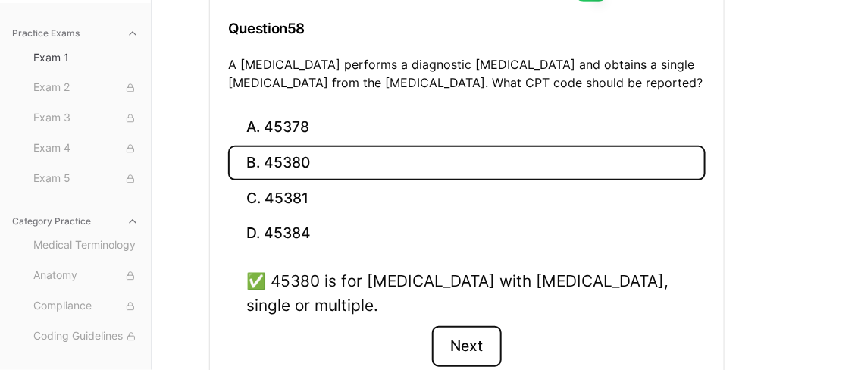
click at [475, 334] on button "Next" at bounding box center [466, 346] width 69 height 41
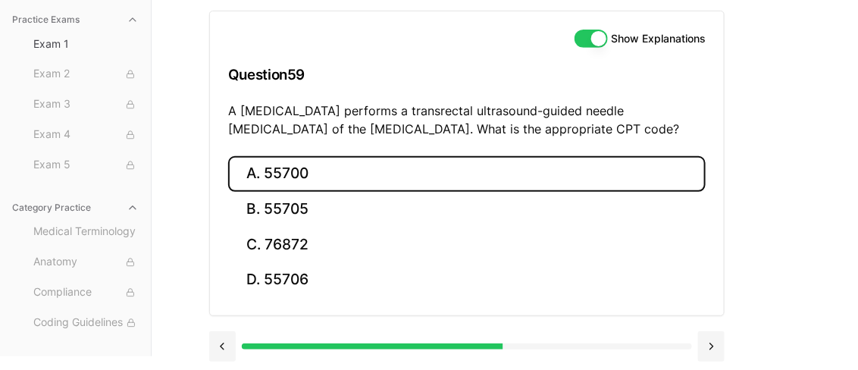
click at [326, 174] on button "A. 55700" at bounding box center [467, 174] width 478 height 36
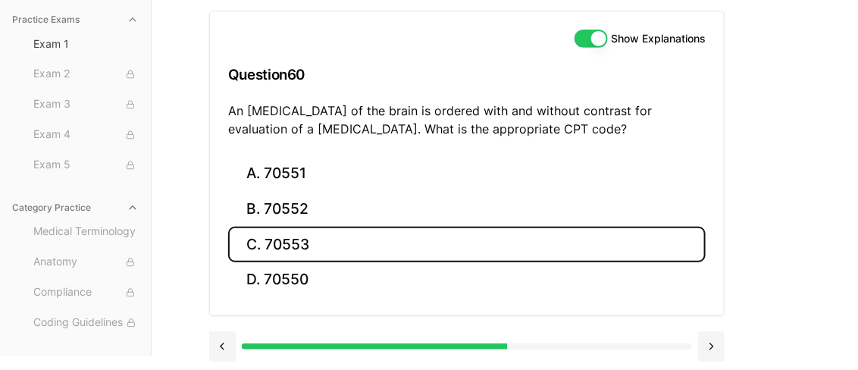
click at [325, 243] on button "C. 70553" at bounding box center [467, 245] width 478 height 36
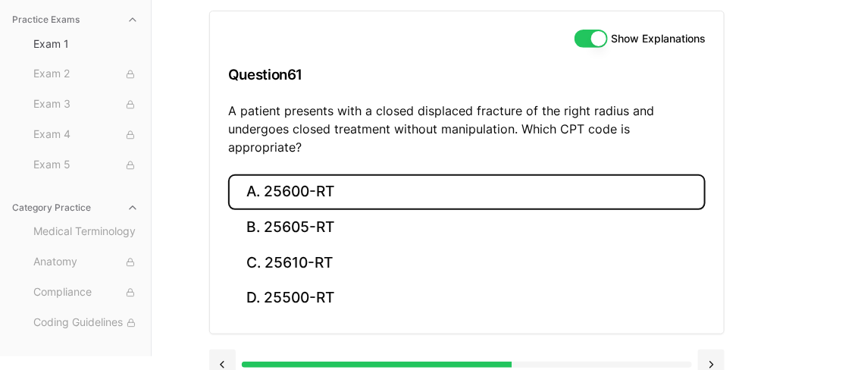
click at [346, 176] on button "A. 25600-RT" at bounding box center [467, 192] width 478 height 36
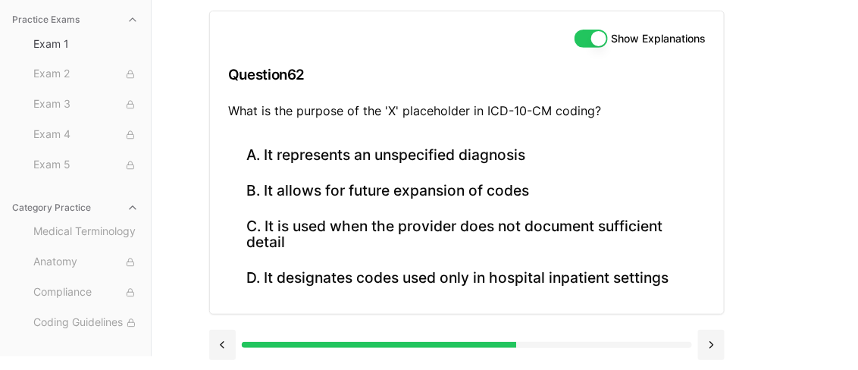
scroll to position [152, 0]
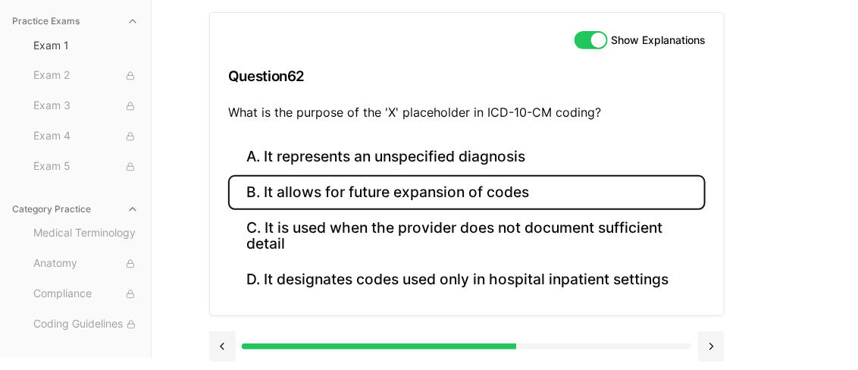
click at [439, 184] on button "B. It allows for future expansion of codes" at bounding box center [467, 193] width 478 height 36
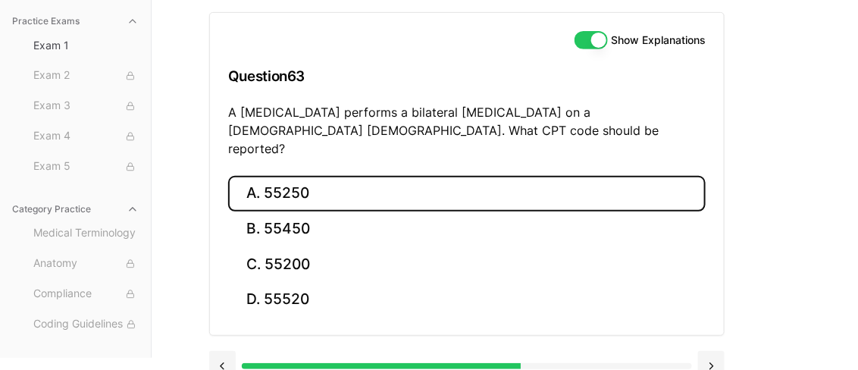
click at [306, 176] on button "A. 55250" at bounding box center [467, 194] width 478 height 36
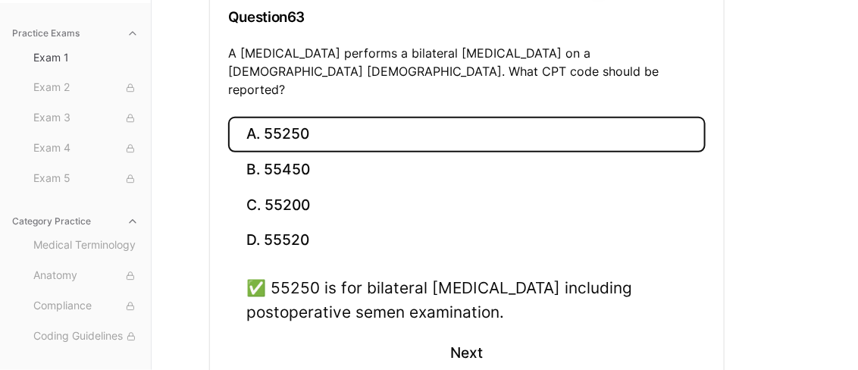
scroll to position [214, 0]
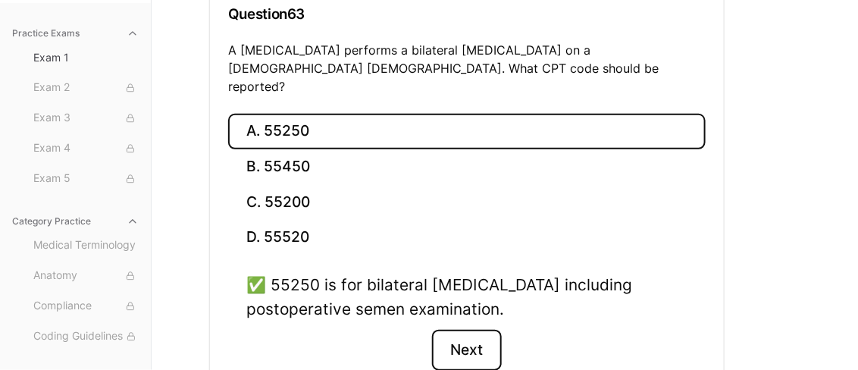
click at [477, 331] on button "Next" at bounding box center [466, 350] width 69 height 41
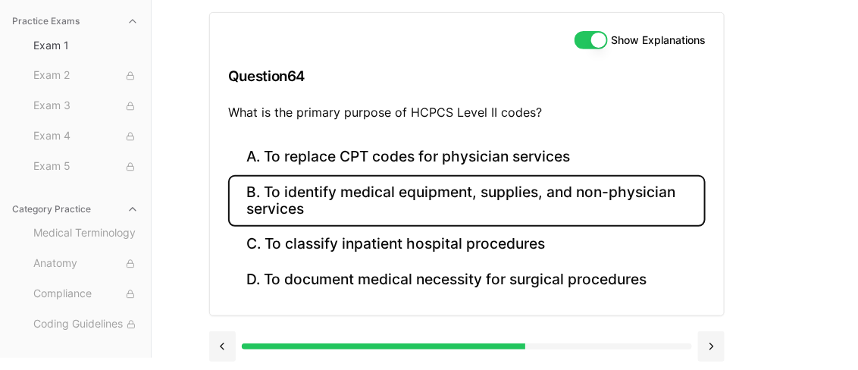
click at [437, 196] on button "B. To identify medical equipment, supplies, and non-physician services" at bounding box center [467, 201] width 478 height 52
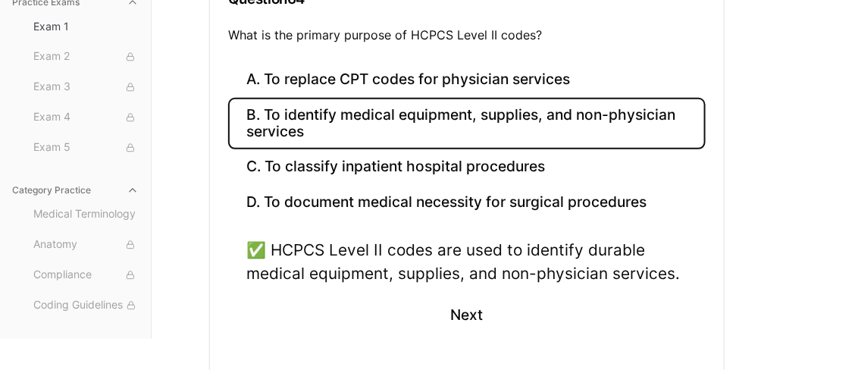
scroll to position [243, 0]
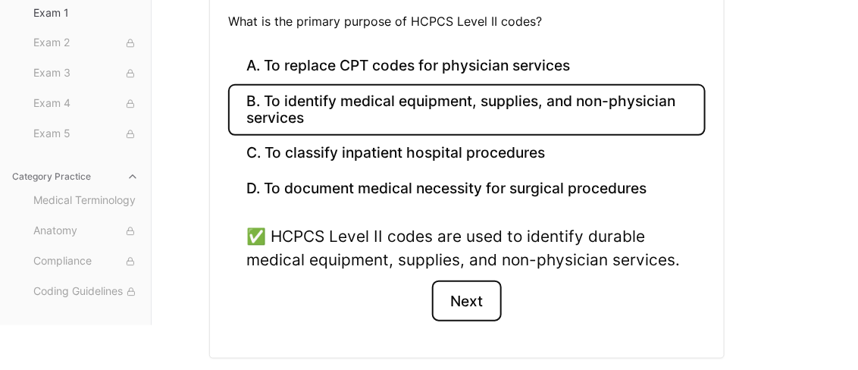
click at [475, 303] on button "Next" at bounding box center [466, 301] width 69 height 41
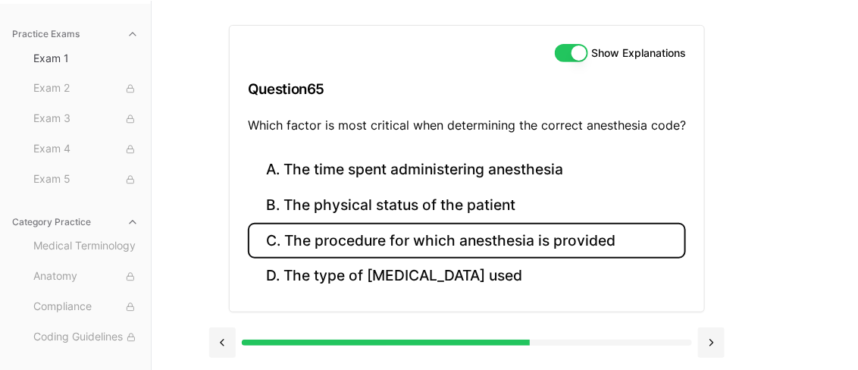
click at [483, 245] on button "C. The procedure for which anesthesia is provided" at bounding box center [467, 241] width 438 height 36
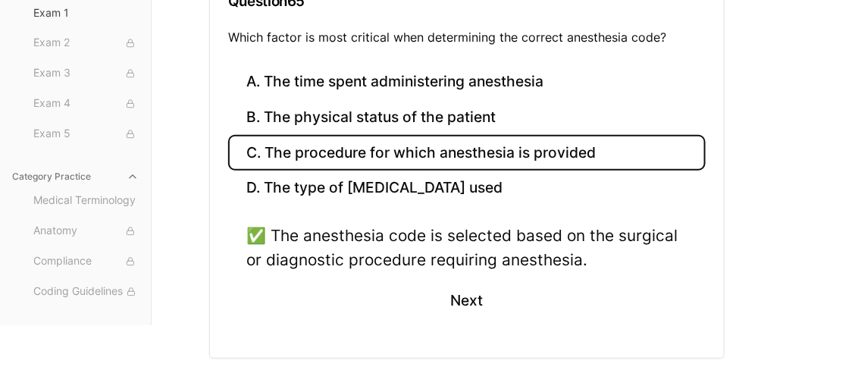
scroll to position [227, 0]
click at [486, 295] on button "Next" at bounding box center [466, 300] width 69 height 41
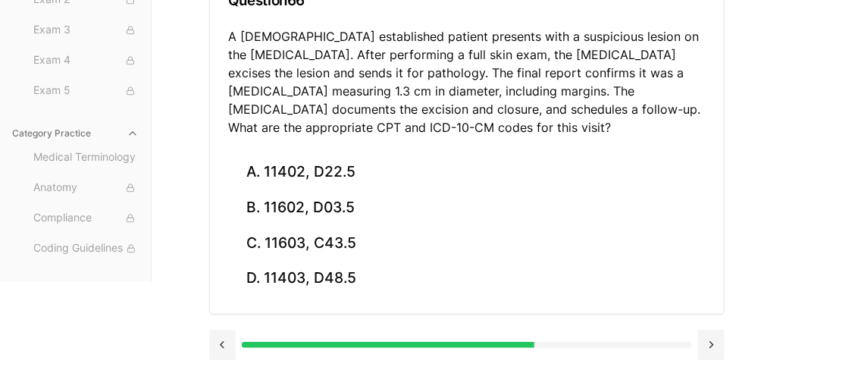
scroll to position [227, 0]
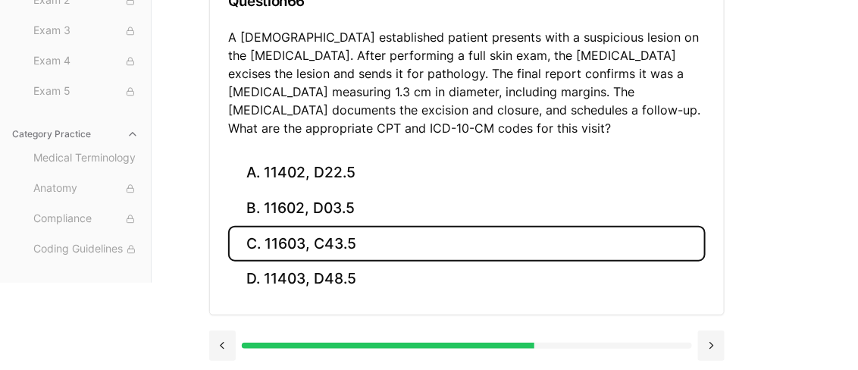
click at [357, 245] on button "C. 11603, C43.5" at bounding box center [467, 244] width 478 height 36
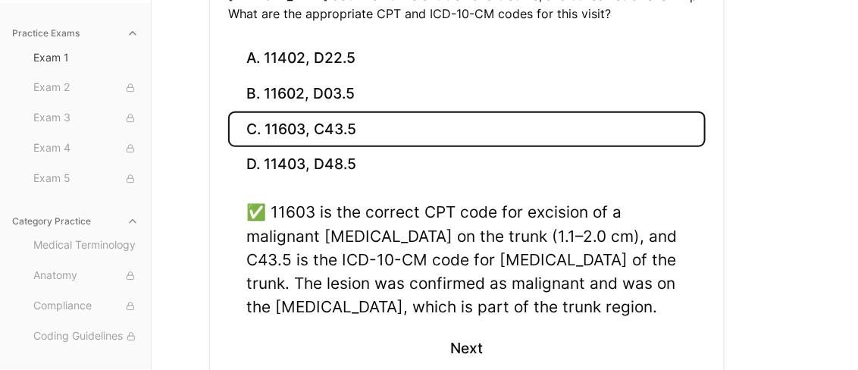
scroll to position [351, 0]
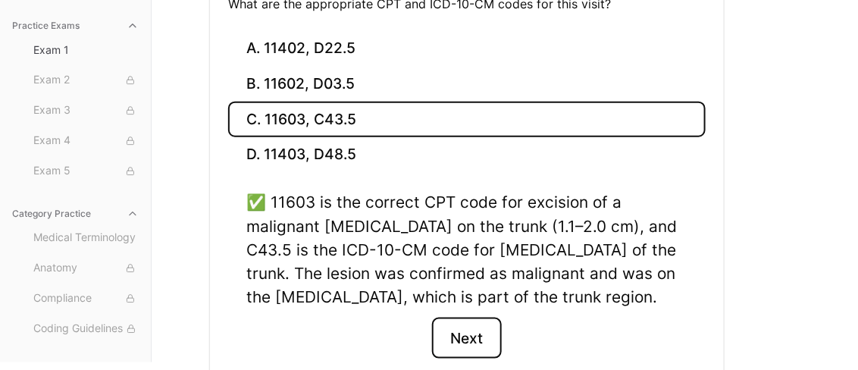
click at [460, 347] on button "Next" at bounding box center [466, 338] width 69 height 41
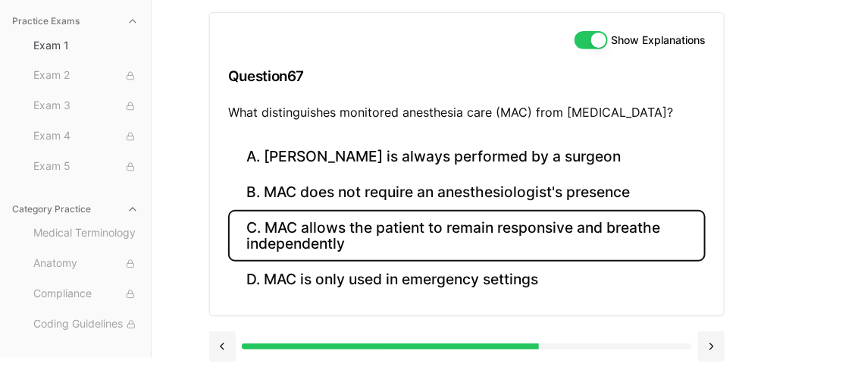
click at [506, 236] on button "C. MAC allows the patient to remain responsive and breathe independently" at bounding box center [467, 236] width 478 height 52
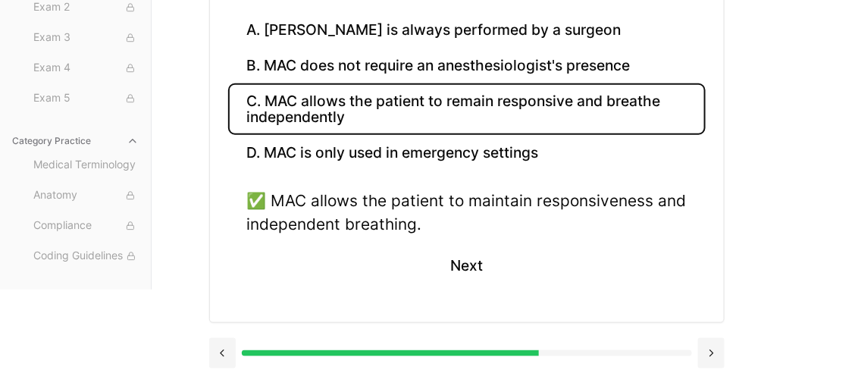
scroll to position [281, 0]
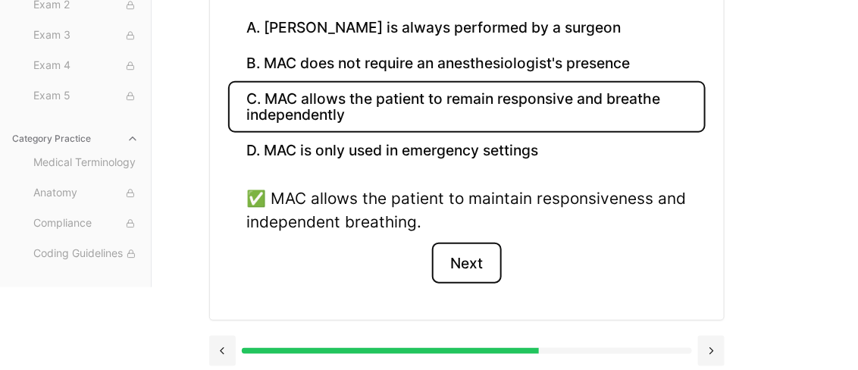
click at [469, 255] on button "Next" at bounding box center [466, 263] width 69 height 41
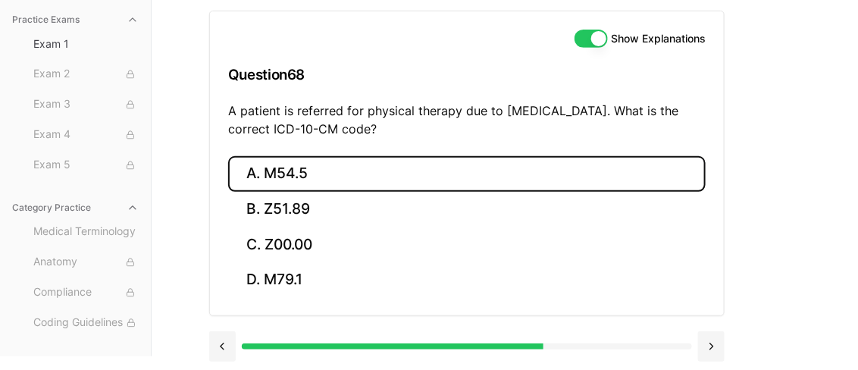
click at [456, 180] on button "A. M54.5" at bounding box center [467, 174] width 478 height 36
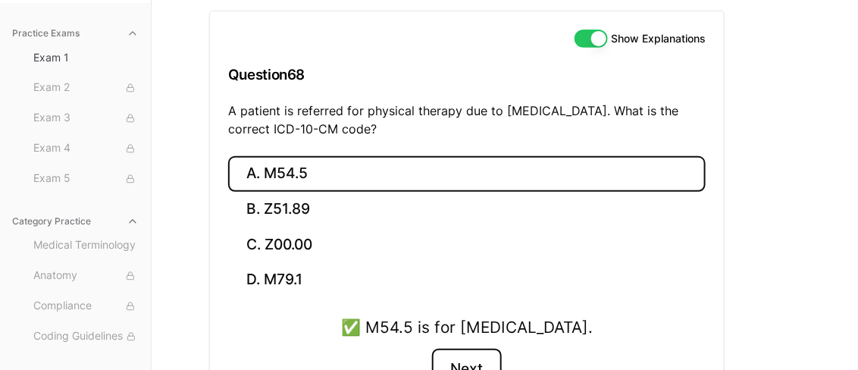
click at [472, 364] on button "Next" at bounding box center [466, 369] width 69 height 41
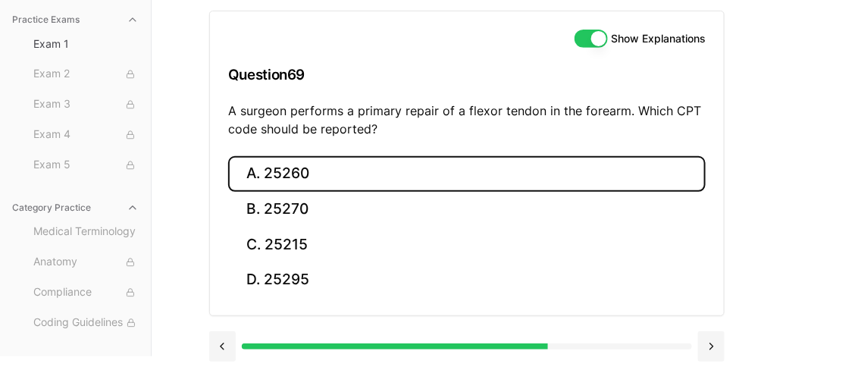
click at [353, 171] on button "A. 25260" at bounding box center [467, 174] width 478 height 36
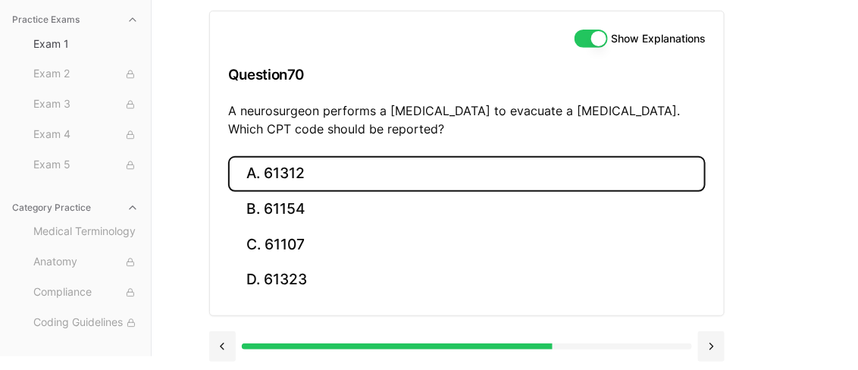
click at [355, 165] on button "A. 61312" at bounding box center [467, 174] width 478 height 36
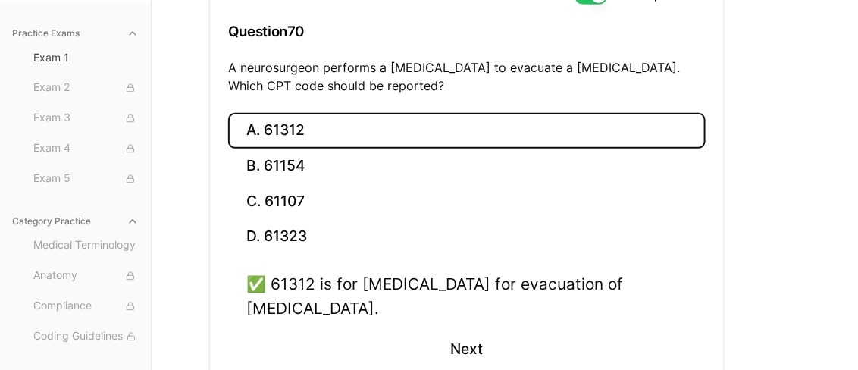
scroll to position [223, 0]
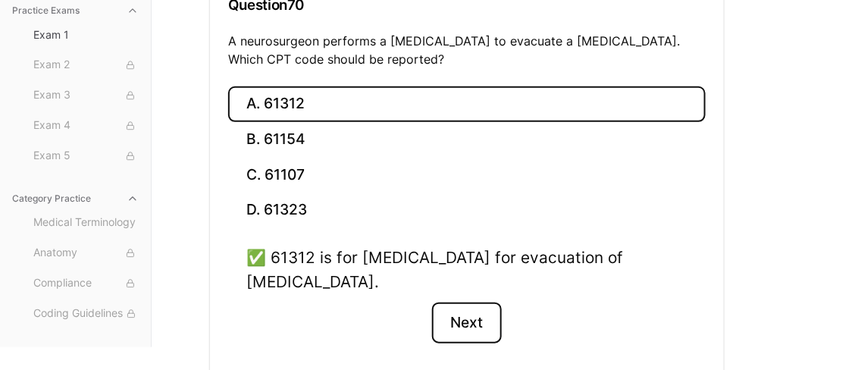
click at [440, 325] on button "Next" at bounding box center [466, 323] width 69 height 41
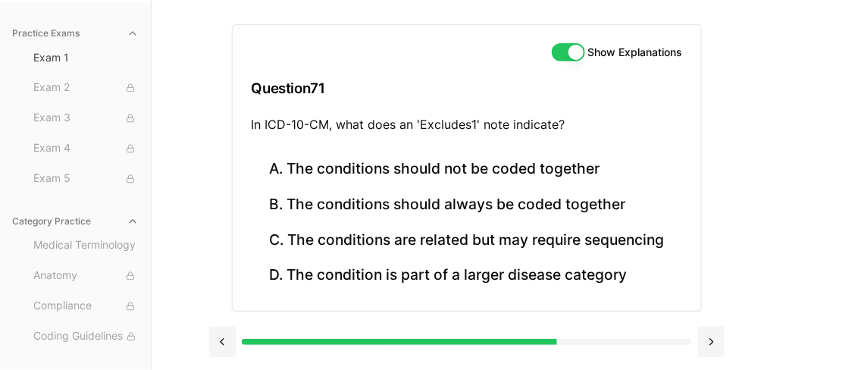
scroll to position [139, 0]
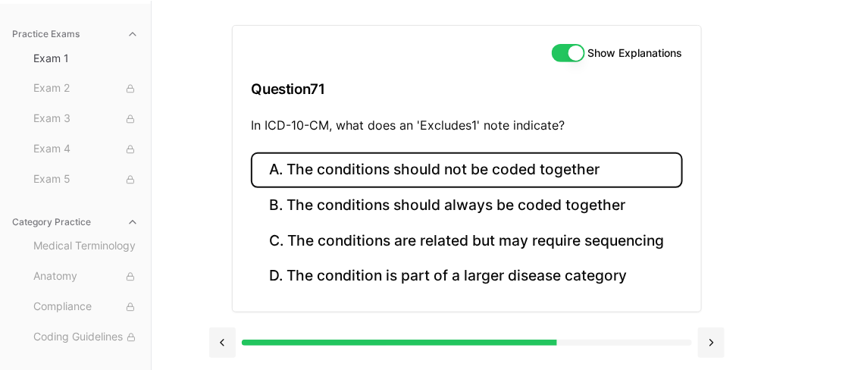
click at [381, 174] on button "A. The conditions should not be coded together" at bounding box center [466, 170] width 431 height 36
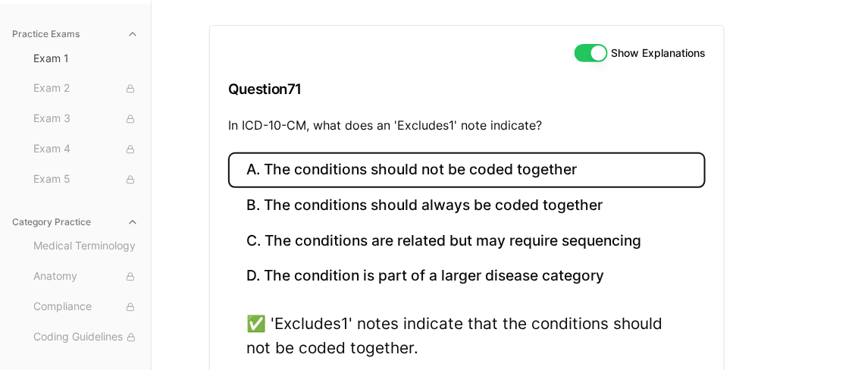
scroll to position [268, 0]
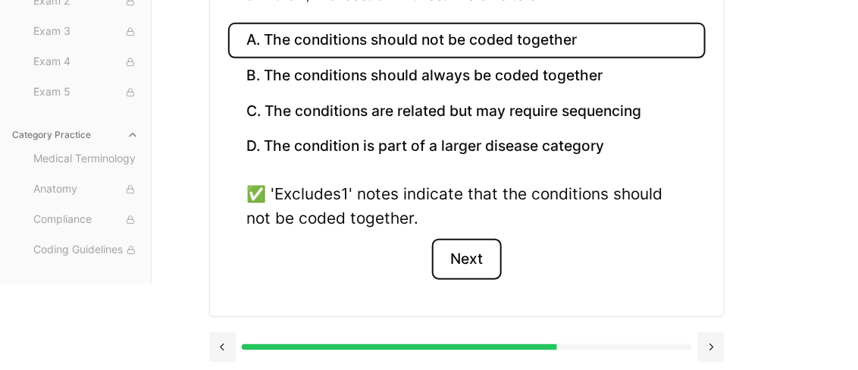
click at [481, 265] on button "Next" at bounding box center [466, 259] width 69 height 41
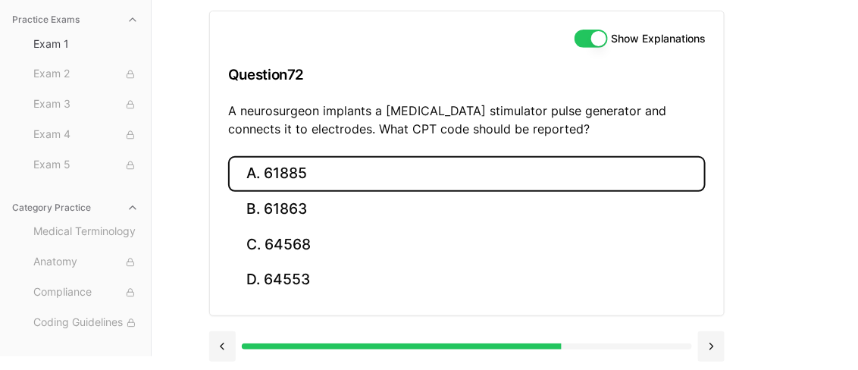
click at [459, 181] on button "A. 61885" at bounding box center [467, 174] width 478 height 36
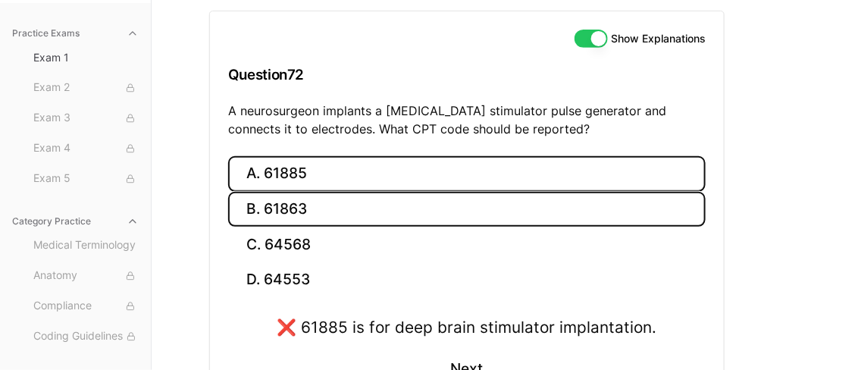
click at [395, 209] on button "B. 61863" at bounding box center [467, 210] width 478 height 36
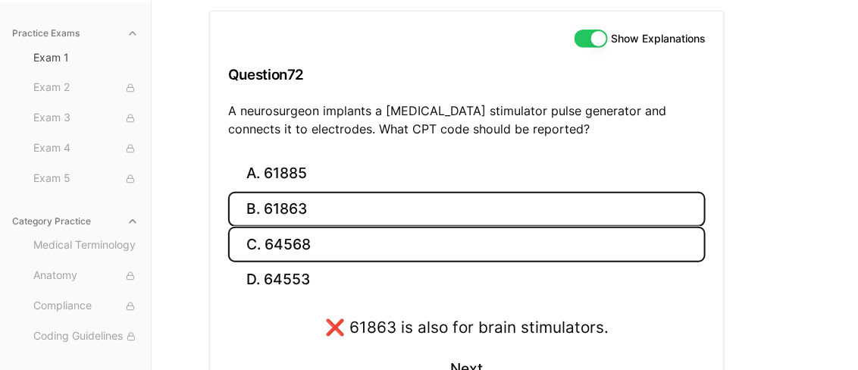
click at [309, 247] on button "C. 64568" at bounding box center [467, 245] width 478 height 36
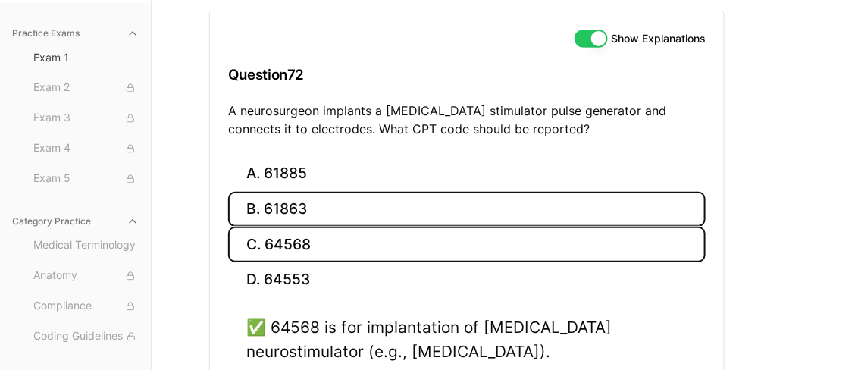
click at [318, 196] on button "B. 61863" at bounding box center [467, 210] width 478 height 36
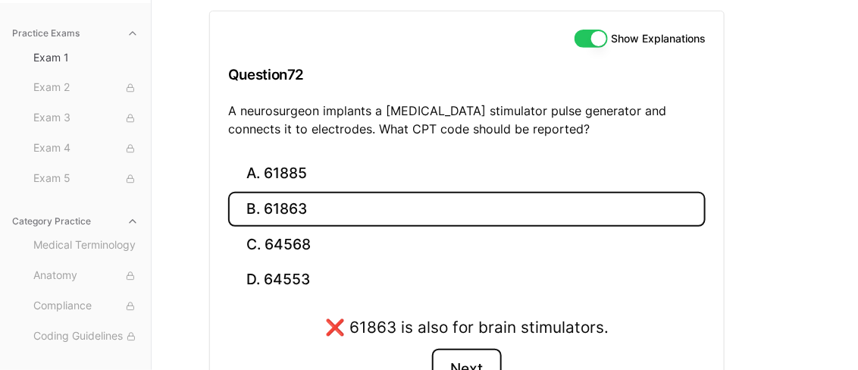
click at [476, 369] on button "Next" at bounding box center [466, 369] width 69 height 41
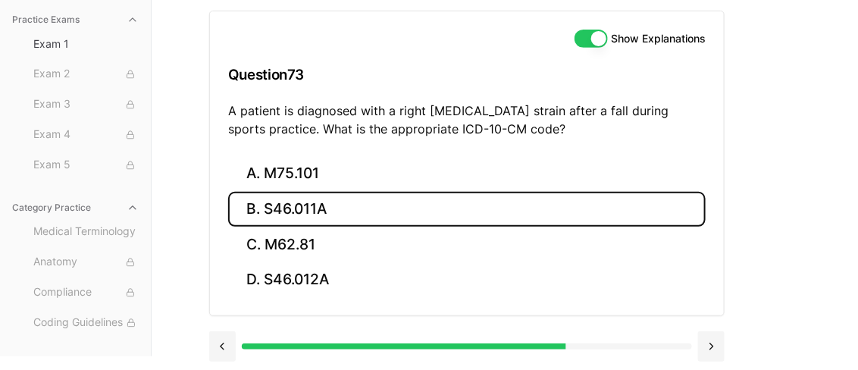
click at [331, 203] on button "B. S46.011A" at bounding box center [467, 210] width 478 height 36
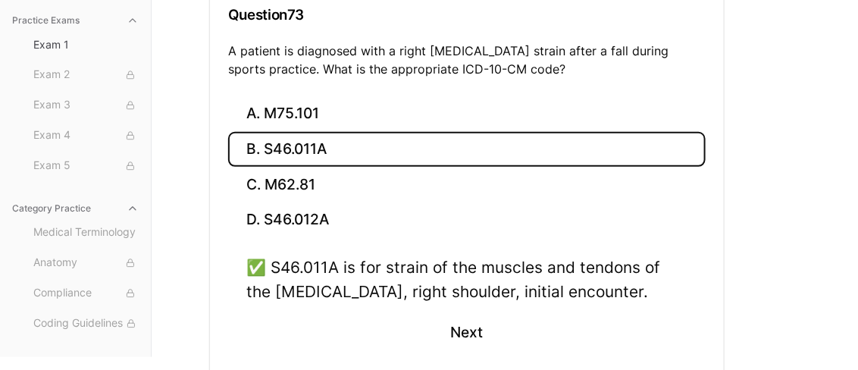
scroll to position [214, 0]
click at [475, 323] on button "Next" at bounding box center [466, 332] width 69 height 41
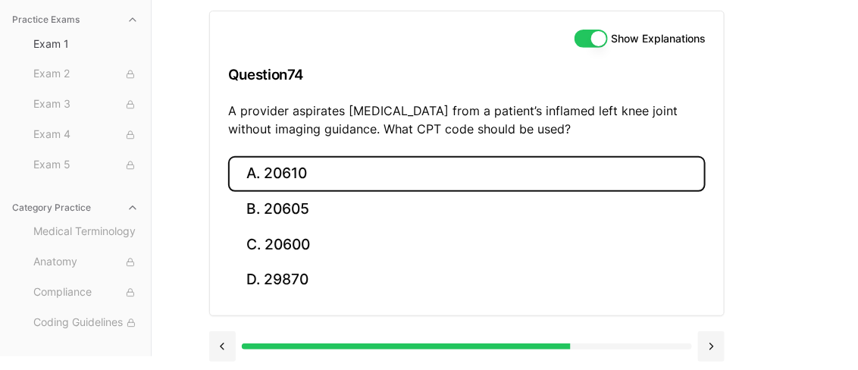
click at [323, 183] on button "A. 20610" at bounding box center [467, 174] width 478 height 36
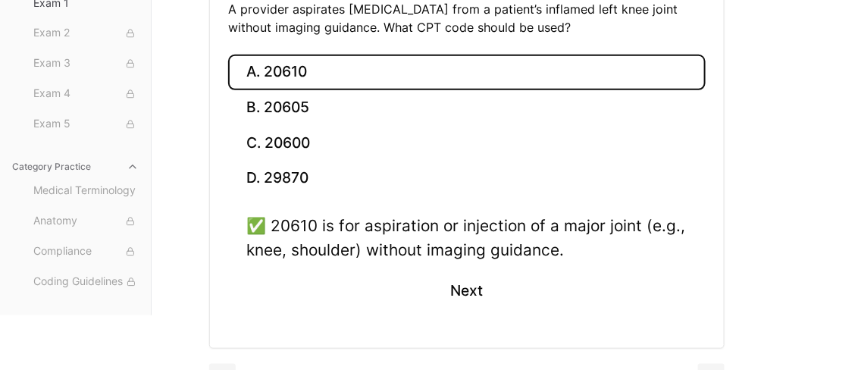
scroll to position [287, 0]
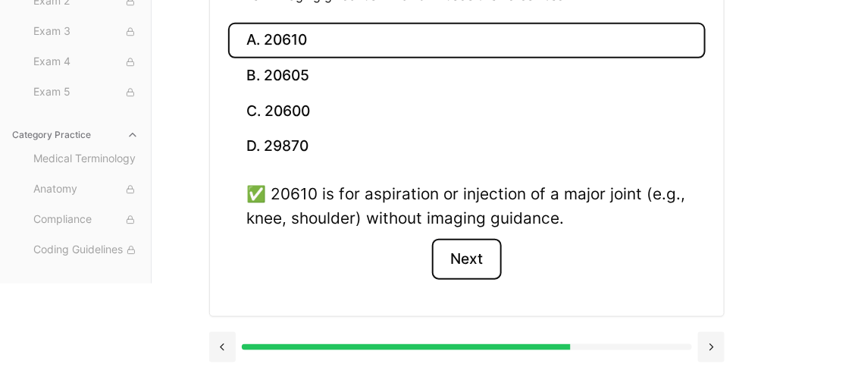
click at [478, 257] on button "Next" at bounding box center [466, 259] width 69 height 41
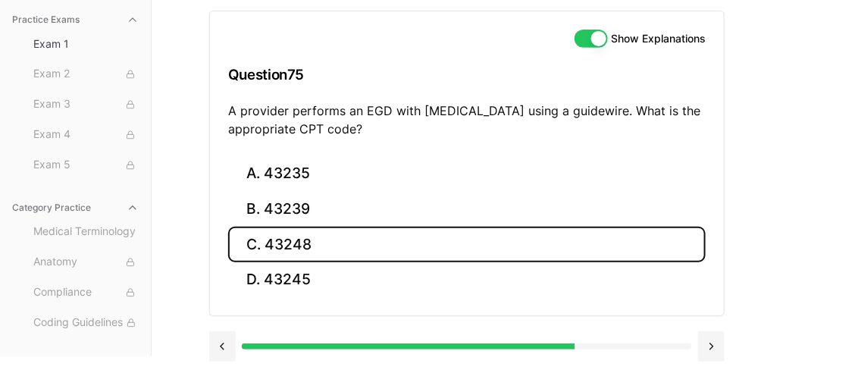
click at [478, 257] on button "C. 43248" at bounding box center [467, 245] width 478 height 36
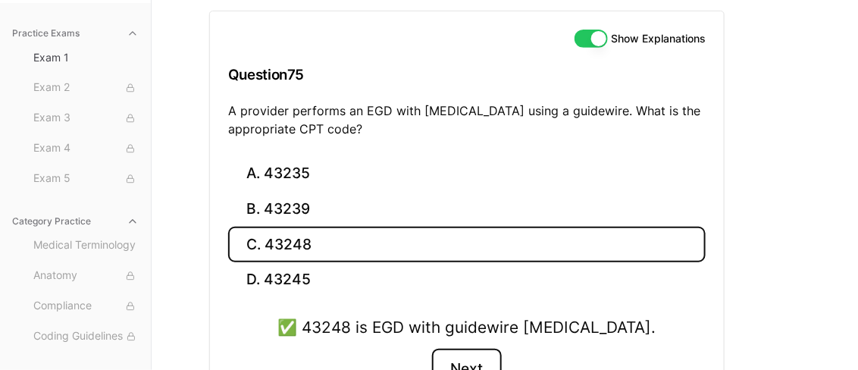
click at [482, 362] on button "Next" at bounding box center [466, 369] width 69 height 41
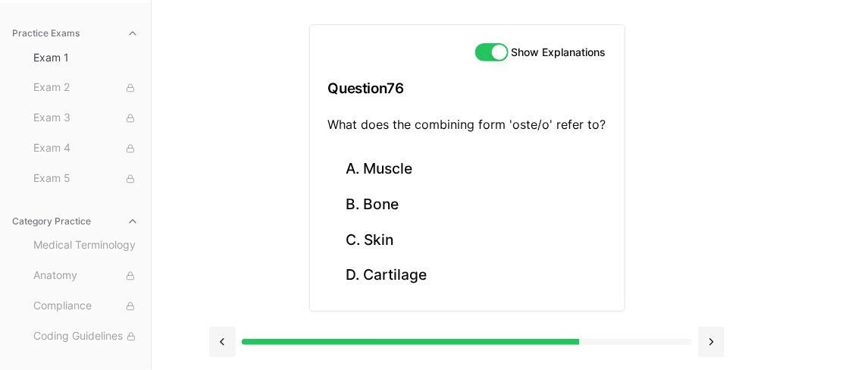
scroll to position [139, 0]
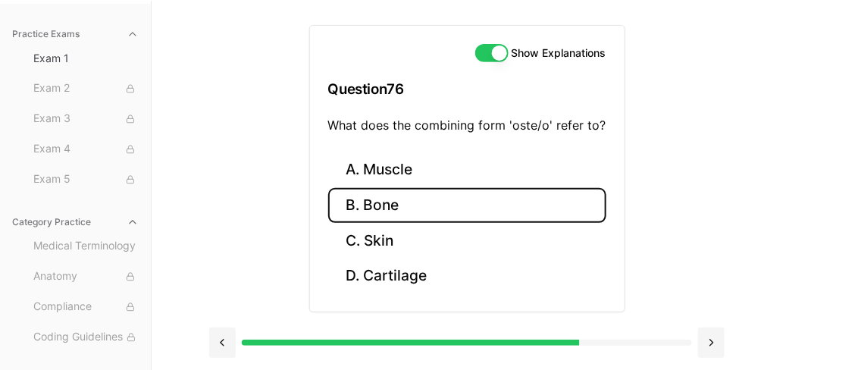
click at [402, 207] on button "B. Bone" at bounding box center [467, 206] width 278 height 36
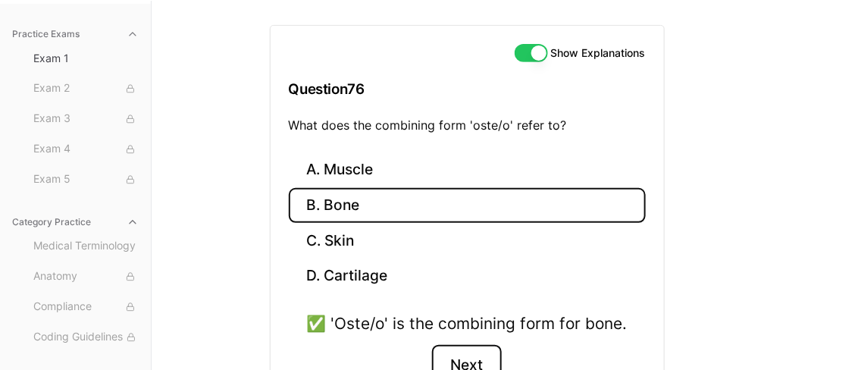
click at [472, 352] on button "Next" at bounding box center [466, 365] width 69 height 41
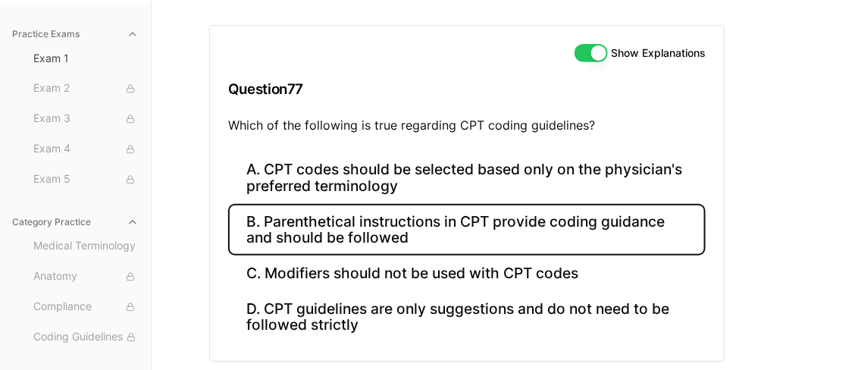
click at [364, 227] on button "B. Parenthetical instructions in CPT provide coding guidance and should be foll…" at bounding box center [467, 230] width 478 height 52
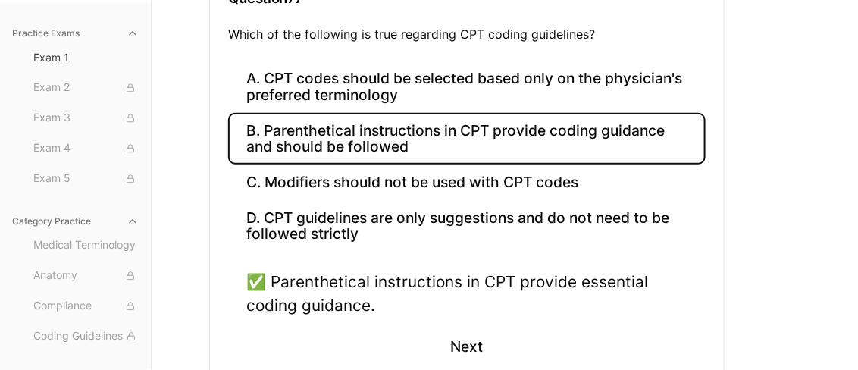
scroll to position [230, 0]
click at [449, 351] on button "Next" at bounding box center [466, 347] width 69 height 41
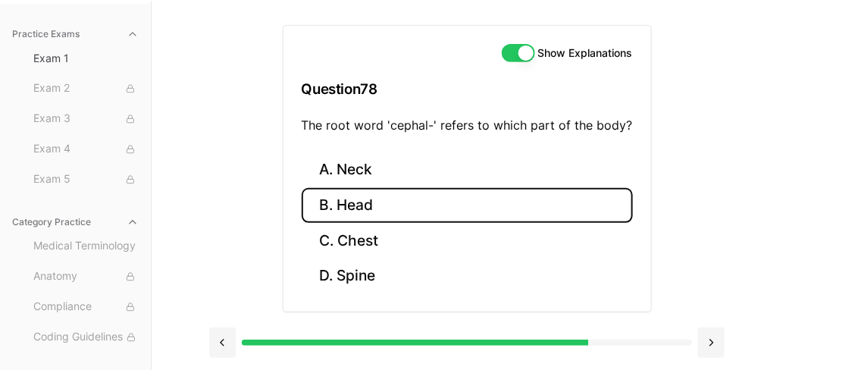
click at [357, 201] on button "B. Head" at bounding box center [467, 206] width 331 height 36
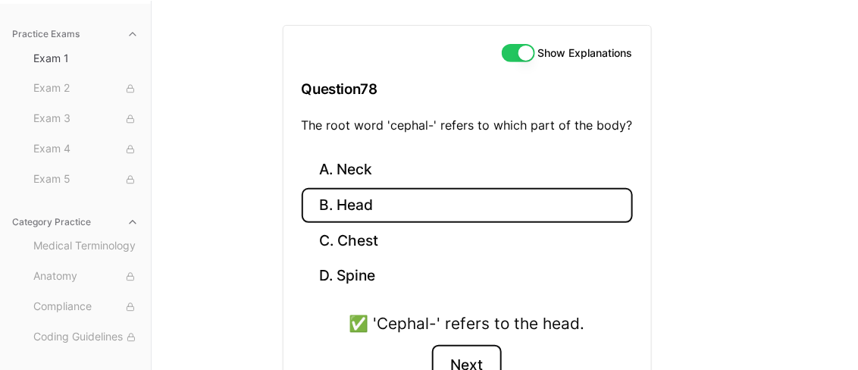
click at [463, 353] on button "Next" at bounding box center [466, 365] width 69 height 41
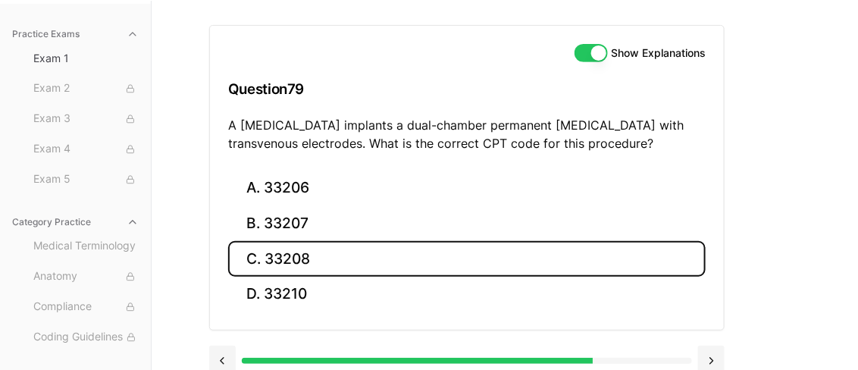
click at [318, 262] on button "C. 33208" at bounding box center [467, 259] width 478 height 36
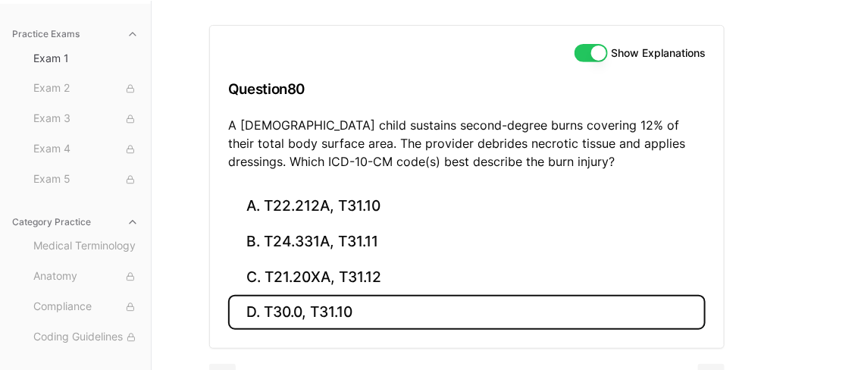
click at [321, 315] on button "D. T30.0, T31.10" at bounding box center [467, 313] width 478 height 36
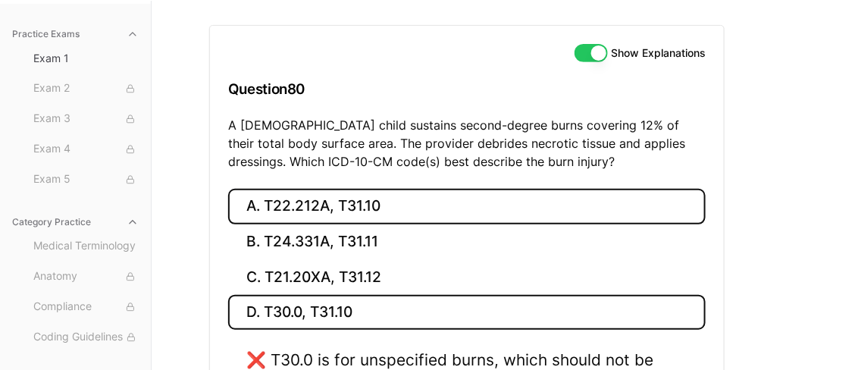
click at [349, 199] on button "A. T22.212A, T31.10" at bounding box center [467, 207] width 478 height 36
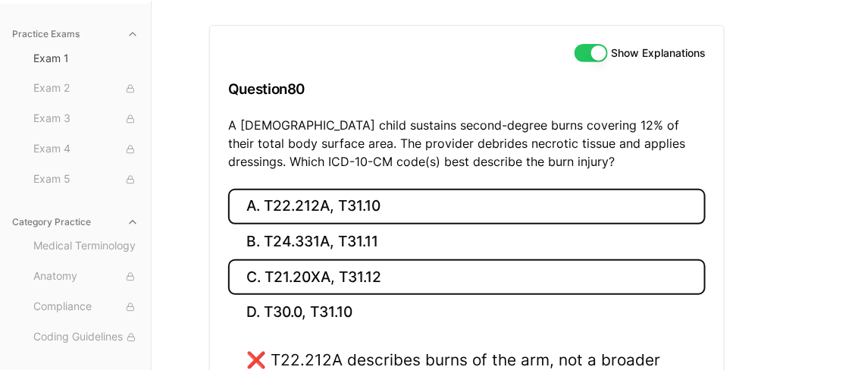
click at [386, 278] on button "C. T21.20XA, T31.12" at bounding box center [467, 277] width 478 height 36
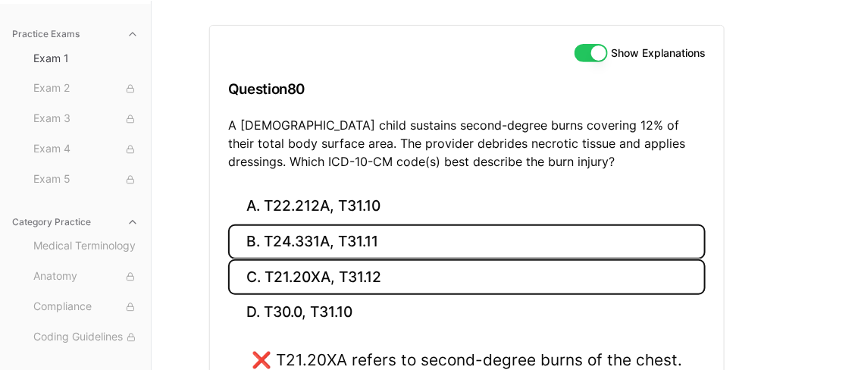
click at [373, 243] on button "B. T24.331A, T31.11" at bounding box center [467, 242] width 478 height 36
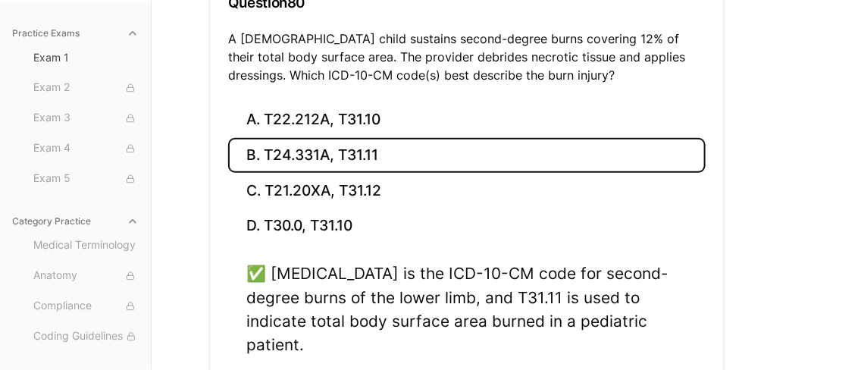
scroll to position [231, 0]
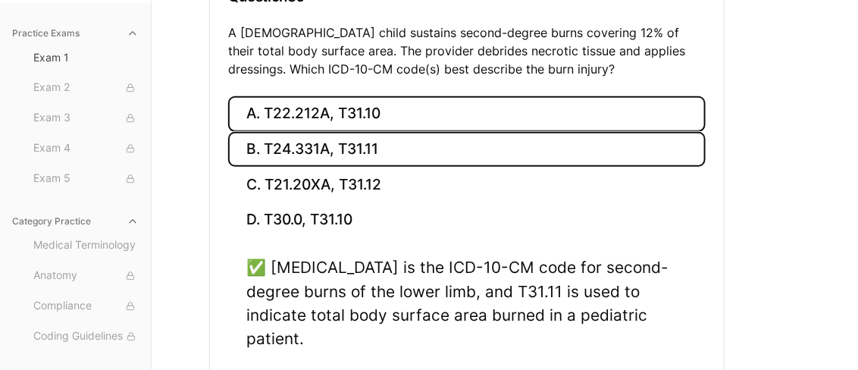
click at [393, 110] on button "A. T22.212A, T31.10" at bounding box center [467, 114] width 478 height 36
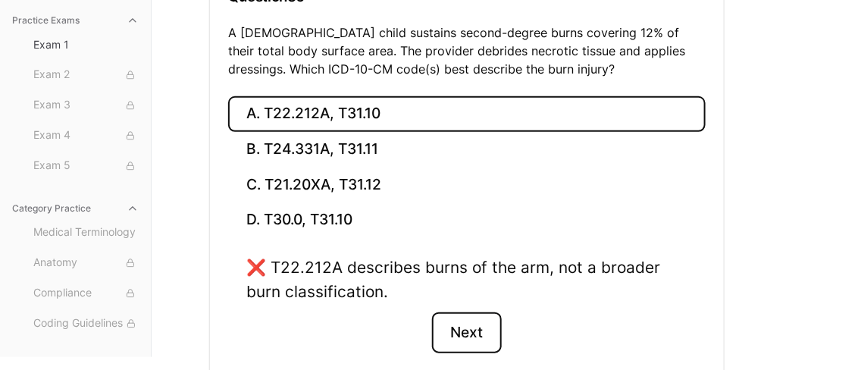
click at [453, 334] on button "Next" at bounding box center [466, 332] width 69 height 41
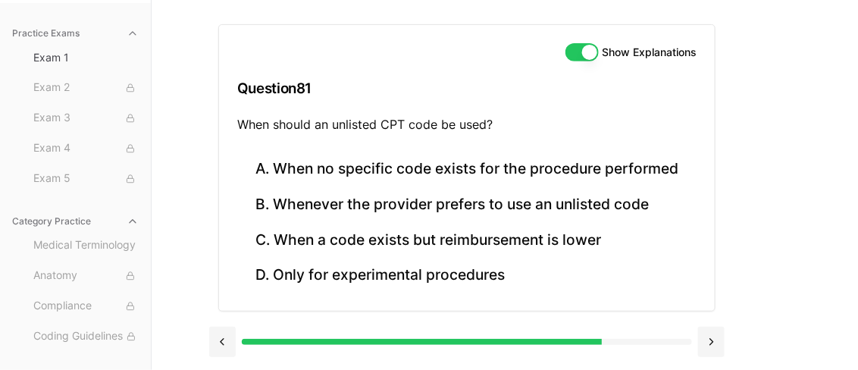
scroll to position [139, 0]
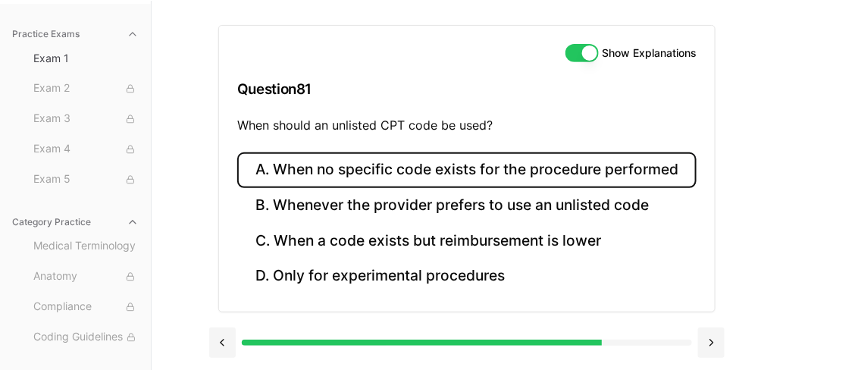
click at [477, 184] on button "A. When no specific code exists for the procedure performed" at bounding box center [467, 170] width 460 height 36
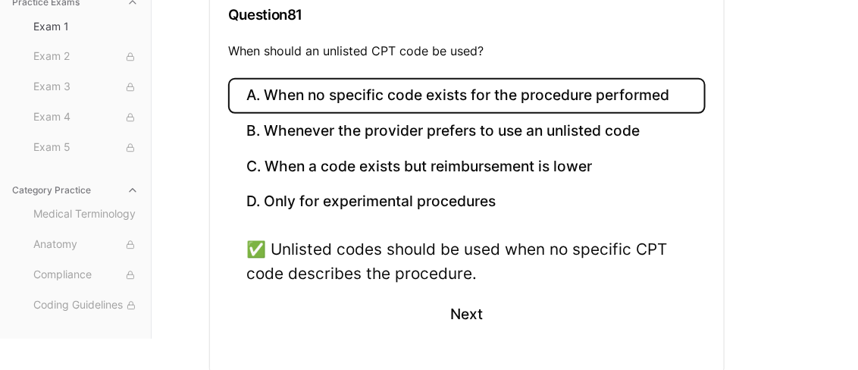
scroll to position [230, 0]
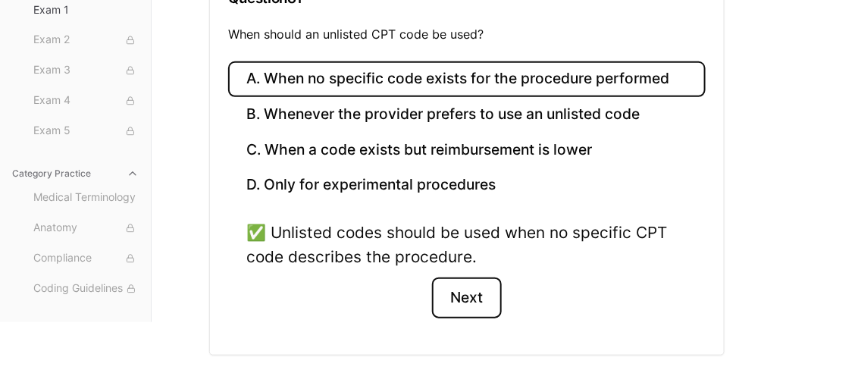
click at [465, 278] on button "Next" at bounding box center [466, 298] width 69 height 41
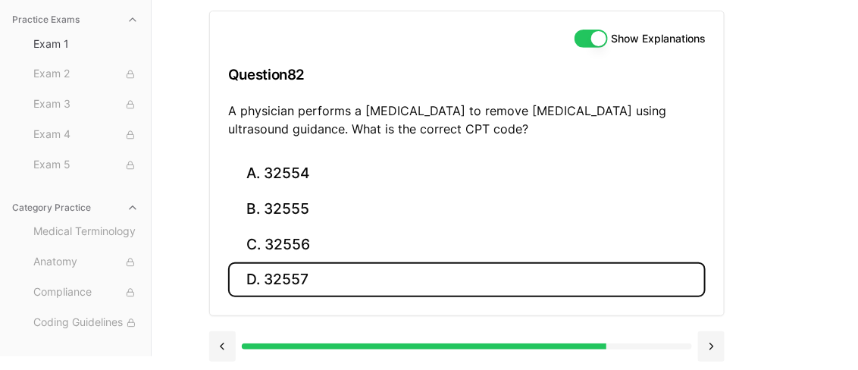
click at [465, 278] on button "D. 32557" at bounding box center [467, 280] width 478 height 36
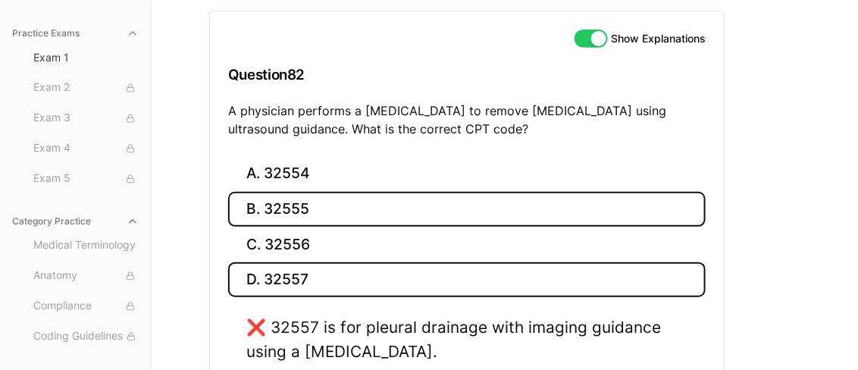
click at [420, 210] on button "B. 32555" at bounding box center [467, 210] width 478 height 36
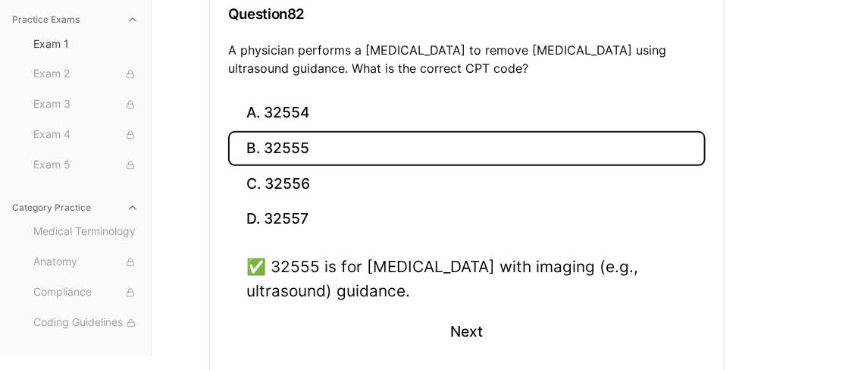
scroll to position [246, 0]
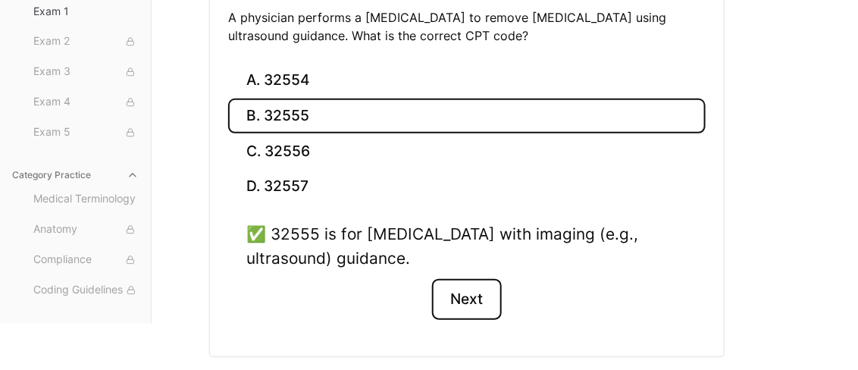
click at [475, 296] on button "Next" at bounding box center [466, 299] width 69 height 41
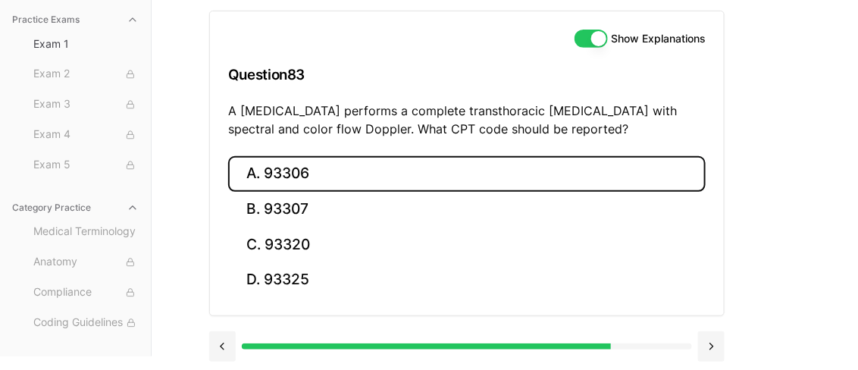
click at [290, 181] on button "A. 93306" at bounding box center [467, 174] width 478 height 36
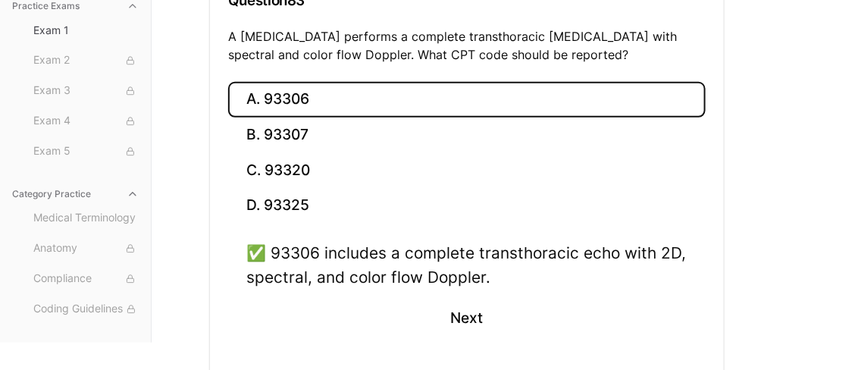
scroll to position [244, 0]
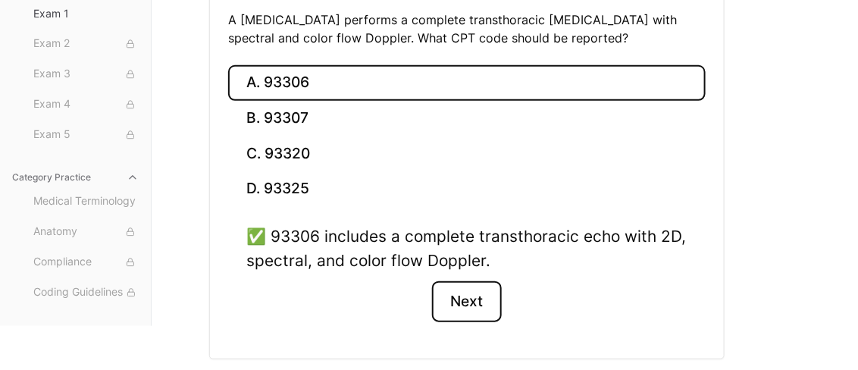
click at [482, 293] on button "Next" at bounding box center [466, 301] width 69 height 41
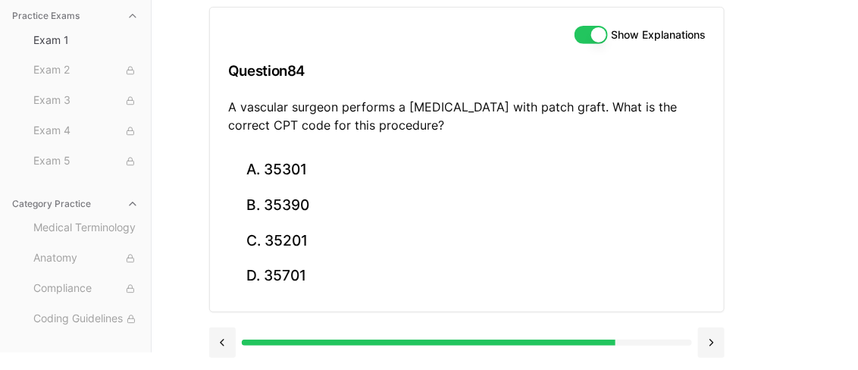
scroll to position [153, 0]
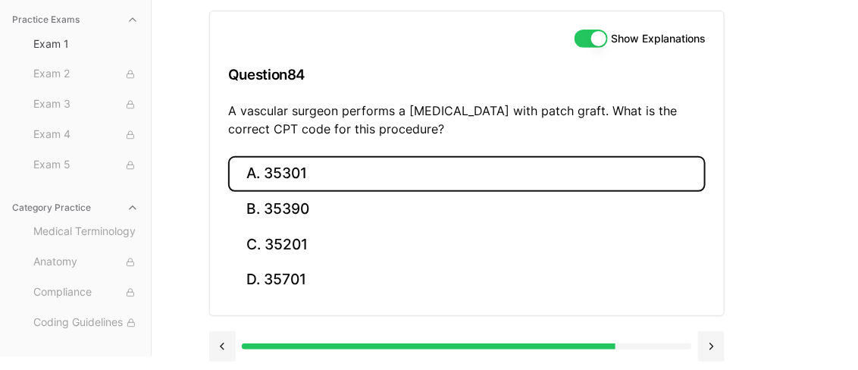
click at [484, 166] on button "A. 35301" at bounding box center [467, 174] width 478 height 36
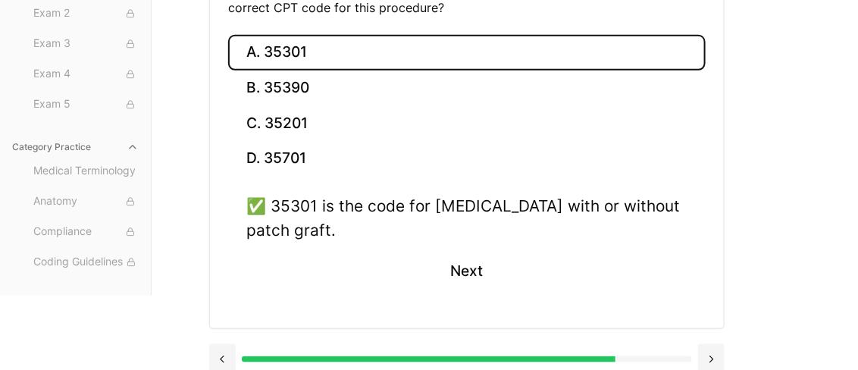
scroll to position [277, 0]
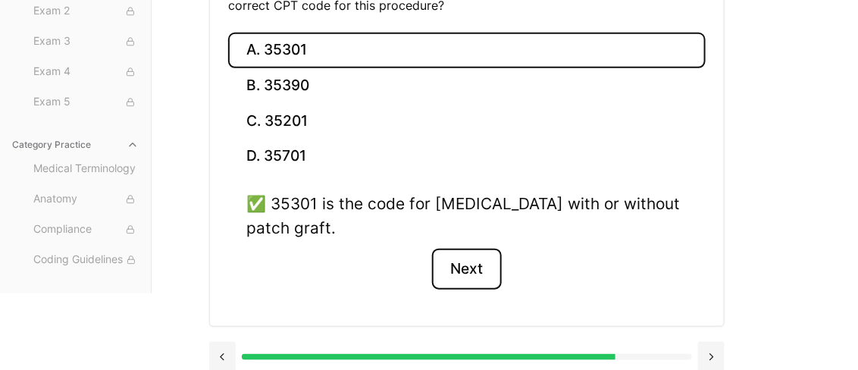
click at [478, 270] on button "Next" at bounding box center [466, 269] width 69 height 41
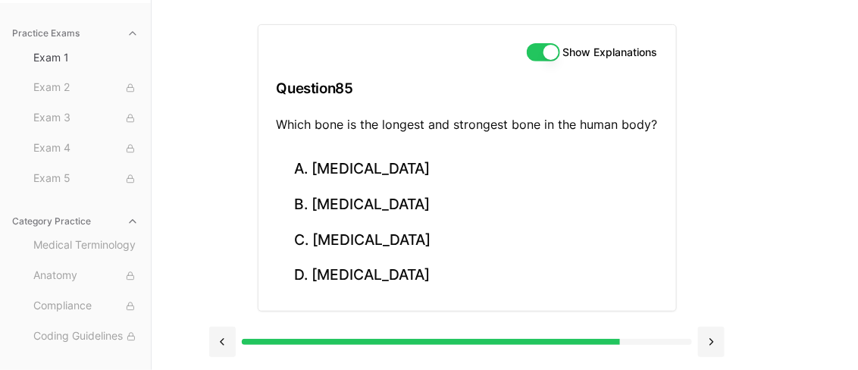
scroll to position [139, 0]
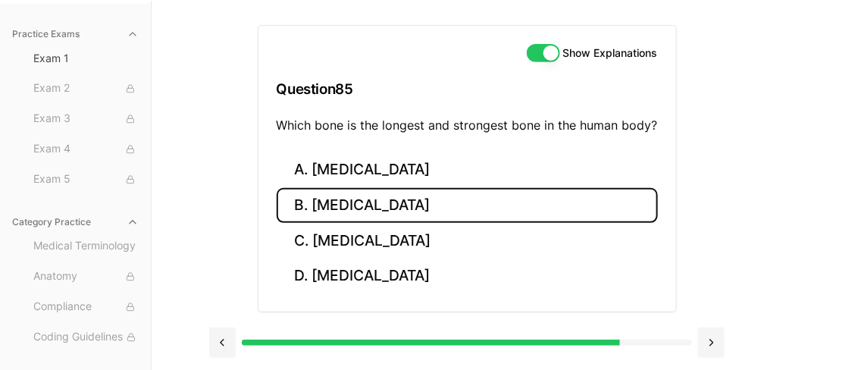
click at [348, 203] on button "B. Femur" at bounding box center [467, 206] width 381 height 36
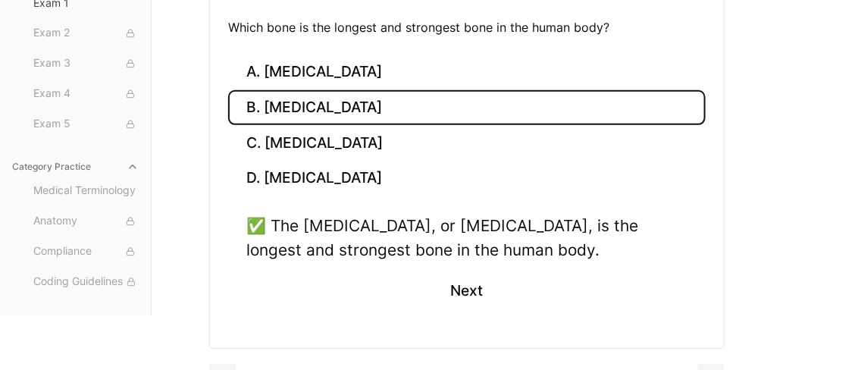
scroll to position [268, 0]
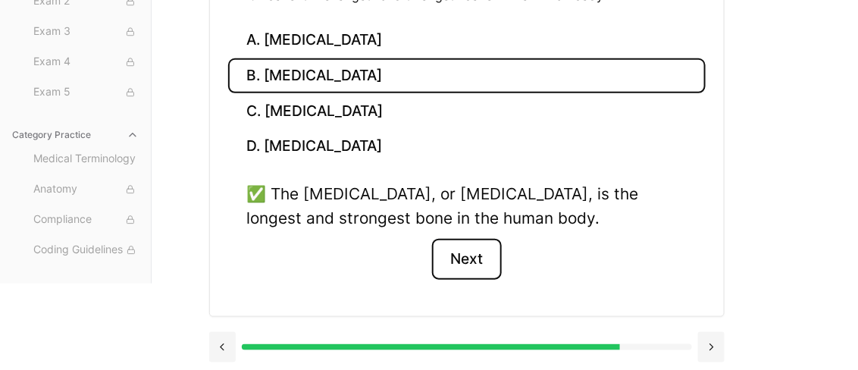
click at [449, 262] on button "Next" at bounding box center [466, 259] width 69 height 41
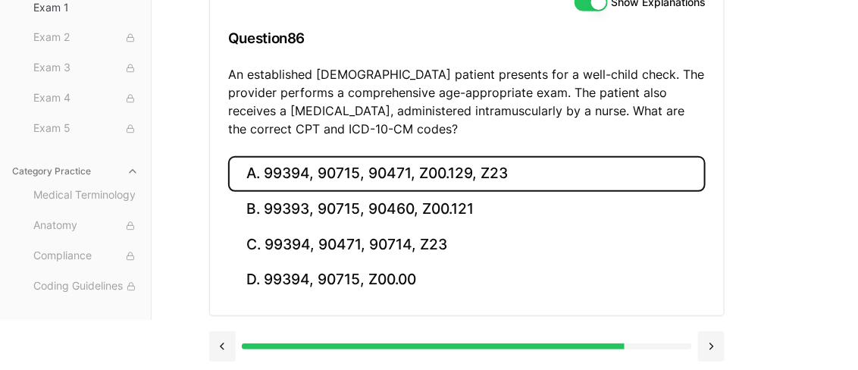
click at [449, 170] on button "A. 99394, 90715, 90471, Z00.129, Z23" at bounding box center [467, 174] width 478 height 36
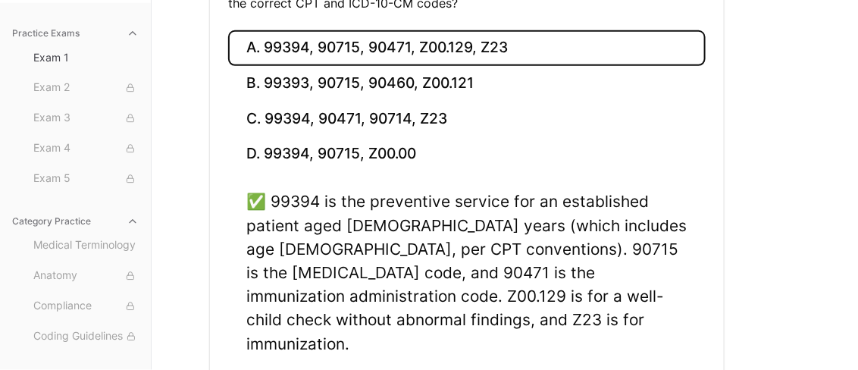
scroll to position [330, 0]
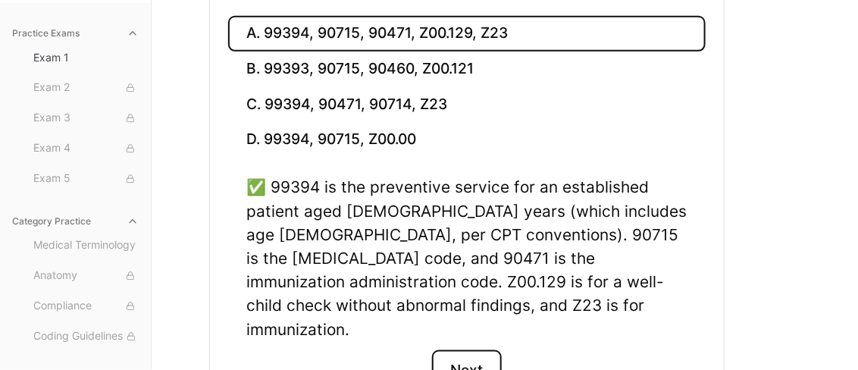
click at [481, 350] on button "Next" at bounding box center [466, 370] width 69 height 41
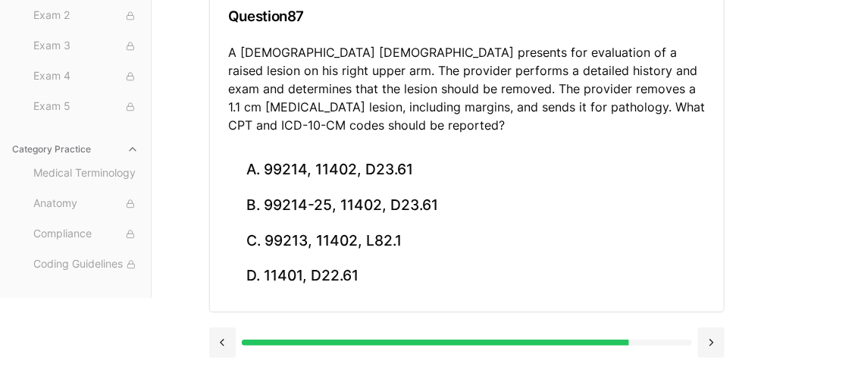
scroll to position [209, 0]
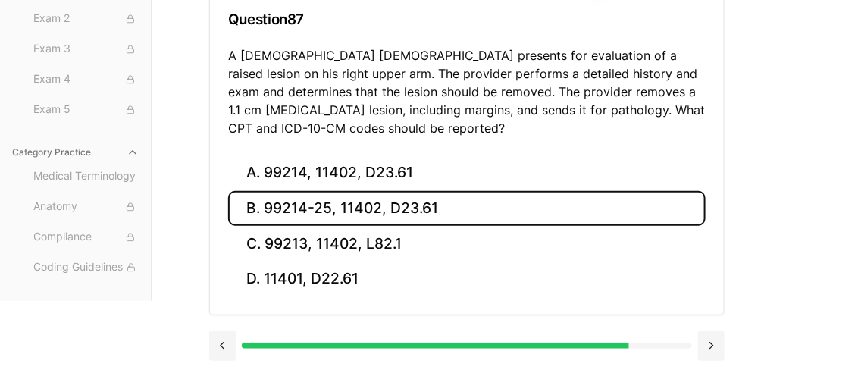
click at [472, 209] on button "B. 99214-25, 11402, D23.61" at bounding box center [467, 209] width 478 height 36
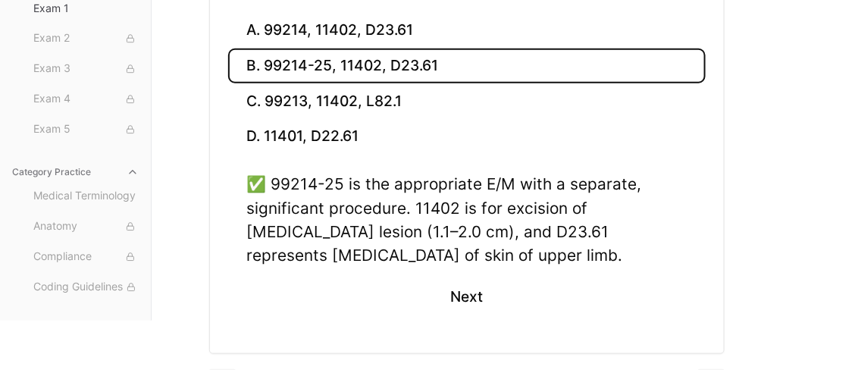
scroll to position [388, 0]
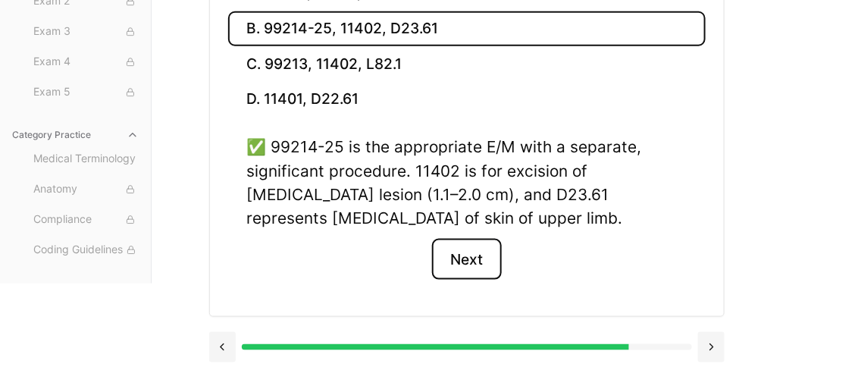
click at [460, 268] on button "Next" at bounding box center [466, 259] width 69 height 41
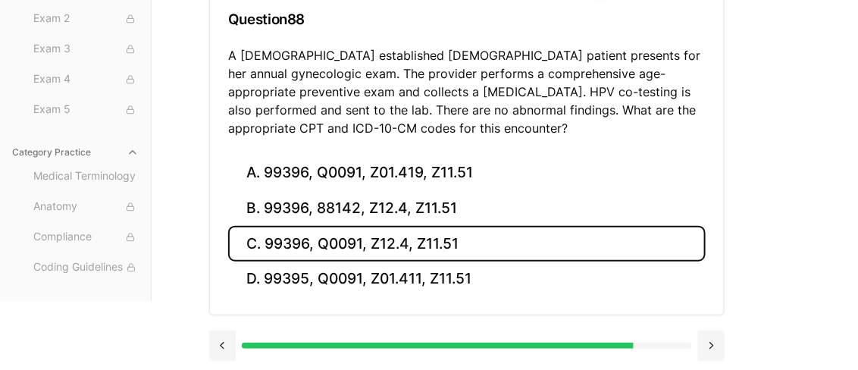
click at [409, 240] on button "C. 99396, Q0091, Z12.4, Z11.51" at bounding box center [467, 244] width 478 height 36
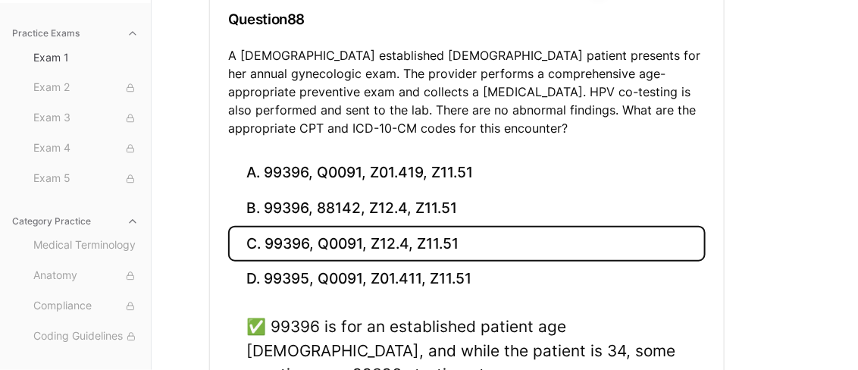
scroll to position [435, 0]
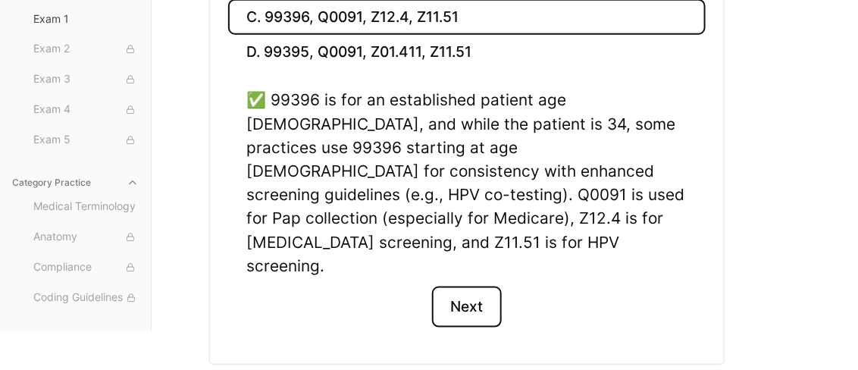
click at [475, 287] on button "Next" at bounding box center [466, 307] width 69 height 41
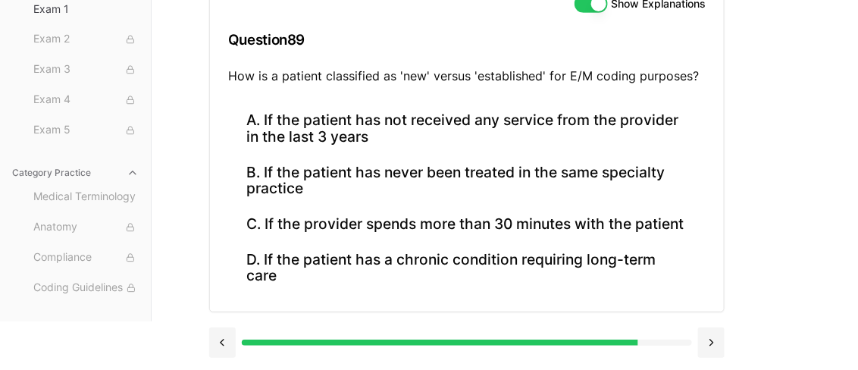
scroll to position [184, 0]
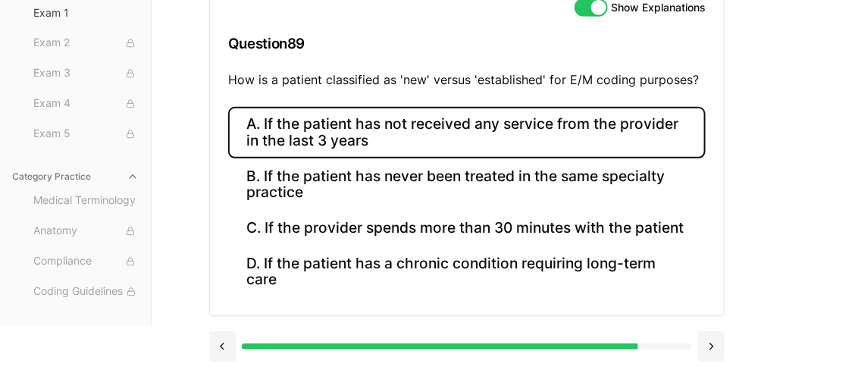
click at [486, 123] on button "A. If the patient has not received any service from the provider in the last 3 …" at bounding box center [467, 133] width 478 height 52
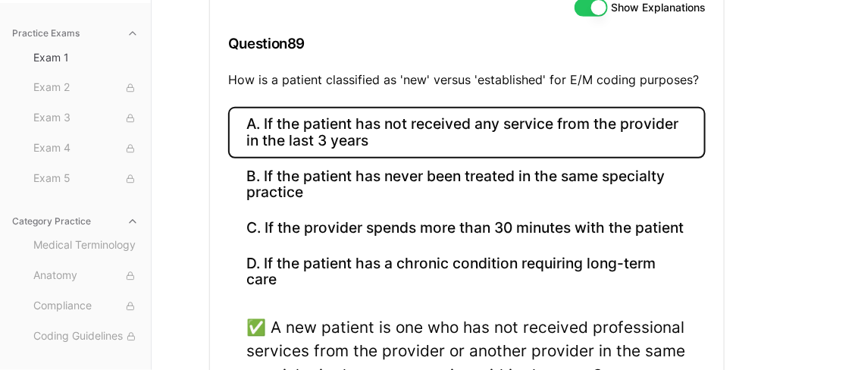
scroll to position [341, 0]
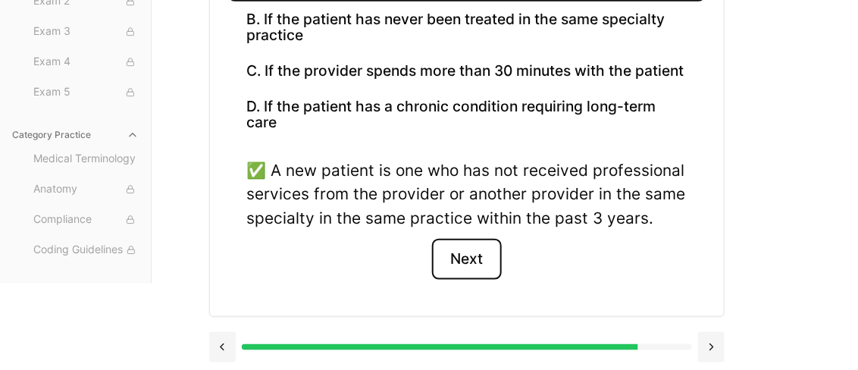
click at [476, 249] on button "Next" at bounding box center [466, 259] width 69 height 41
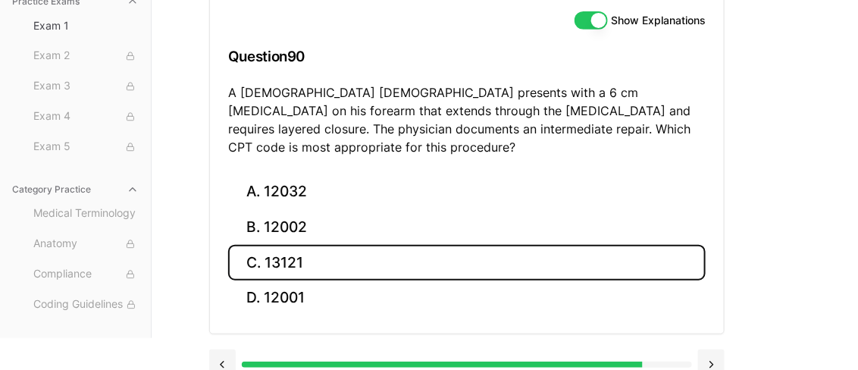
click at [358, 245] on button "C. 13121" at bounding box center [467, 263] width 478 height 36
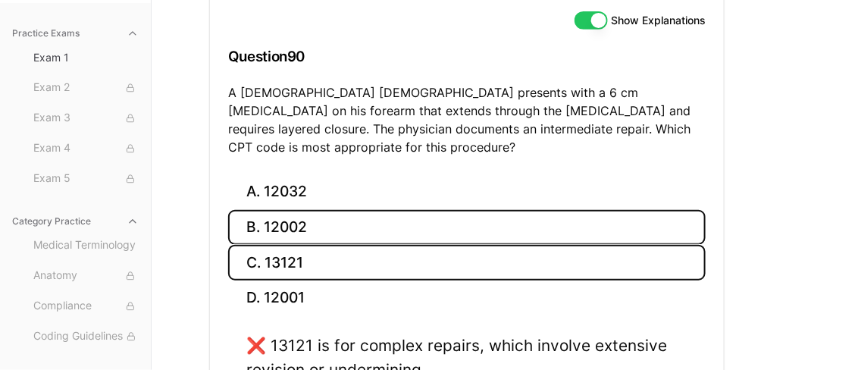
click at [322, 215] on button "B. 12002" at bounding box center [467, 228] width 478 height 36
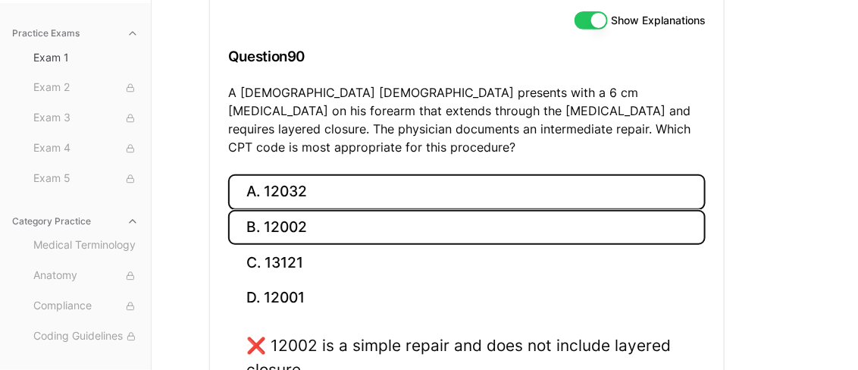
click at [328, 174] on button "A. 12032" at bounding box center [467, 192] width 478 height 36
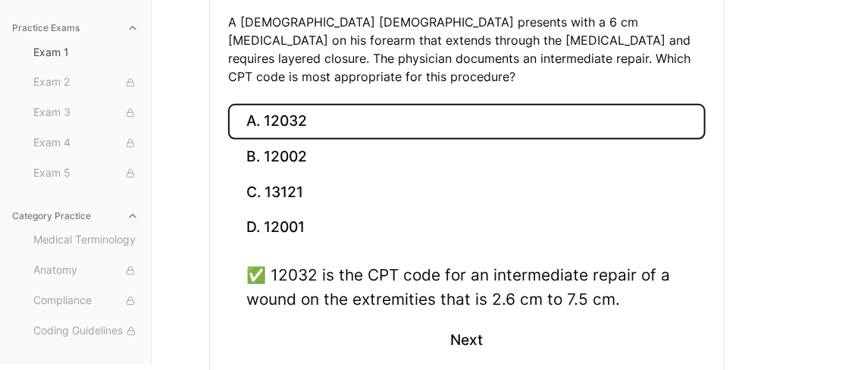
scroll to position [253, 0]
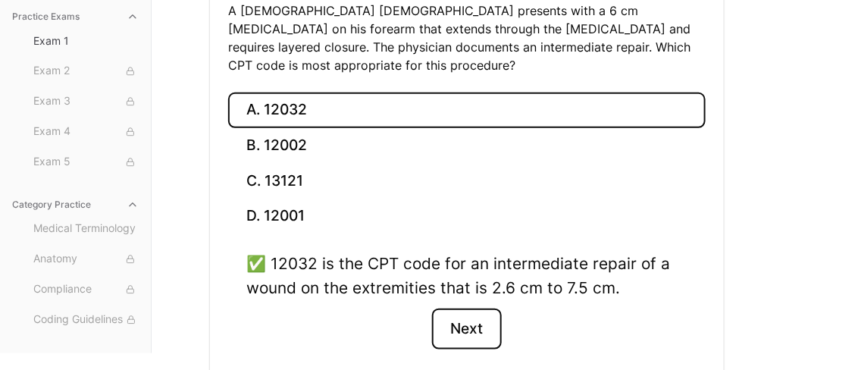
click at [472, 309] on button "Next" at bounding box center [466, 329] width 69 height 41
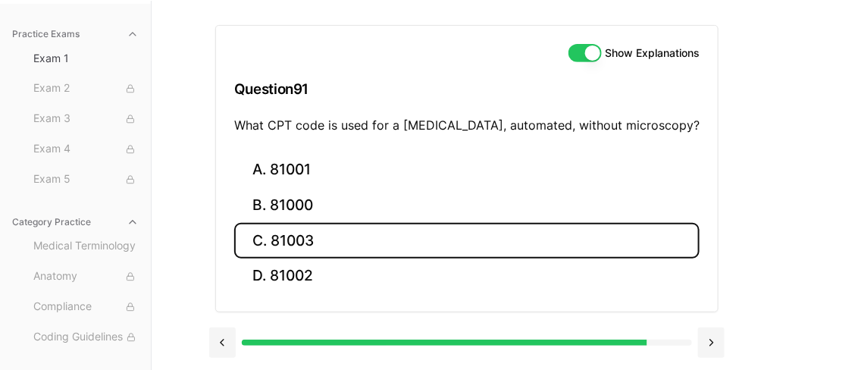
click at [359, 240] on button "C. 81003" at bounding box center [467, 241] width 466 height 36
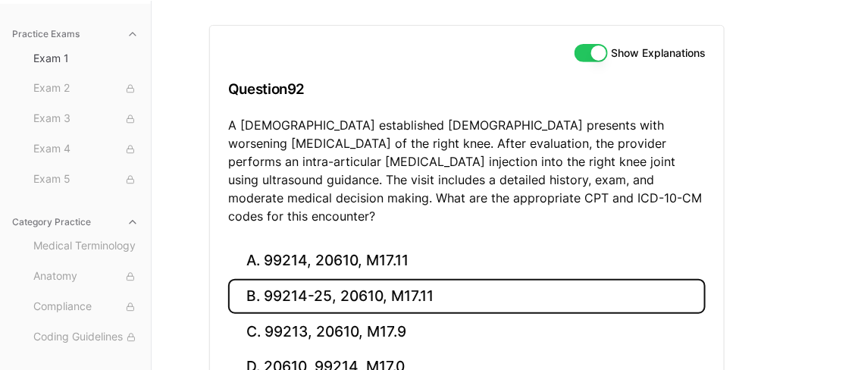
click at [381, 279] on button "B. 99214-25, 20610, M17.11" at bounding box center [467, 297] width 478 height 36
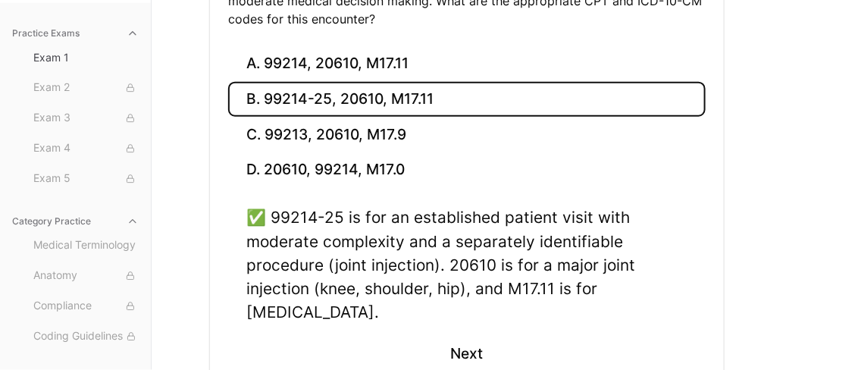
scroll to position [338, 0]
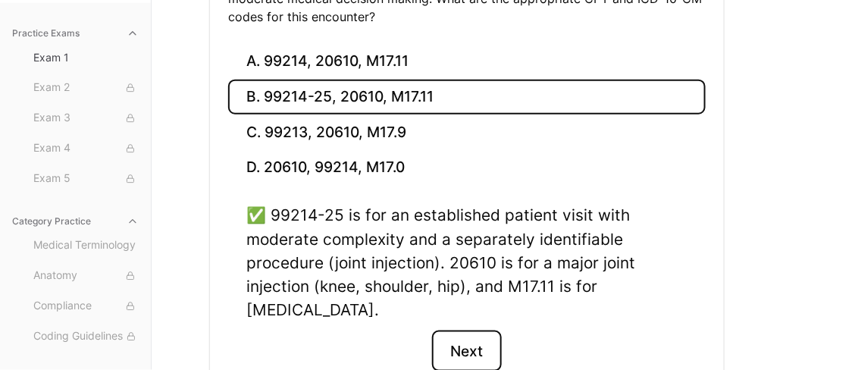
click at [466, 332] on button "Next" at bounding box center [466, 351] width 69 height 41
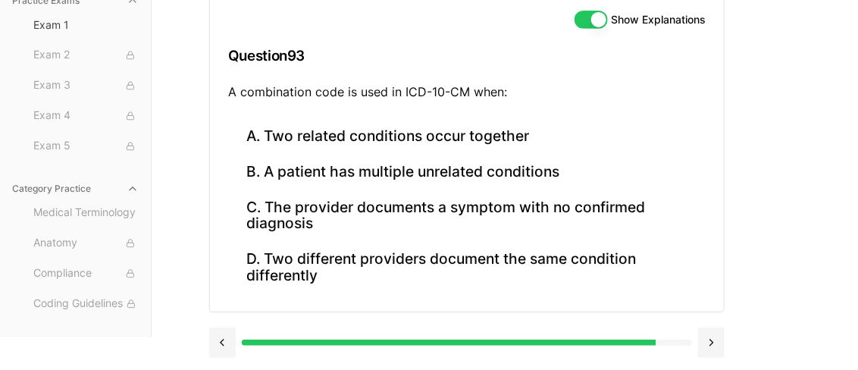
scroll to position [168, 0]
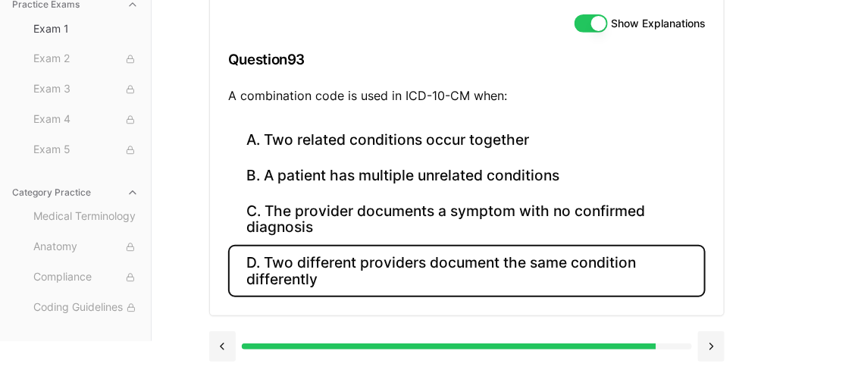
click at [414, 265] on button "D. Two different providers document the same condition differently" at bounding box center [467, 271] width 478 height 52
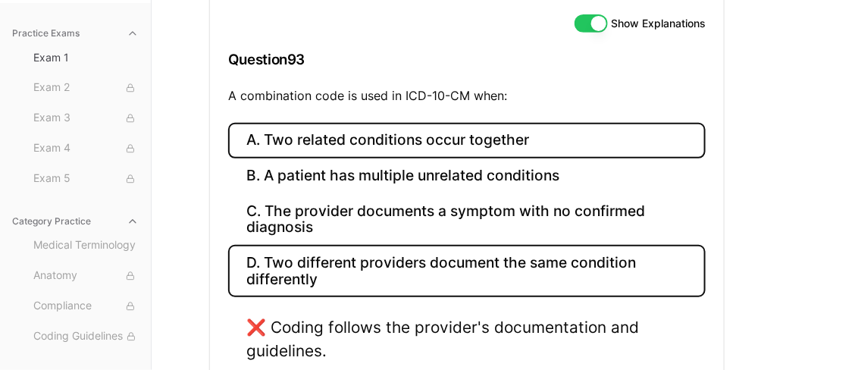
click at [407, 146] on button "A. Two related conditions occur together" at bounding box center [467, 141] width 478 height 36
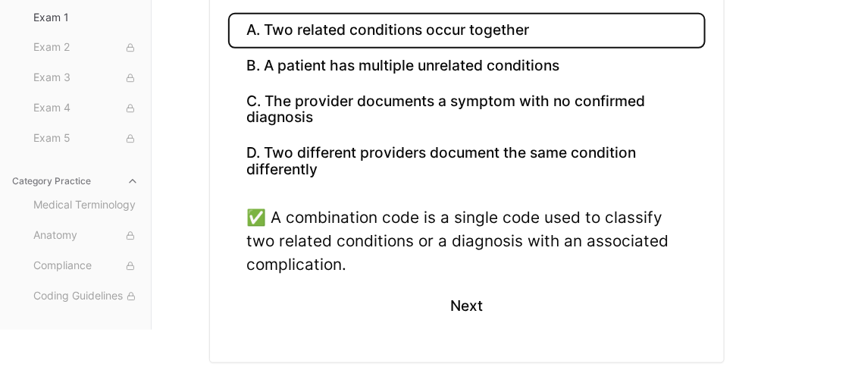
scroll to position [283, 0]
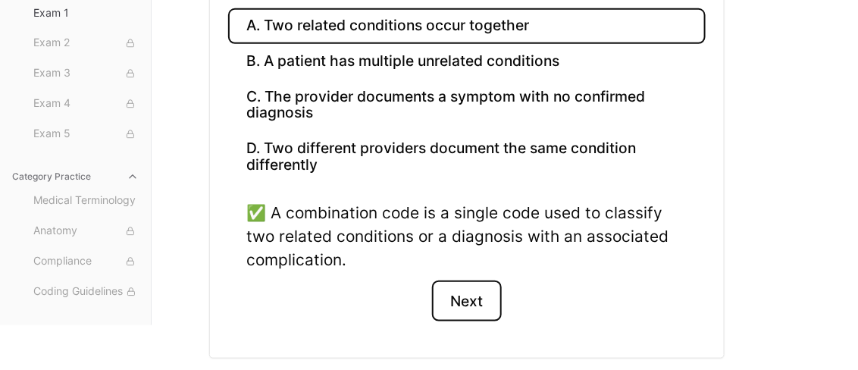
click at [481, 285] on button "Next" at bounding box center [466, 301] width 69 height 41
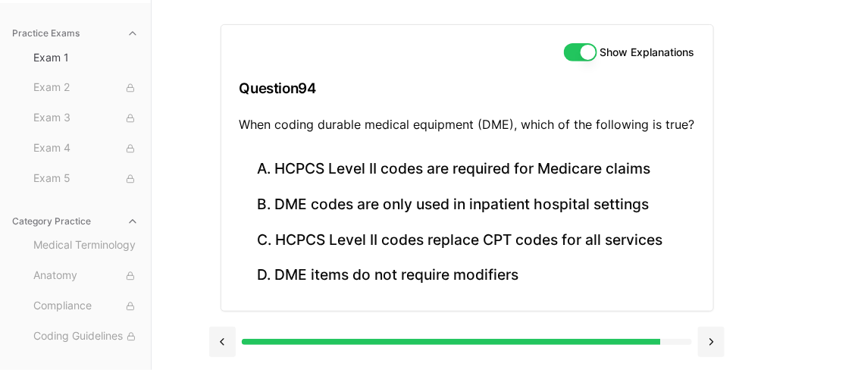
scroll to position [139, 0]
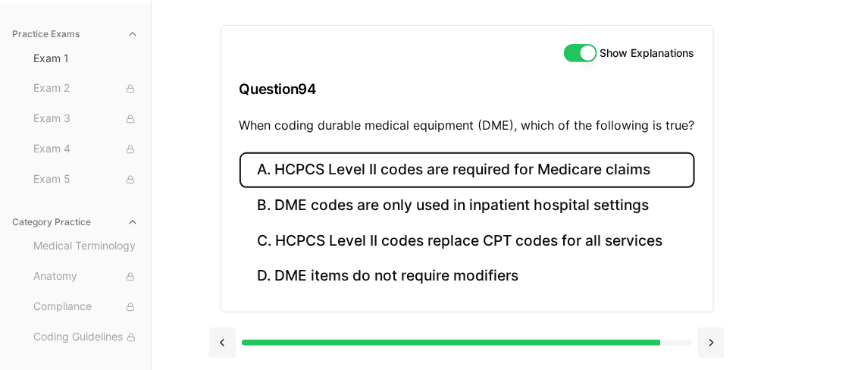
click at [481, 168] on button "A. HCPCS Level II codes are required for Medicare claims" at bounding box center [468, 170] width 456 height 36
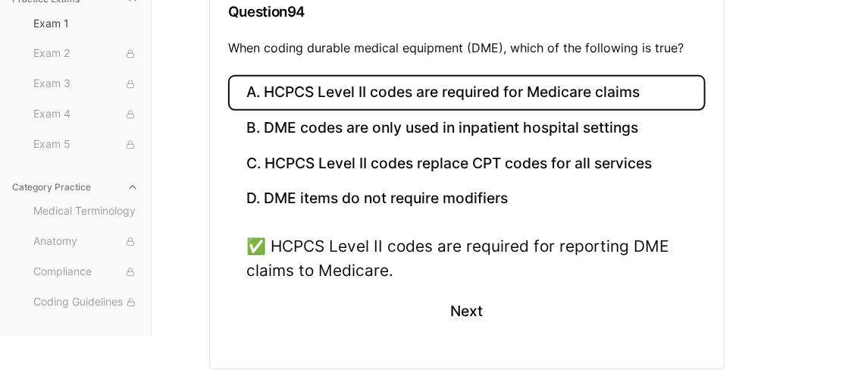
scroll to position [218, 0]
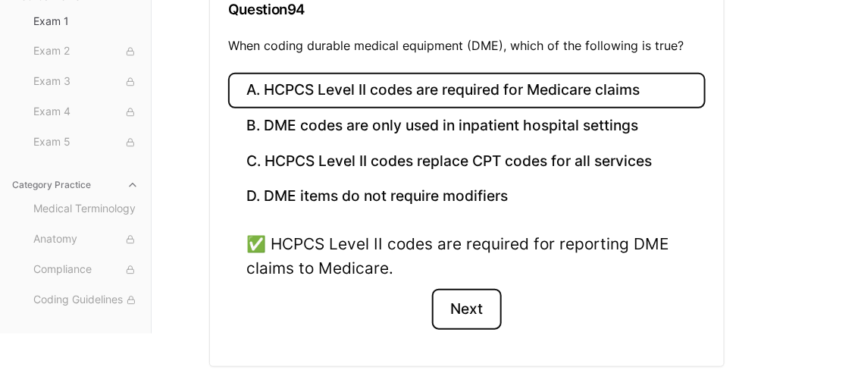
click at [468, 301] on button "Next" at bounding box center [466, 309] width 69 height 41
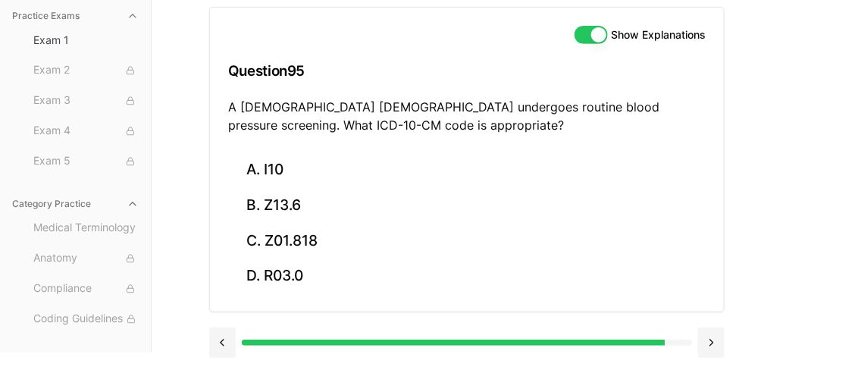
scroll to position [153, 0]
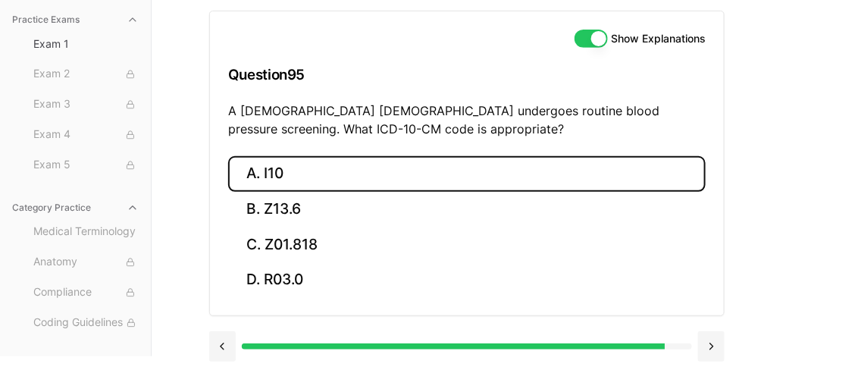
click at [339, 167] on button "A. I10" at bounding box center [467, 174] width 478 height 36
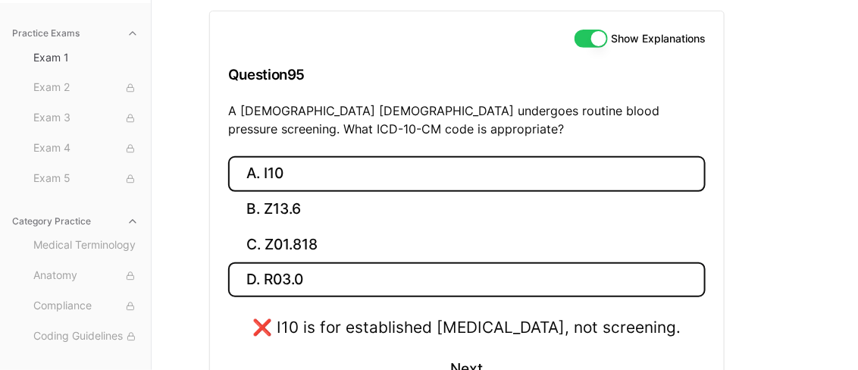
click at [308, 271] on button "D. R03.0" at bounding box center [467, 280] width 478 height 36
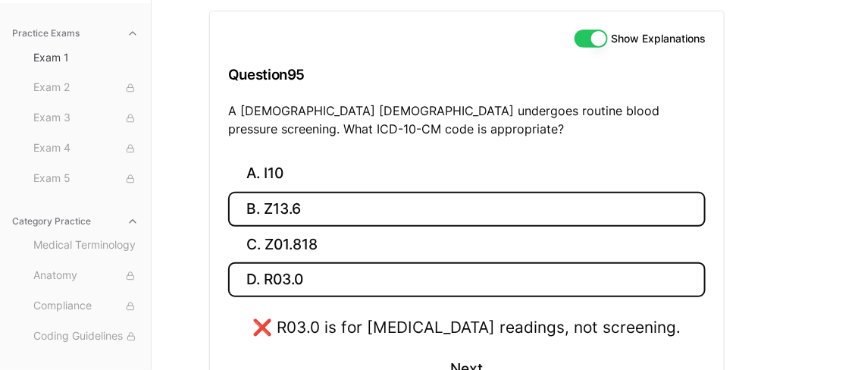
click at [320, 207] on button "B. Z13.6" at bounding box center [467, 210] width 478 height 36
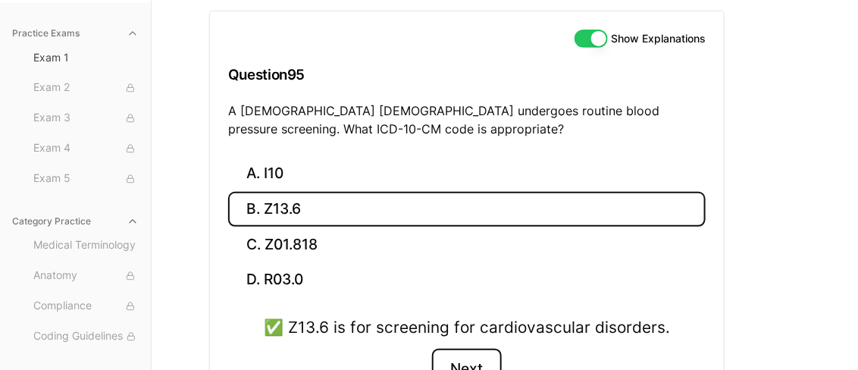
click at [469, 364] on button "Next" at bounding box center [466, 369] width 69 height 41
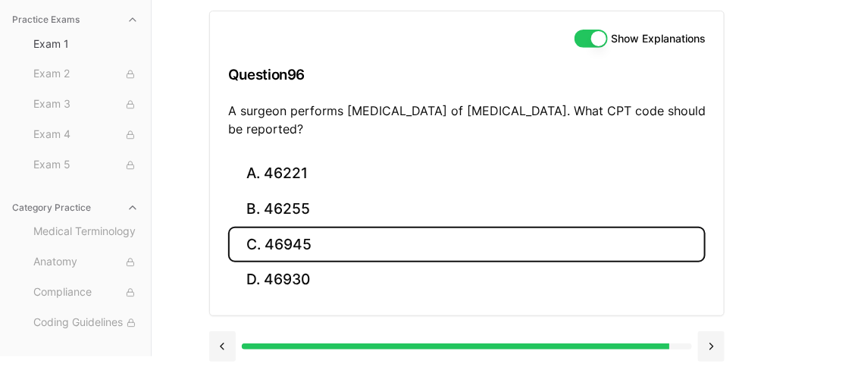
click at [315, 236] on button "C. 46945" at bounding box center [467, 245] width 478 height 36
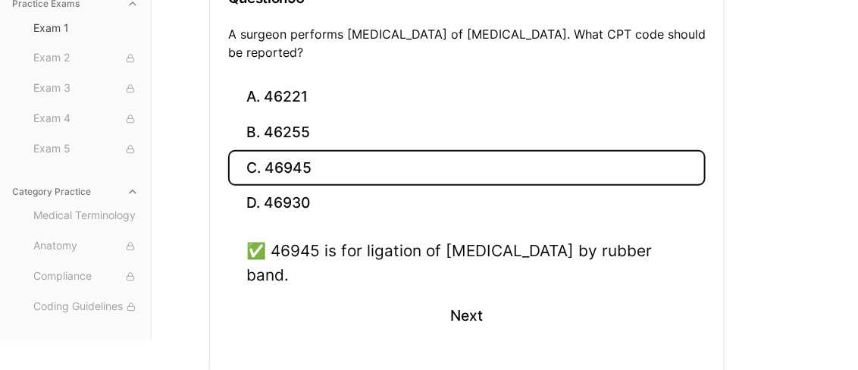
scroll to position [234, 0]
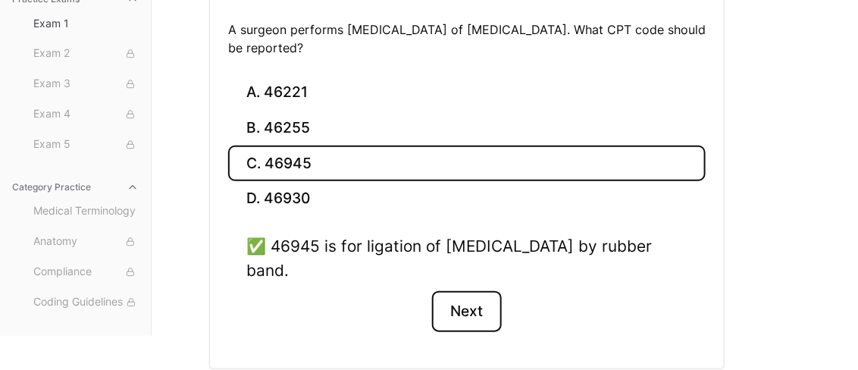
click at [483, 306] on button "Next" at bounding box center [466, 311] width 69 height 41
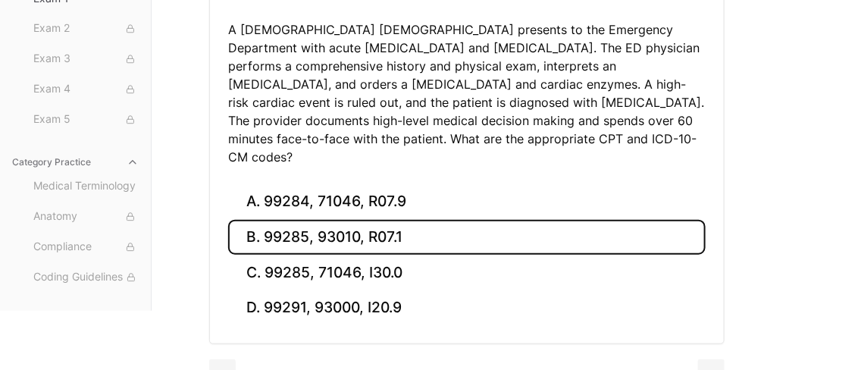
click at [384, 220] on button "B. 99285, 93010, R07.1" at bounding box center [467, 238] width 478 height 36
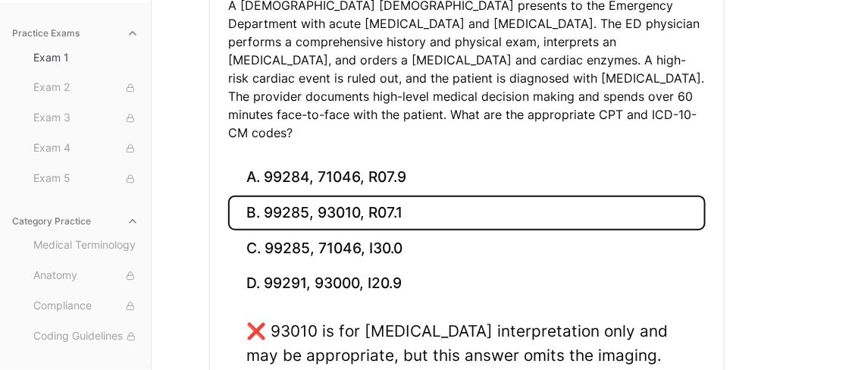
scroll to position [256, 0]
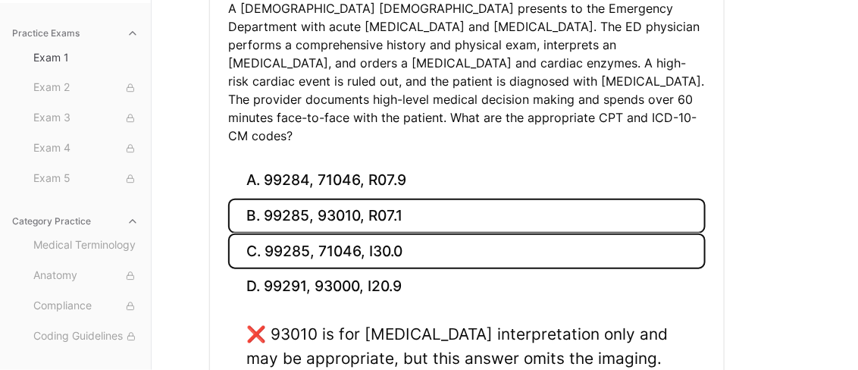
click at [381, 234] on button "C. 99285, 71046, I30.0" at bounding box center [467, 252] width 478 height 36
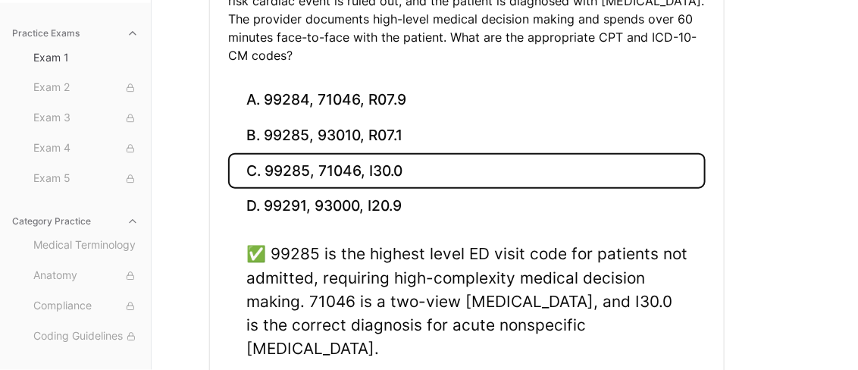
scroll to position [337, 0]
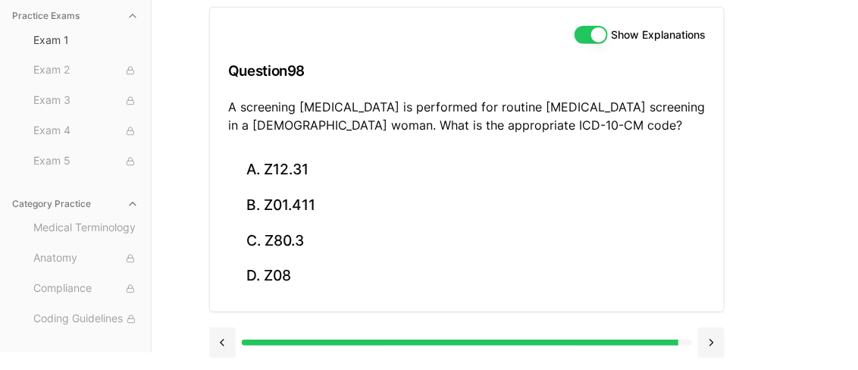
scroll to position [153, 0]
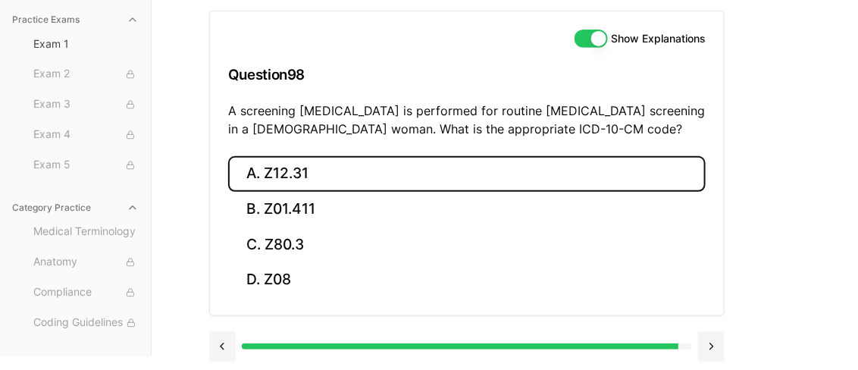
click at [315, 175] on button "A. Z12.31" at bounding box center [467, 174] width 478 height 36
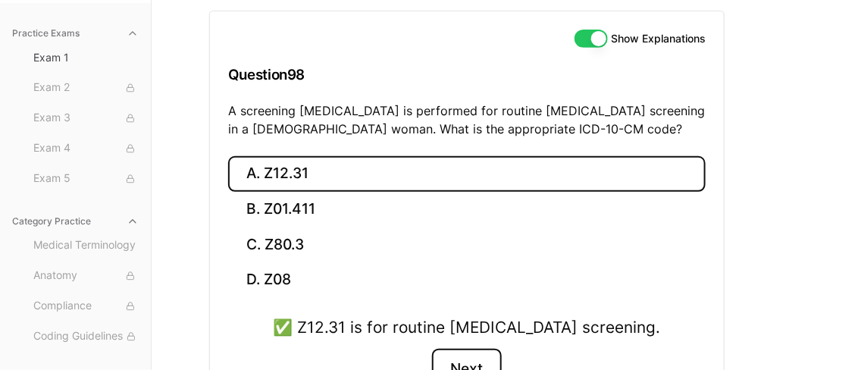
click at [464, 365] on button "Next" at bounding box center [466, 369] width 69 height 41
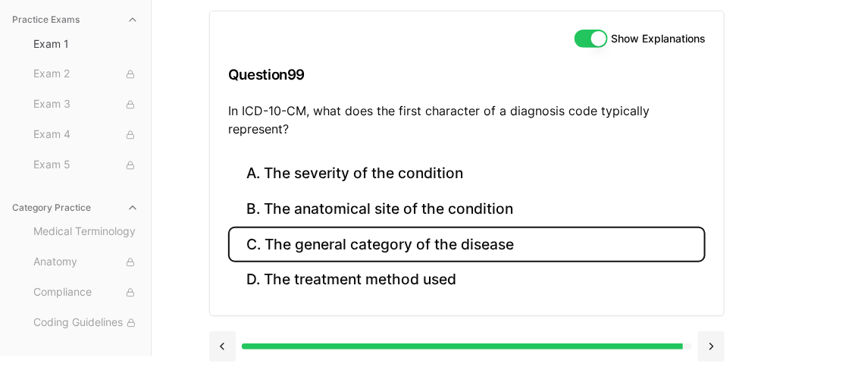
click at [344, 247] on button "C. The general category of the disease" at bounding box center [467, 245] width 478 height 36
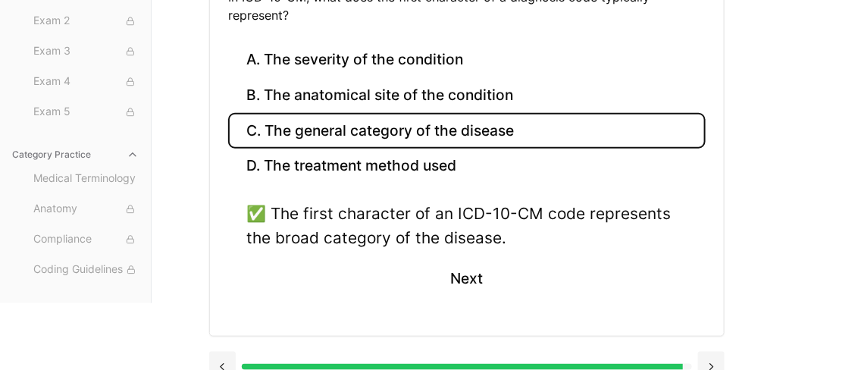
scroll to position [269, 0]
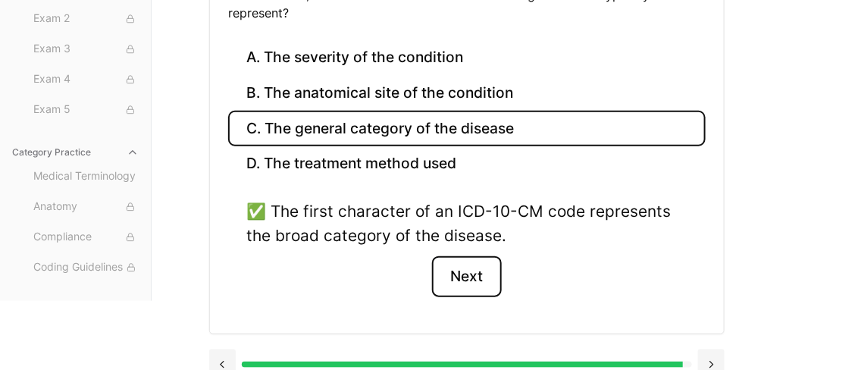
click at [458, 276] on button "Next" at bounding box center [466, 276] width 69 height 41
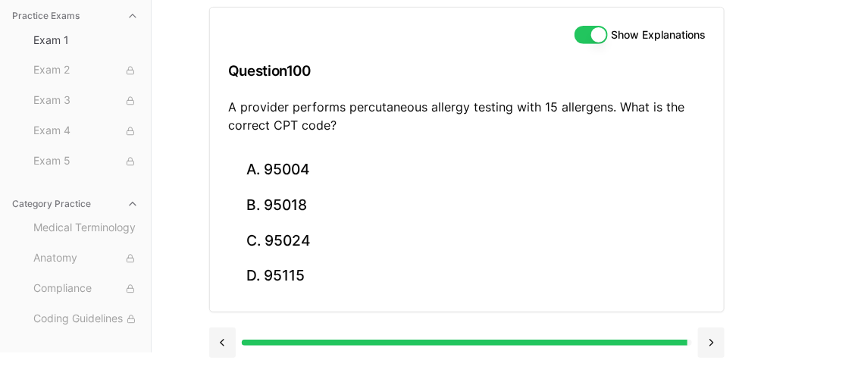
scroll to position [153, 0]
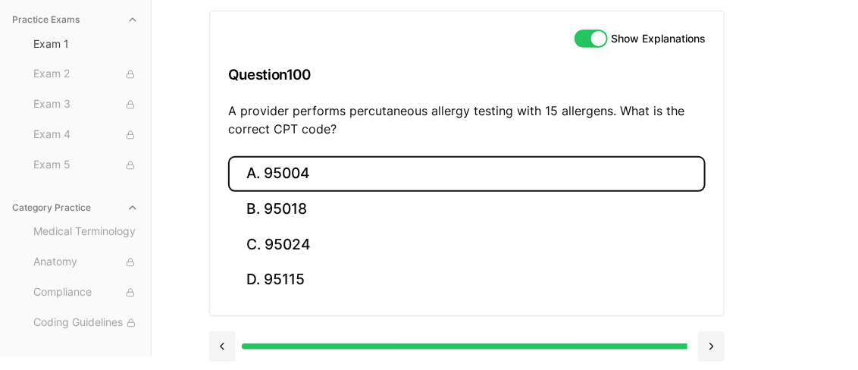
click at [333, 171] on button "A. 95004" at bounding box center [467, 174] width 478 height 36
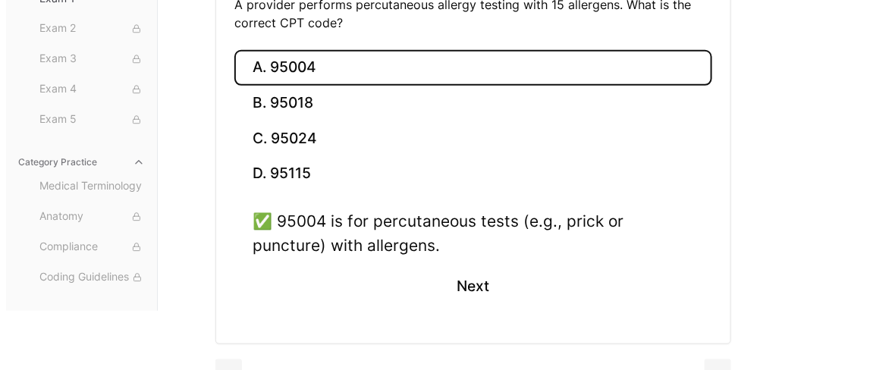
scroll to position [269, 0]
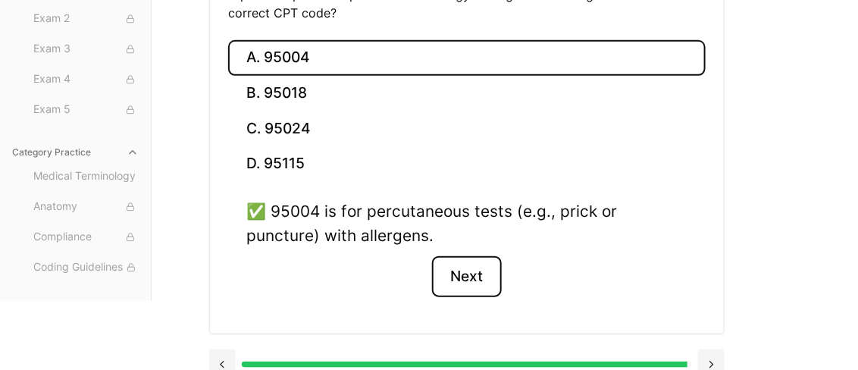
click at [450, 268] on button "Next" at bounding box center [466, 276] width 69 height 41
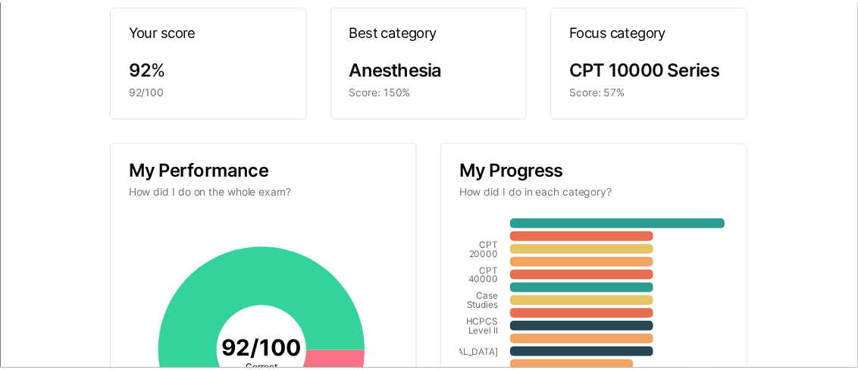
scroll to position [0, 0]
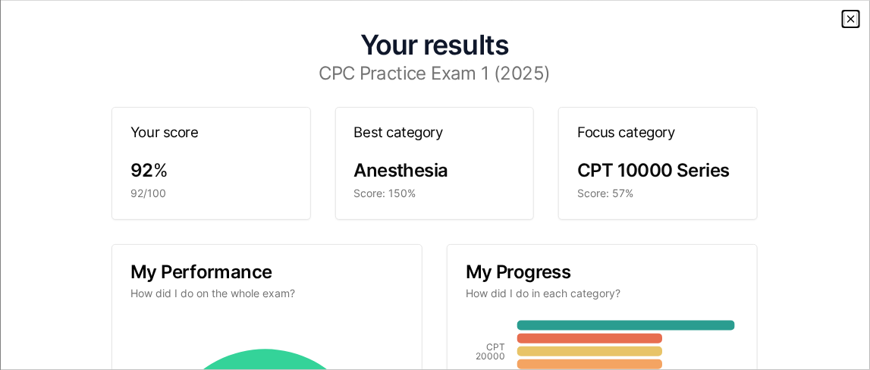
click at [845, 18] on icon "button" at bounding box center [851, 19] width 12 height 12
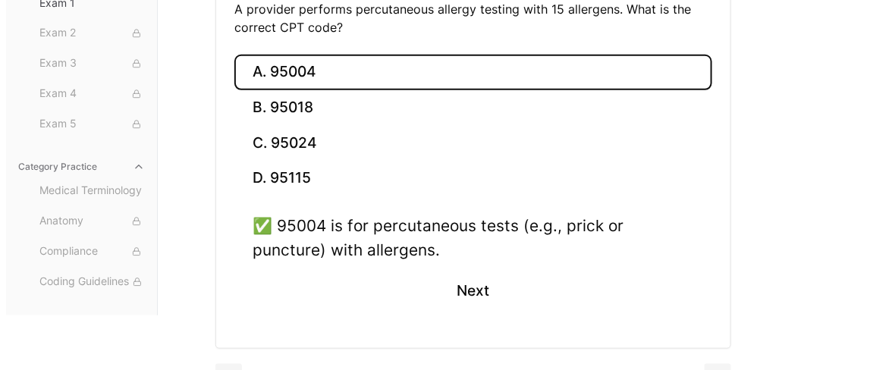
scroll to position [270, 0]
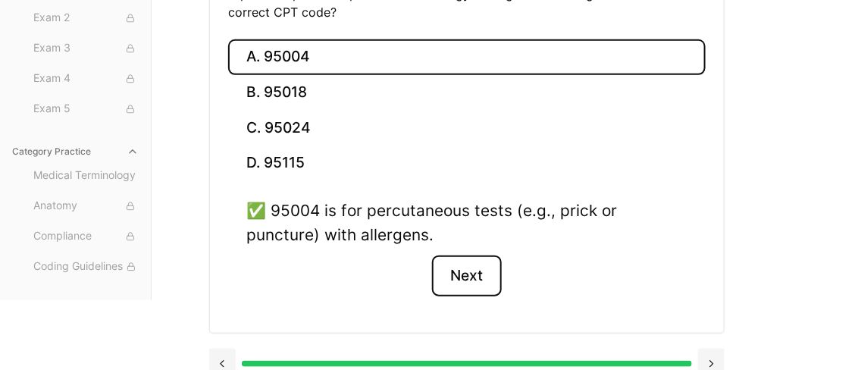
click at [478, 280] on button "Next" at bounding box center [466, 276] width 69 height 41
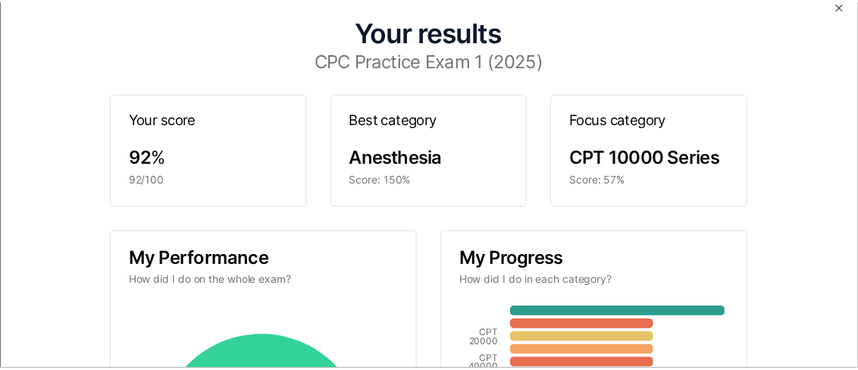
scroll to position [0, 0]
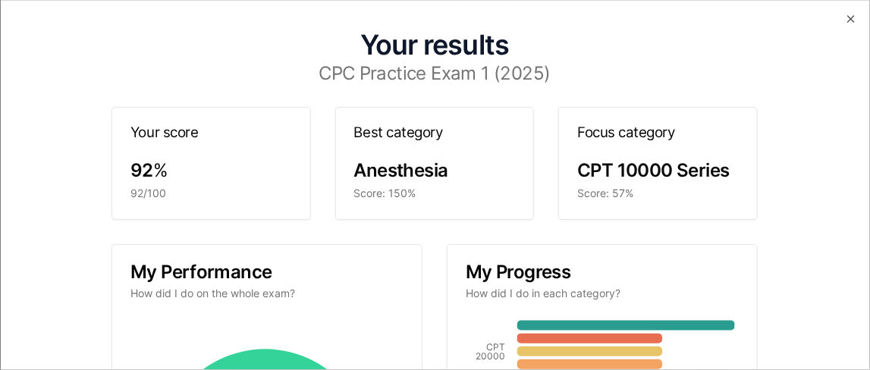
click at [580, 127] on h3 "Focus category" at bounding box center [659, 133] width 162 height 14
click at [845, 20] on icon "button" at bounding box center [851, 19] width 12 height 12
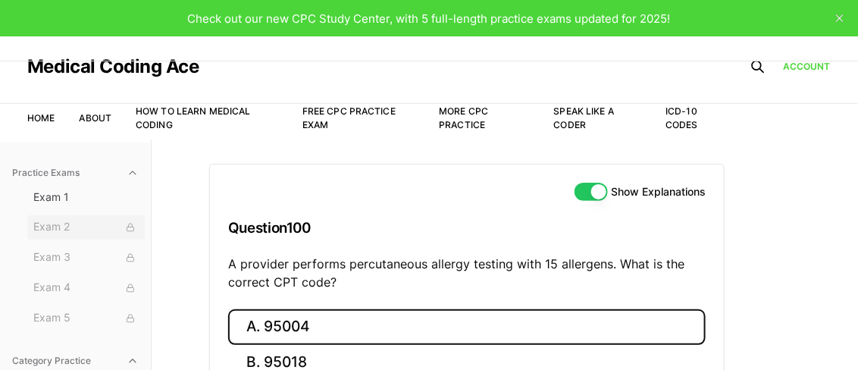
click at [126, 230] on icon at bounding box center [130, 227] width 9 height 9
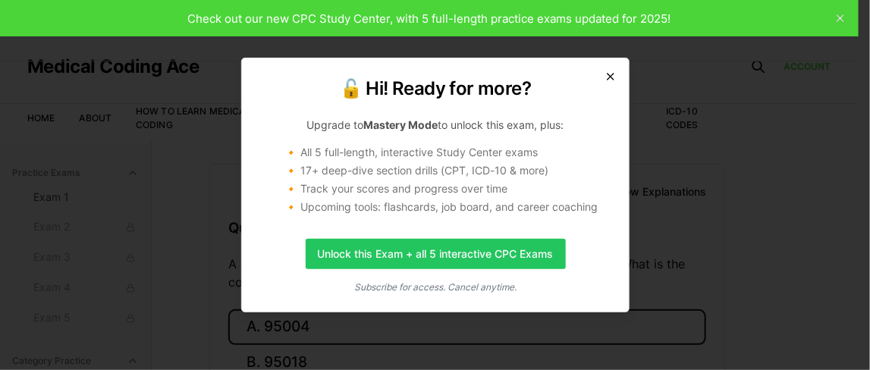
click at [613, 82] on icon "button" at bounding box center [610, 77] width 12 height 12
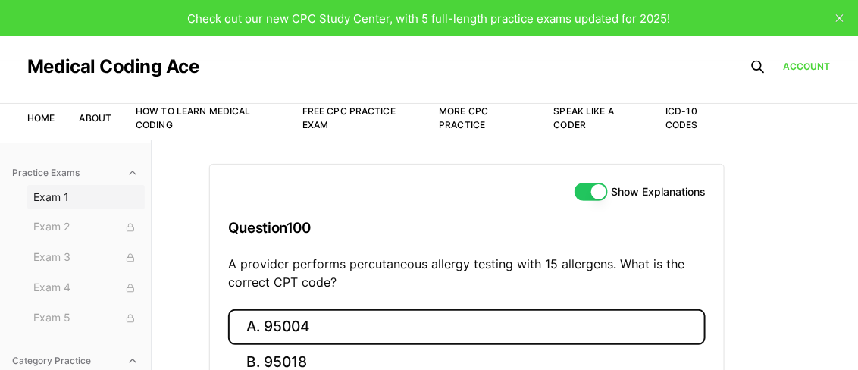
click at [67, 200] on span "Exam 1" at bounding box center [85, 197] width 105 height 15
click at [55, 200] on span "Exam 1" at bounding box center [85, 197] width 105 height 15
click at [596, 195] on button "Show Explanations" at bounding box center [591, 192] width 33 height 18
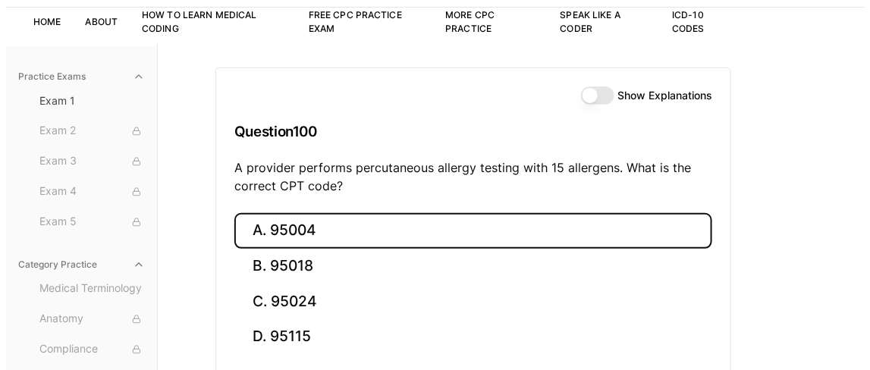
scroll to position [153, 0]
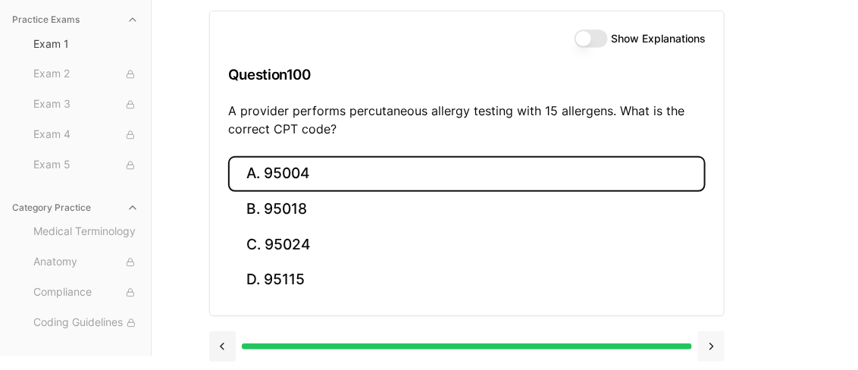
click at [705, 343] on button at bounding box center [711, 346] width 27 height 30
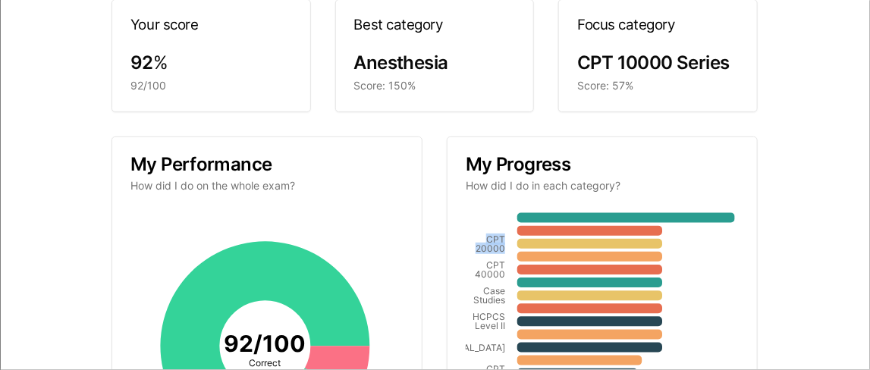
scroll to position [0, 0]
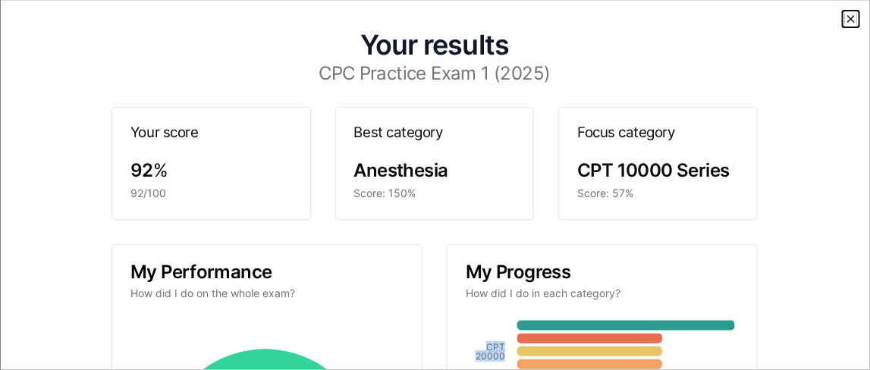
click at [845, 20] on icon "button" at bounding box center [851, 19] width 12 height 12
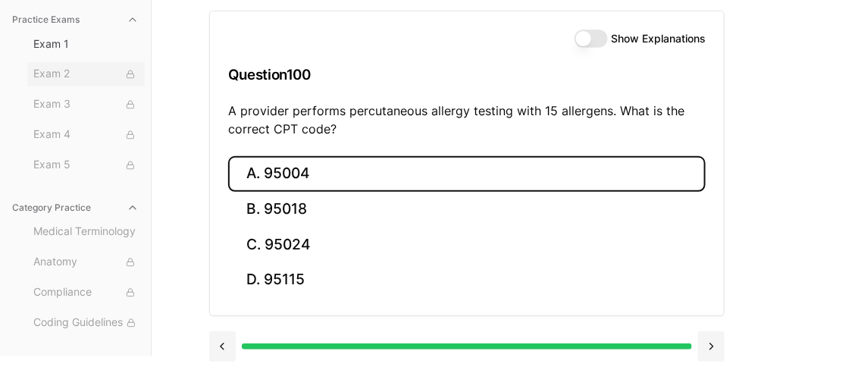
click at [52, 80] on span "Exam 2" at bounding box center [85, 74] width 105 height 17
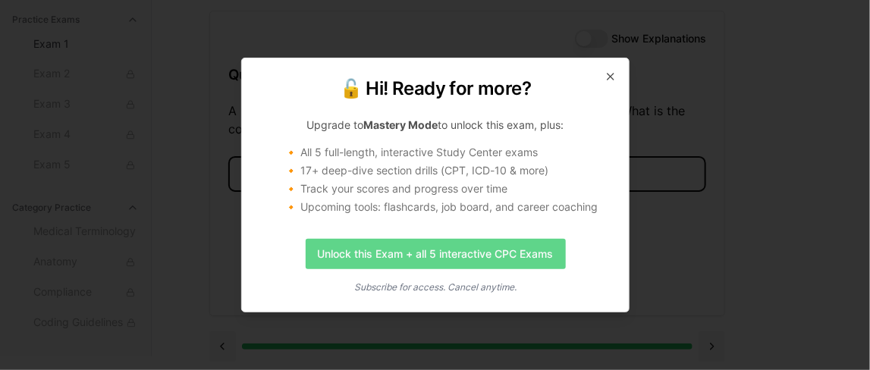
click at [456, 253] on link "Unlock this Exam + all 5 interactive CPC Exams" at bounding box center [435, 254] width 260 height 30
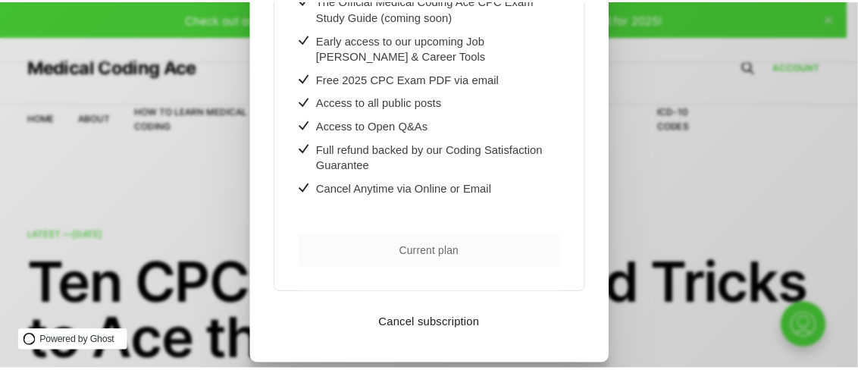
scroll to position [492, 0]
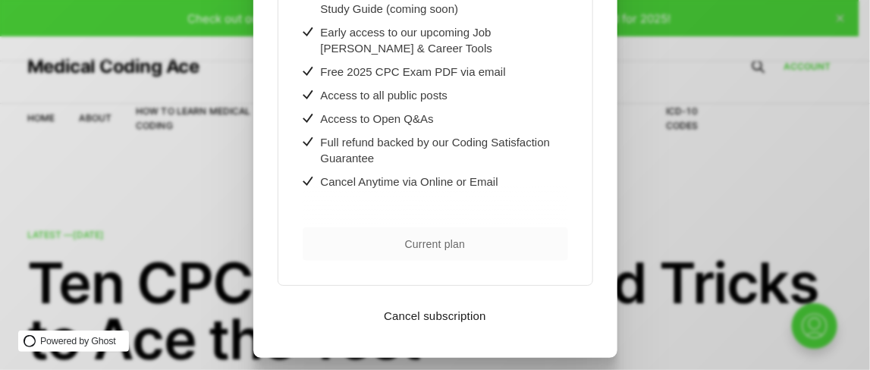
click at [798, 130] on div ".cls-1{fill:none;stroke:currentColor;stroke-linecap:round;stroke-linejoin:round…" at bounding box center [446, 185] width 892 height 370
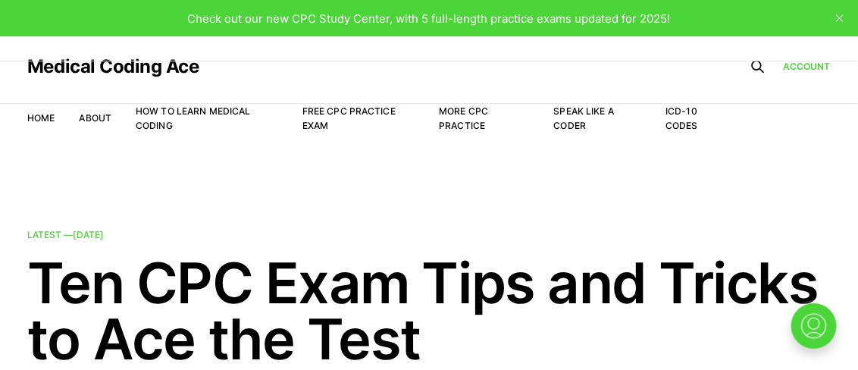
click at [331, 117] on li "Free CPC Practice Exam" at bounding box center [359, 118] width 112 height 29
click at [323, 109] on link "Free CPC Practice Exam" at bounding box center [349, 118] width 93 height 26
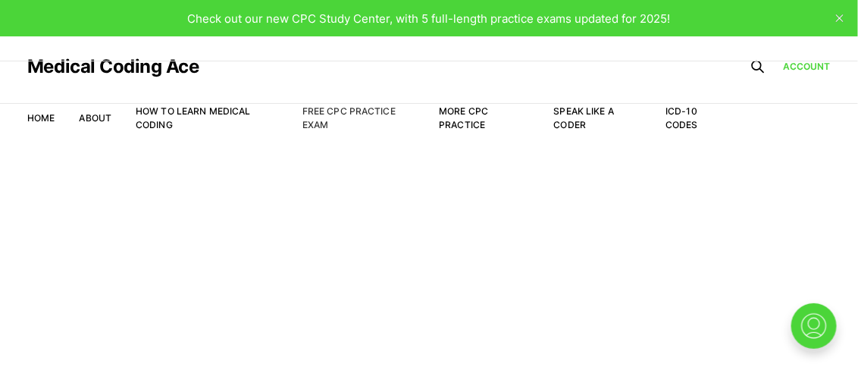
click at [318, 115] on link "Free CPC Practice Exam" at bounding box center [349, 117] width 93 height 25
click at [455, 111] on link "More CPC Practice" at bounding box center [463, 117] width 49 height 25
